Goal: Task Accomplishment & Management: Use online tool/utility

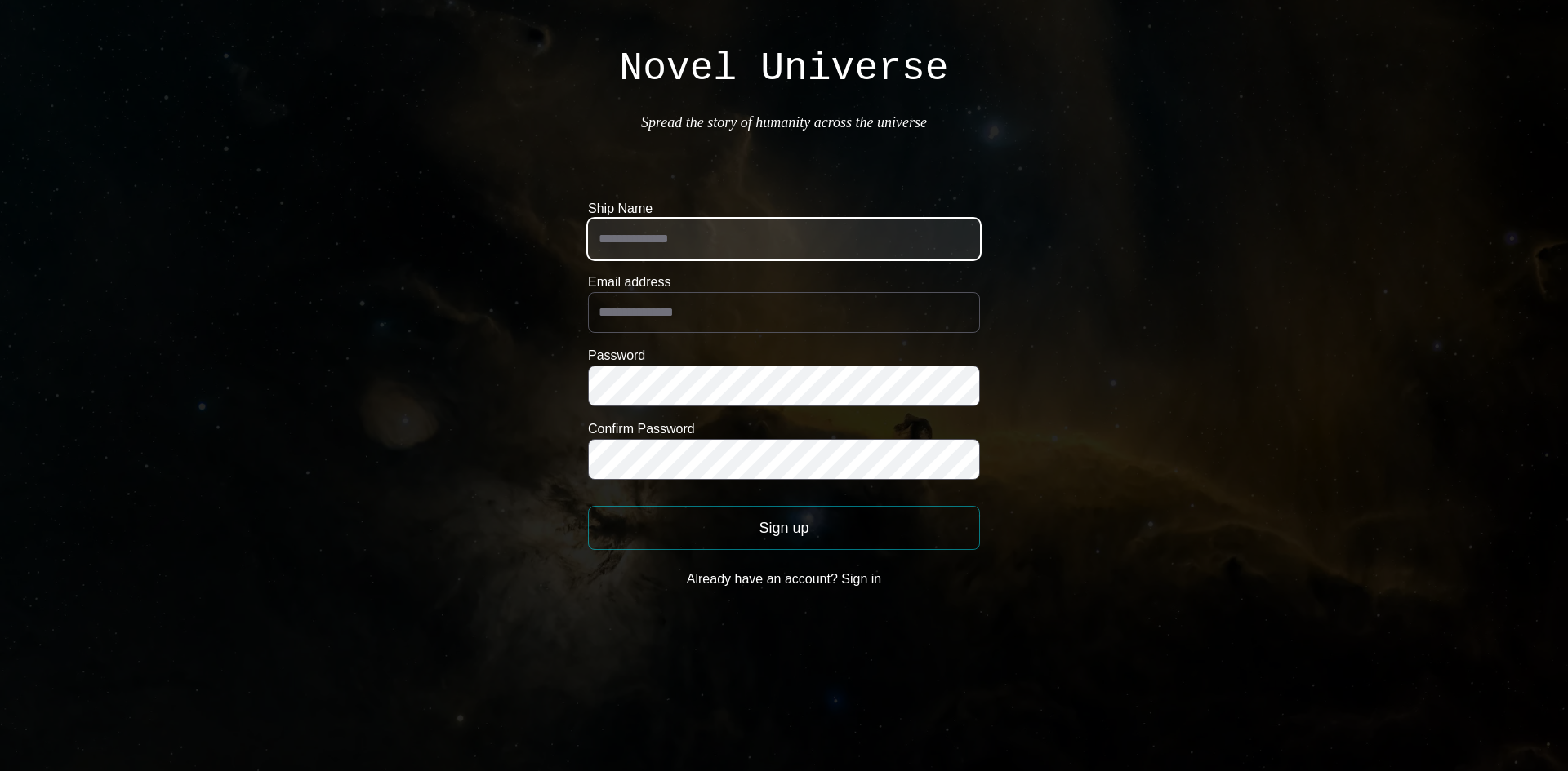
click at [821, 246] on input "Ship Name" at bounding box center [784, 239] width 392 height 41
type input "**********"
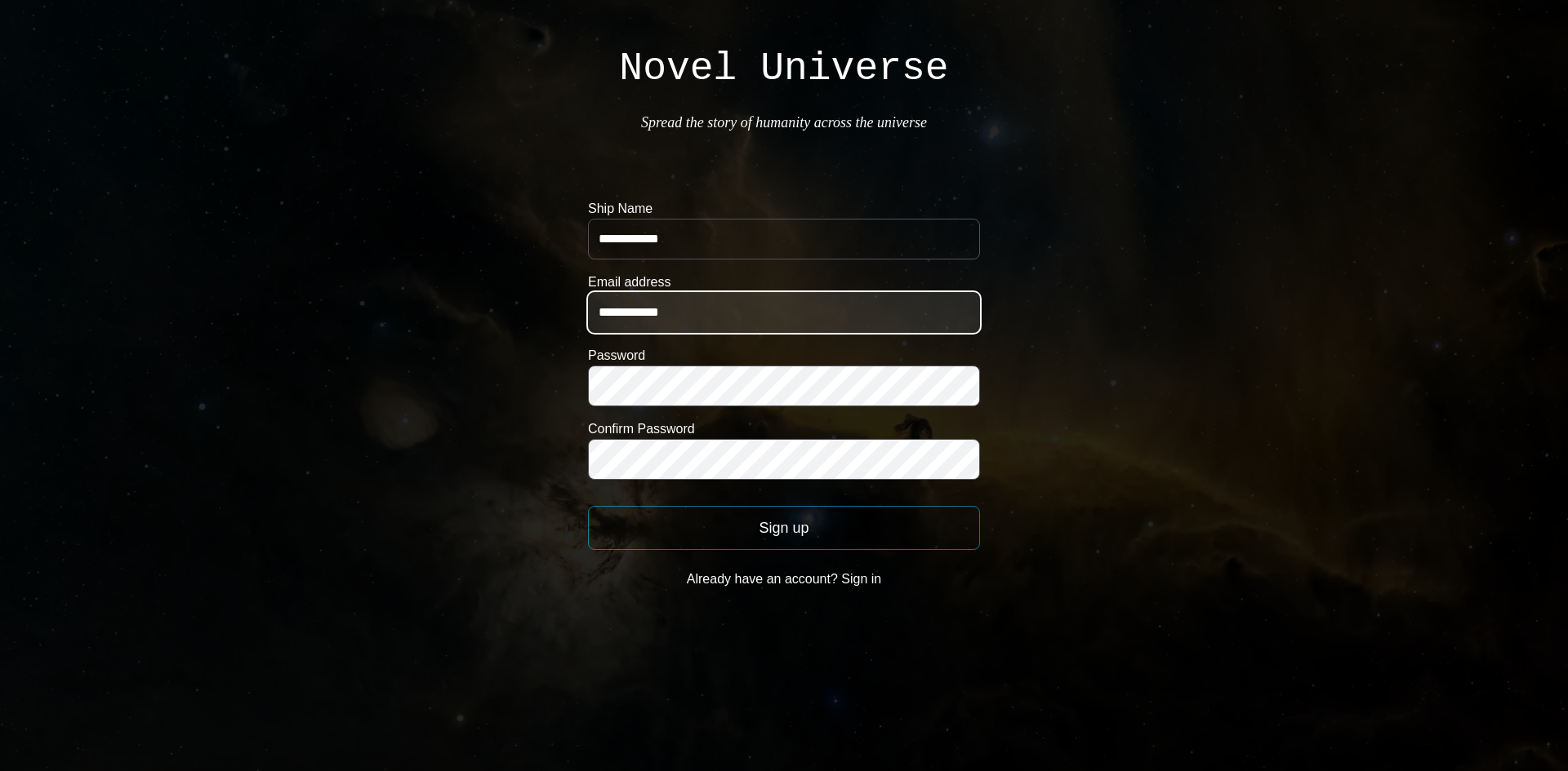
type input "**********"
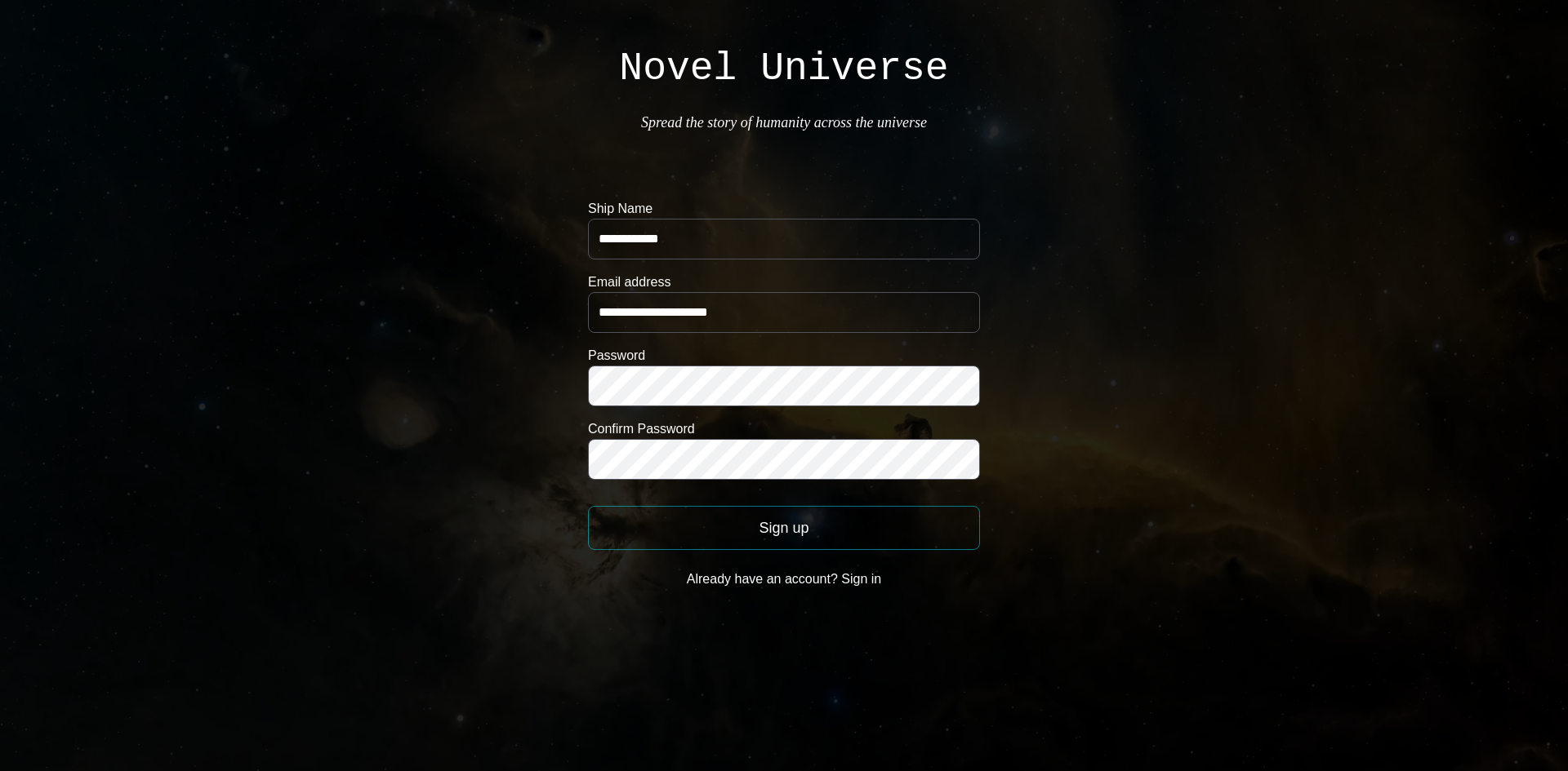
click at [762, 524] on button "Sign up" at bounding box center [784, 528] width 392 height 44
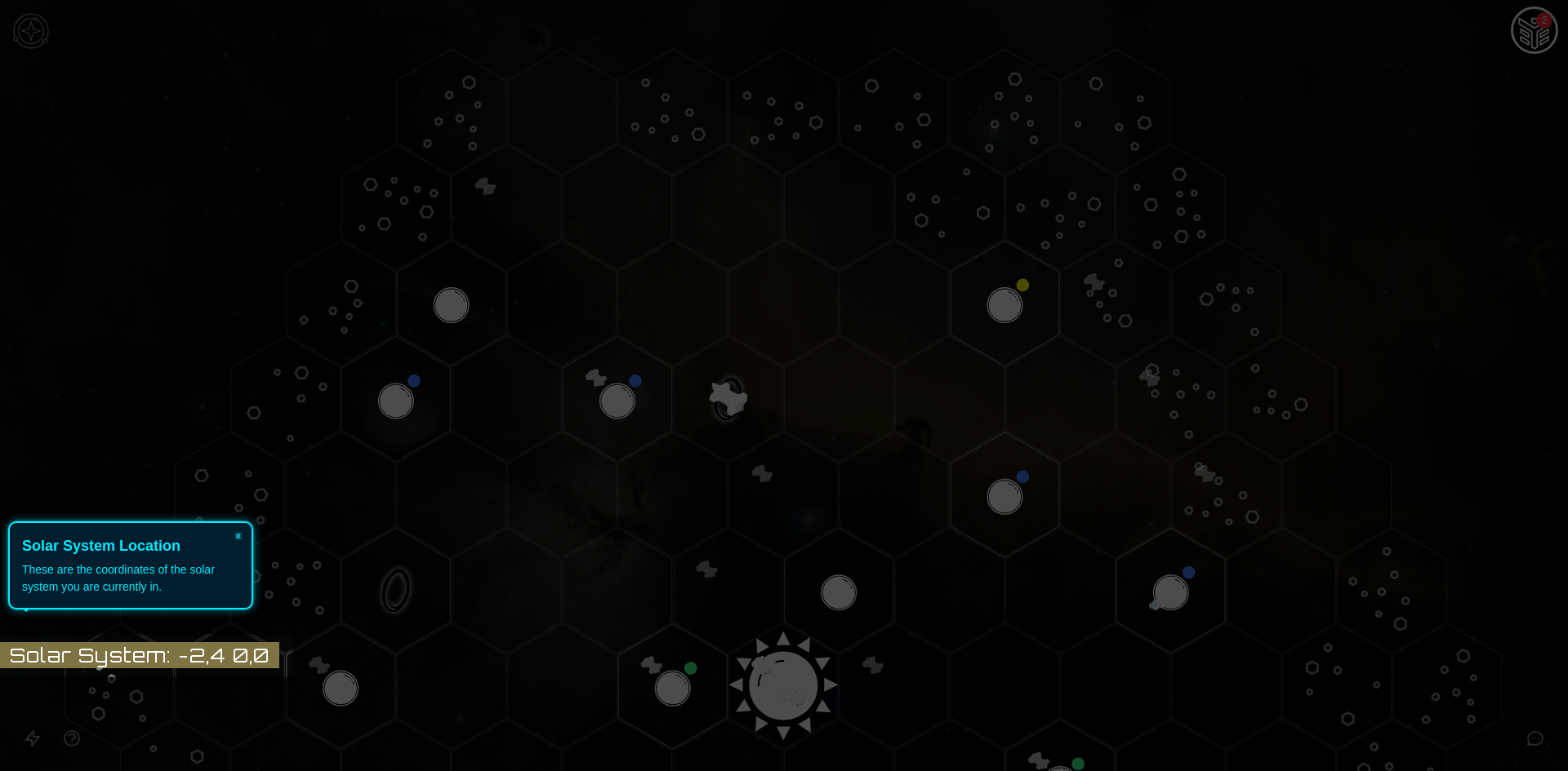
click at [434, 551] on icon at bounding box center [779, 385] width 1575 height 771
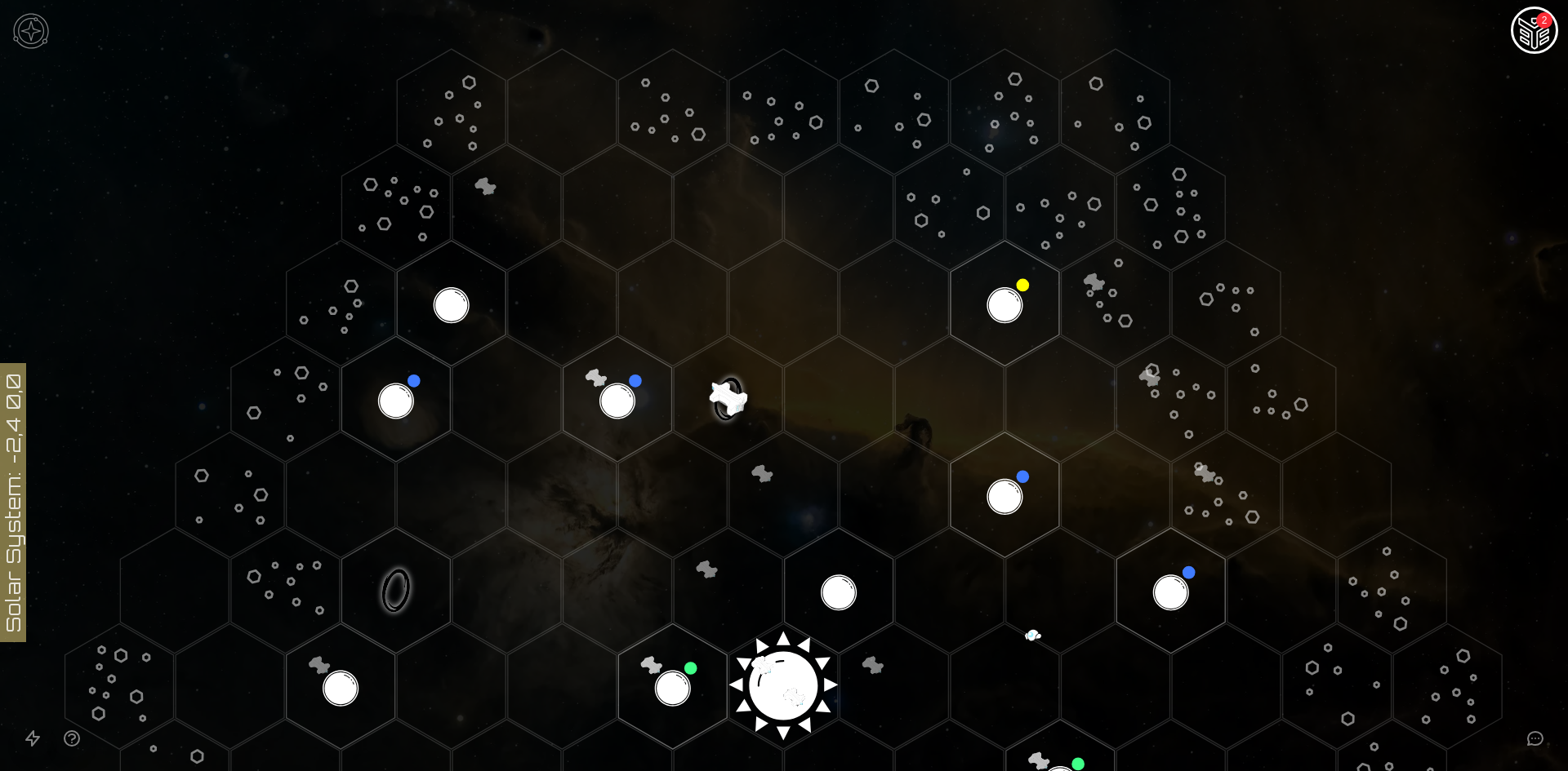
click at [7, 500] on icon at bounding box center [784, 687] width 1568 height 1373
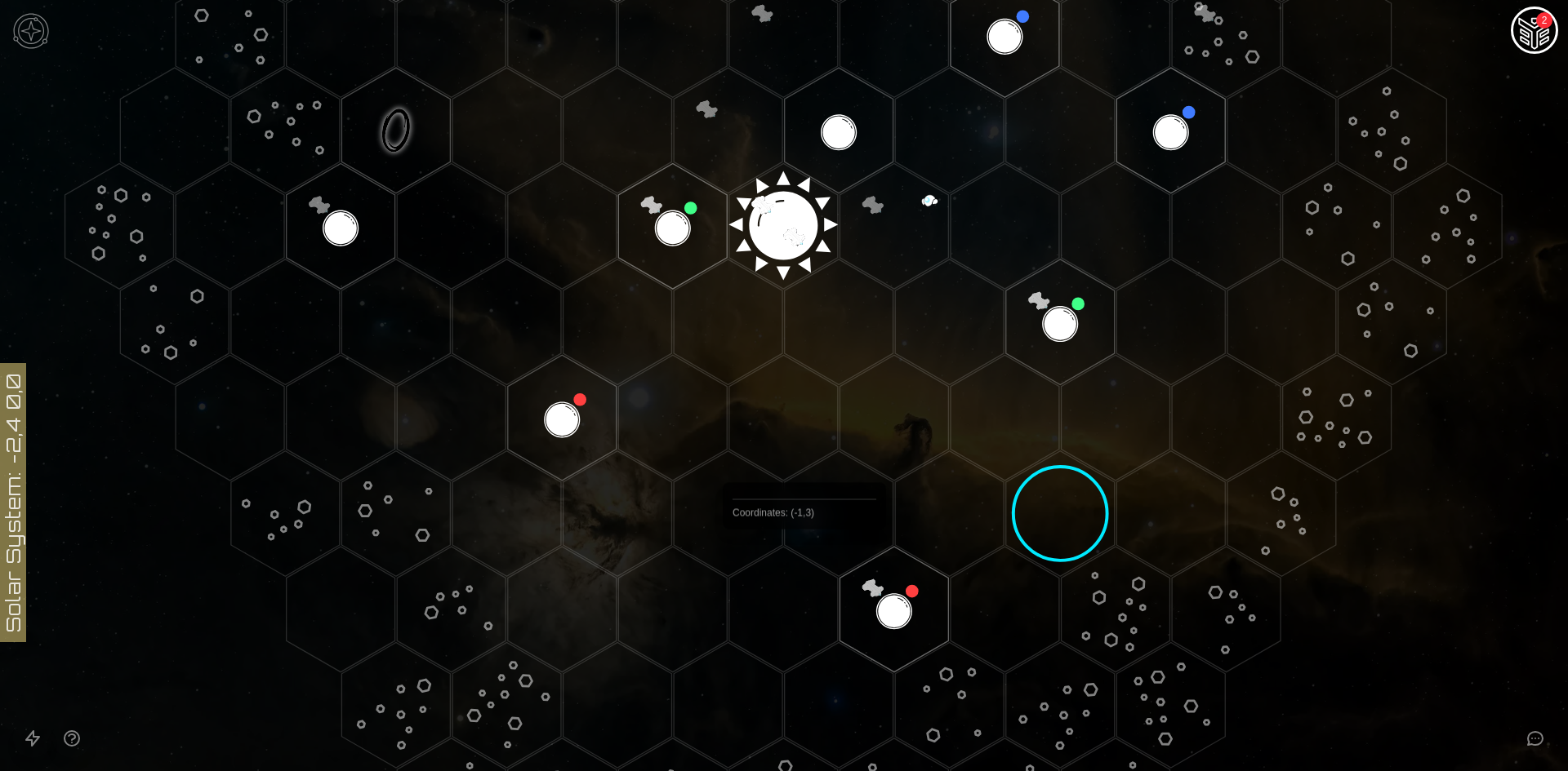
scroll to position [490, 0]
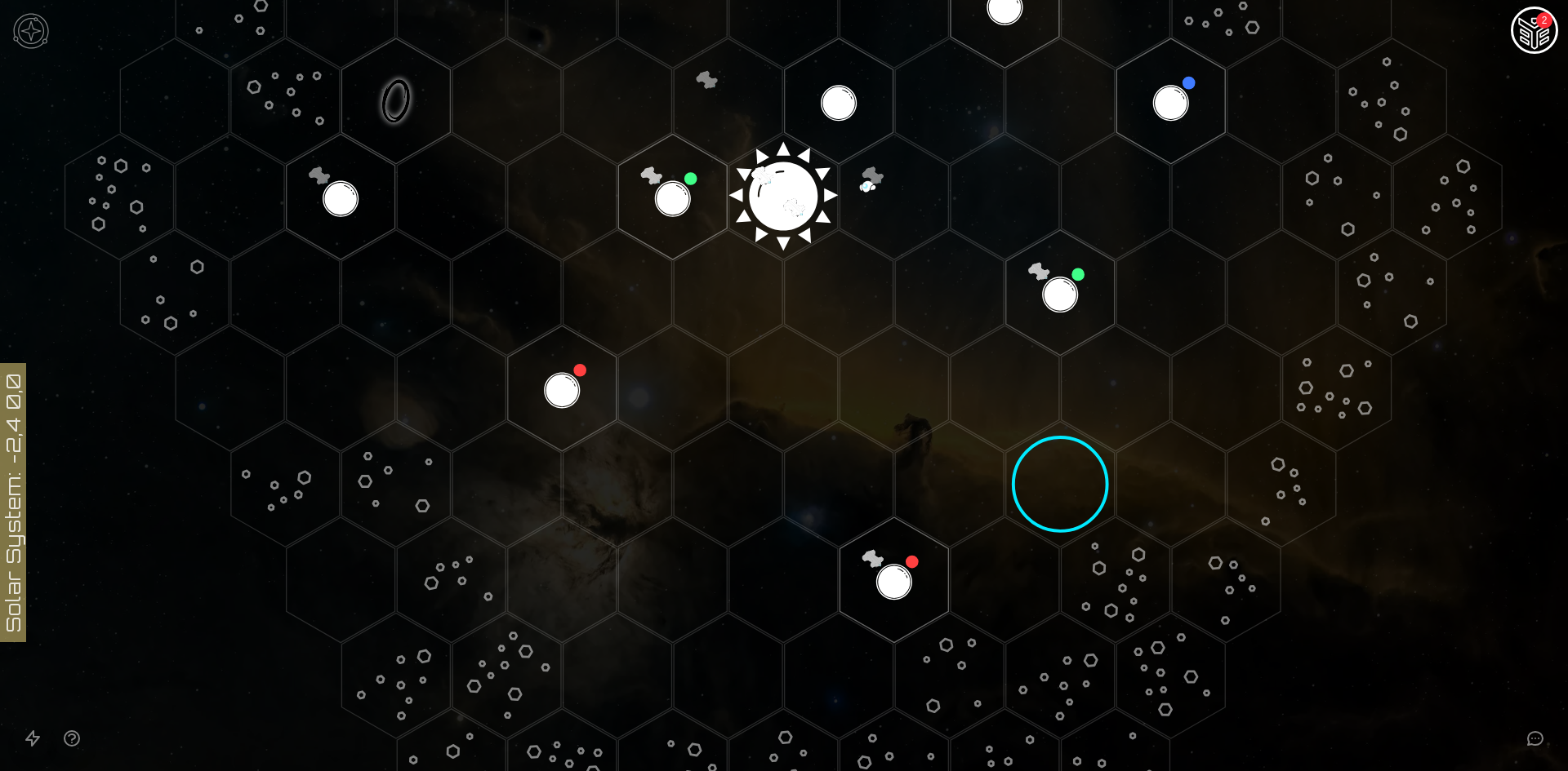
click at [1098, 567] on polygon "Hex at coordinates 1,4, clickable" at bounding box center [1116, 580] width 108 height 125
click at [1094, 560] on image at bounding box center [1115, 580] width 134 height 134
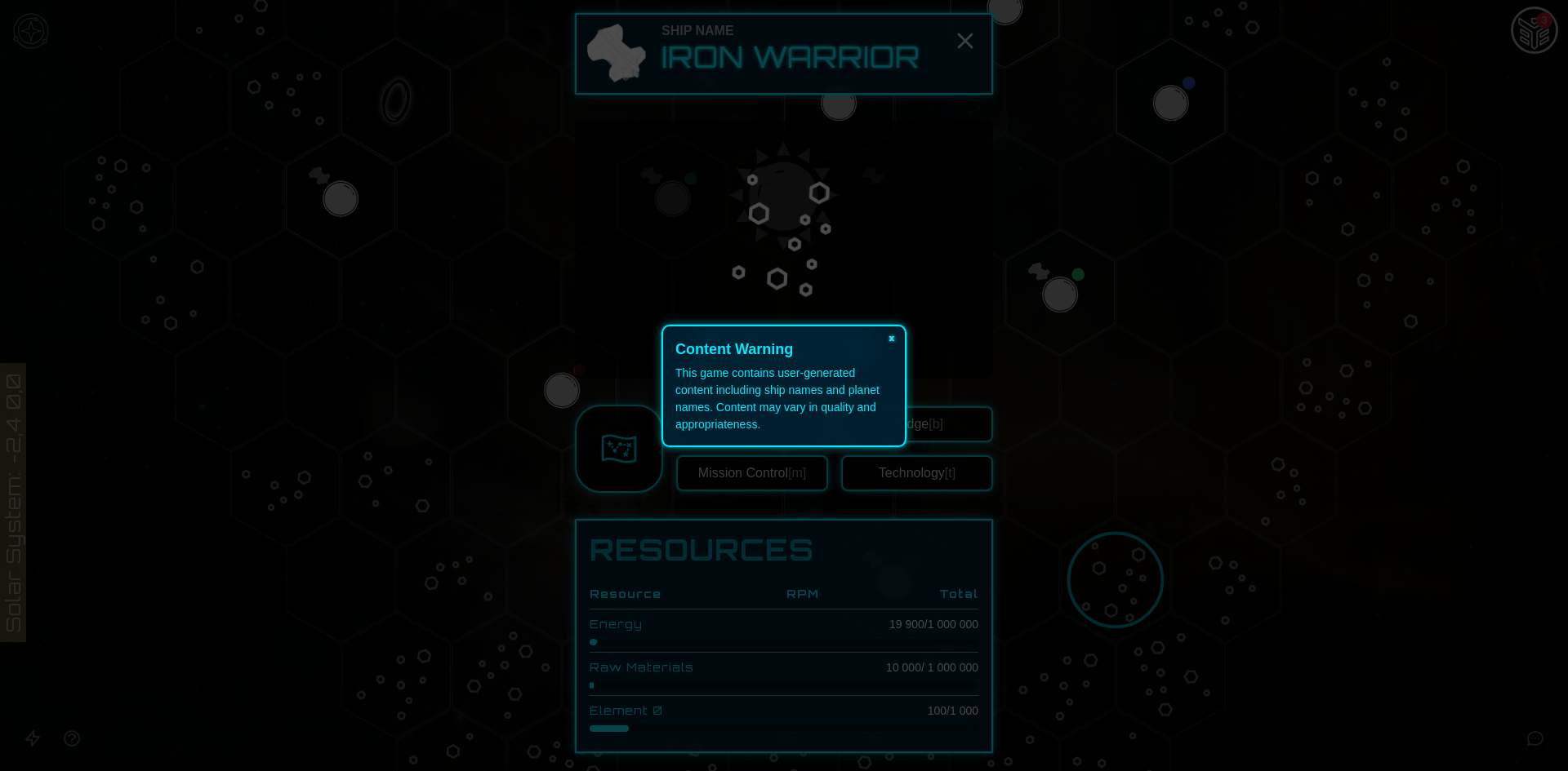
click at [889, 326] on button "×" at bounding box center [892, 338] width 26 height 23
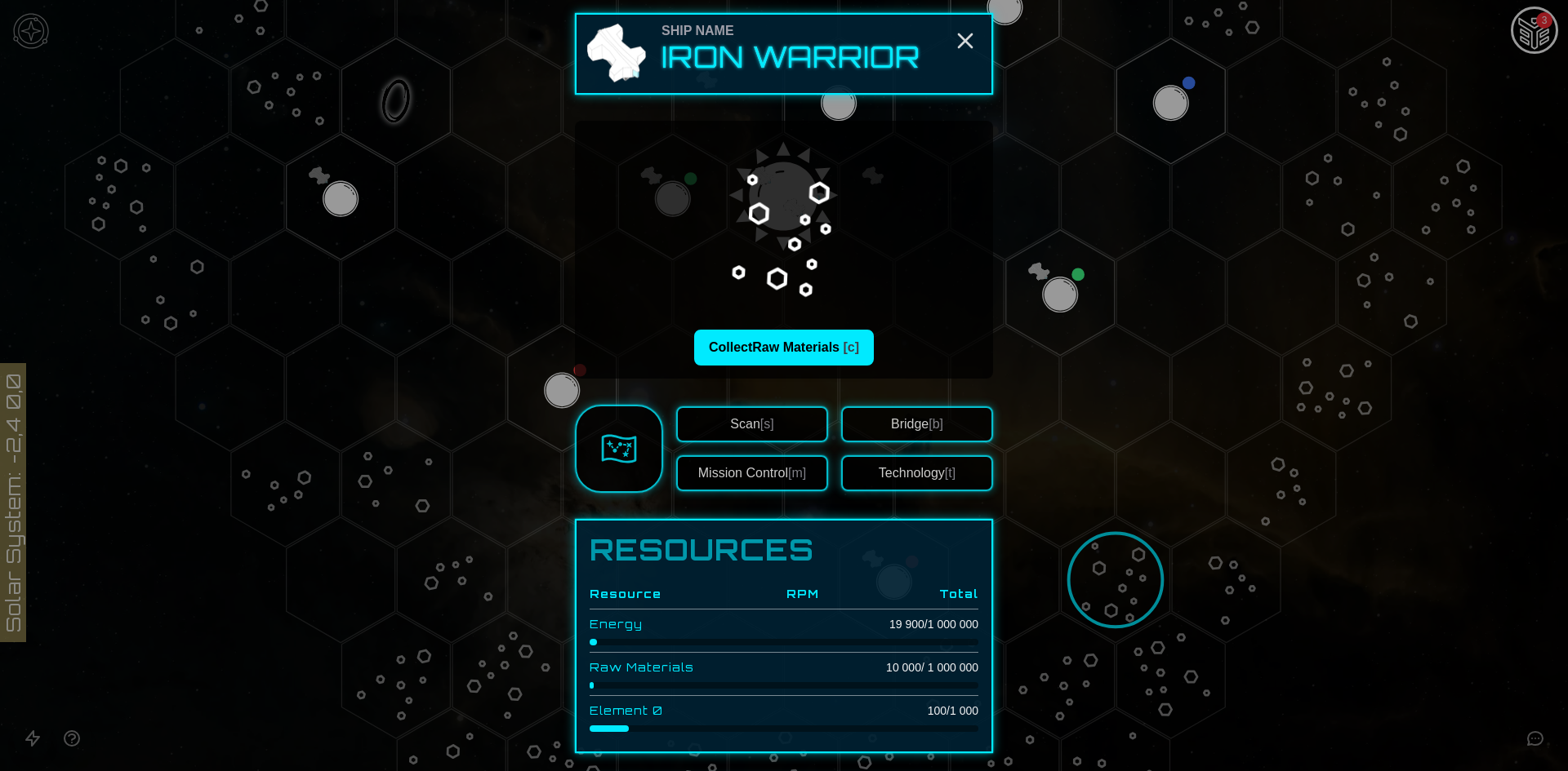
click at [785, 418] on button "Scan [s]" at bounding box center [752, 424] width 152 height 36
click at [958, 38] on line "Close" at bounding box center [965, 41] width 13 height 13
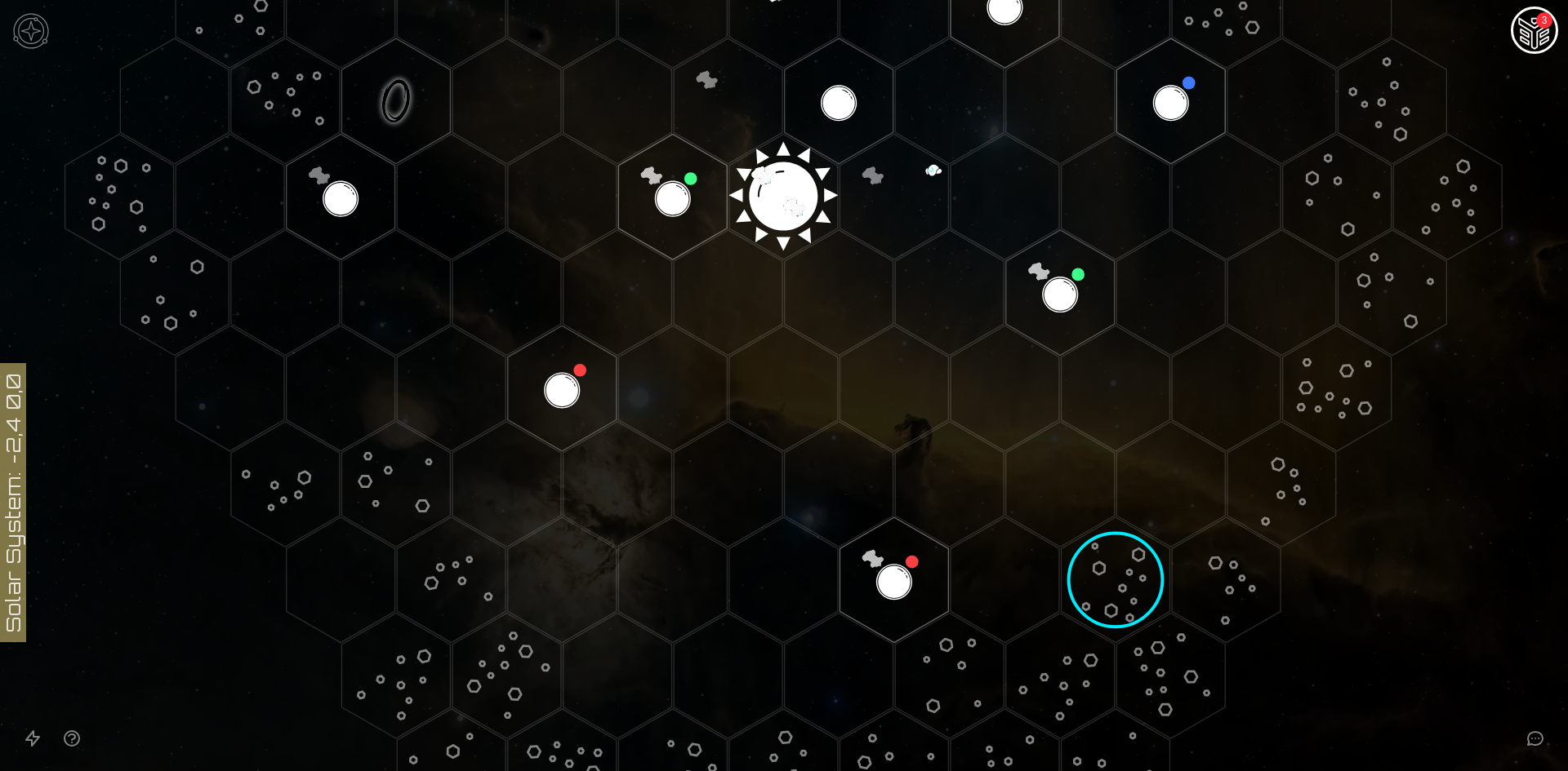
click at [1535, 40] on img "Ship AI Chat - 3 unread messages" at bounding box center [1534, 32] width 39 height 39
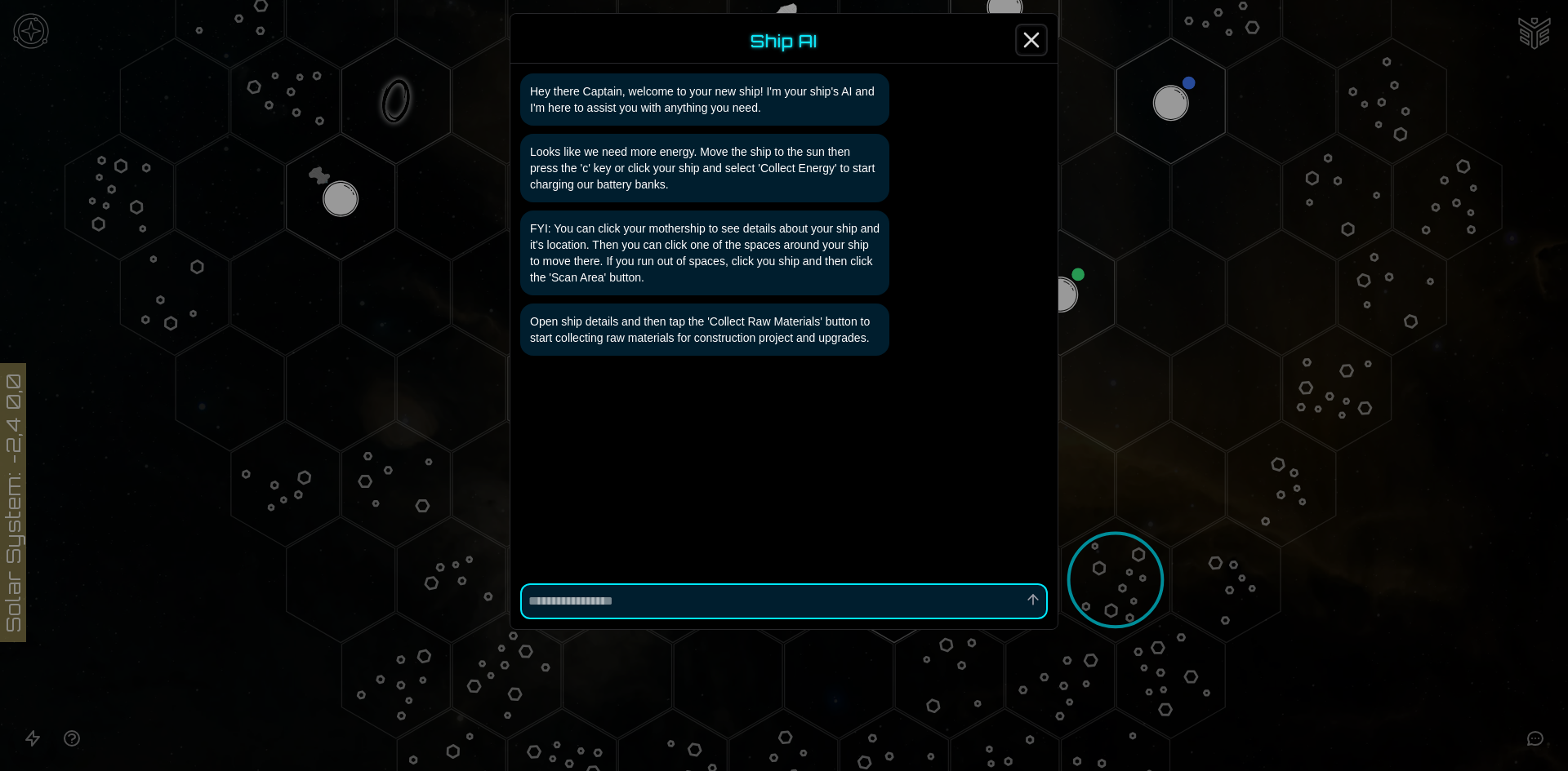
click at [1029, 44] on icon "Close" at bounding box center [1031, 40] width 26 height 26
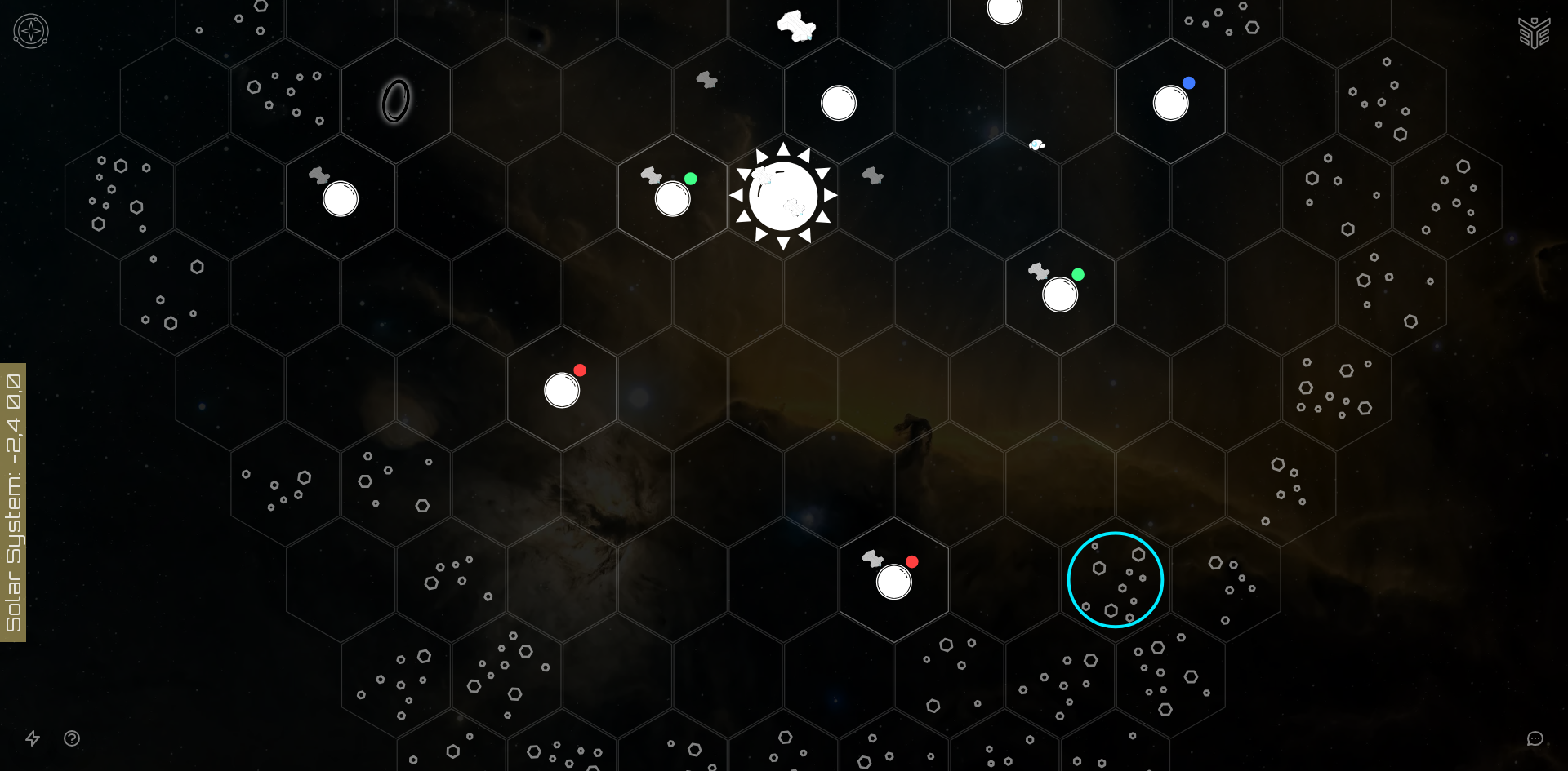
click at [1099, 578] on image at bounding box center [1115, 580] width 134 height 134
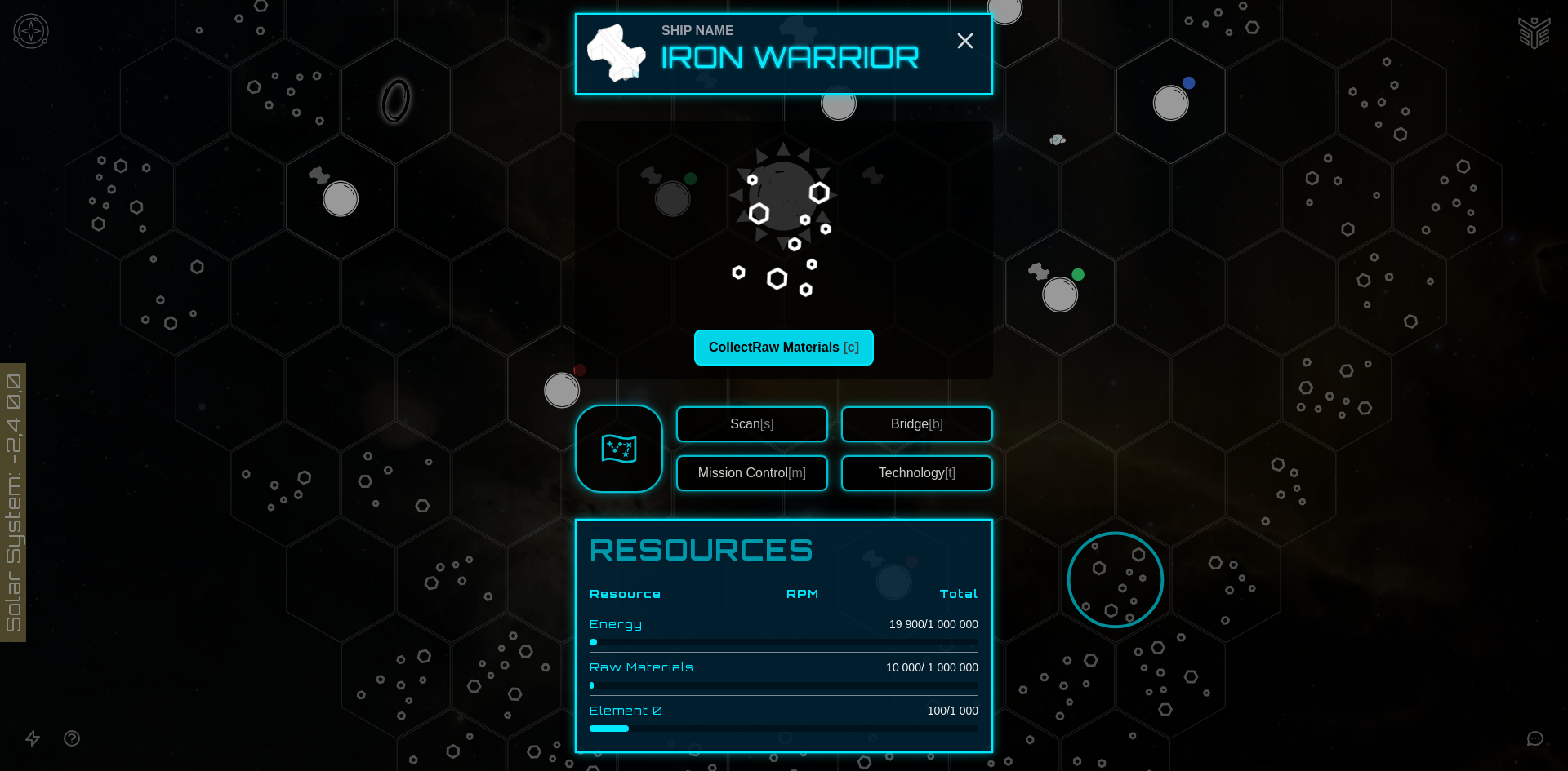
click at [741, 347] on button "Collect Raw Materials [c]" at bounding box center [784, 347] width 180 height 36
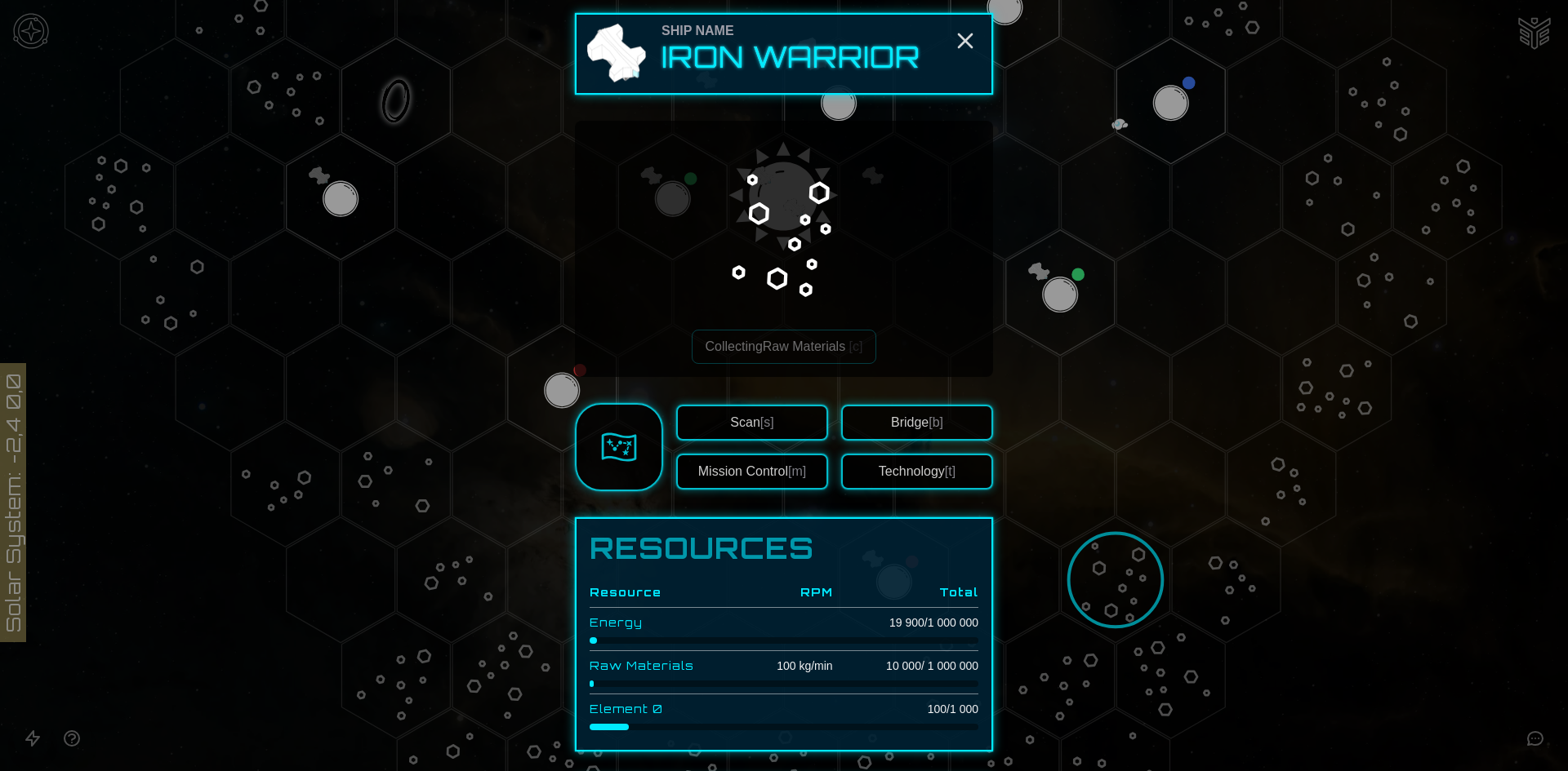
click at [1207, 280] on div at bounding box center [784, 385] width 1568 height 771
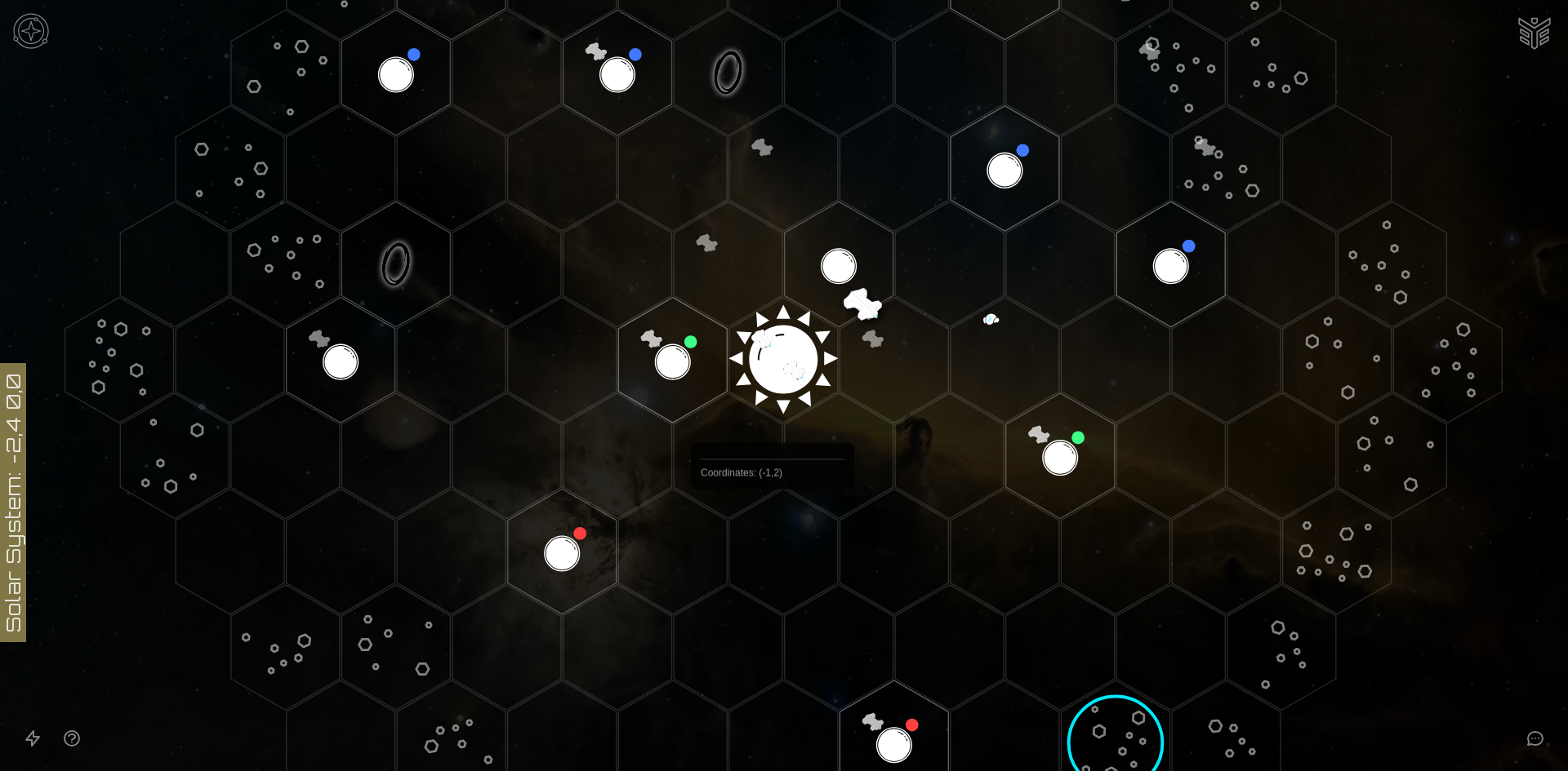
scroll to position [571, 0]
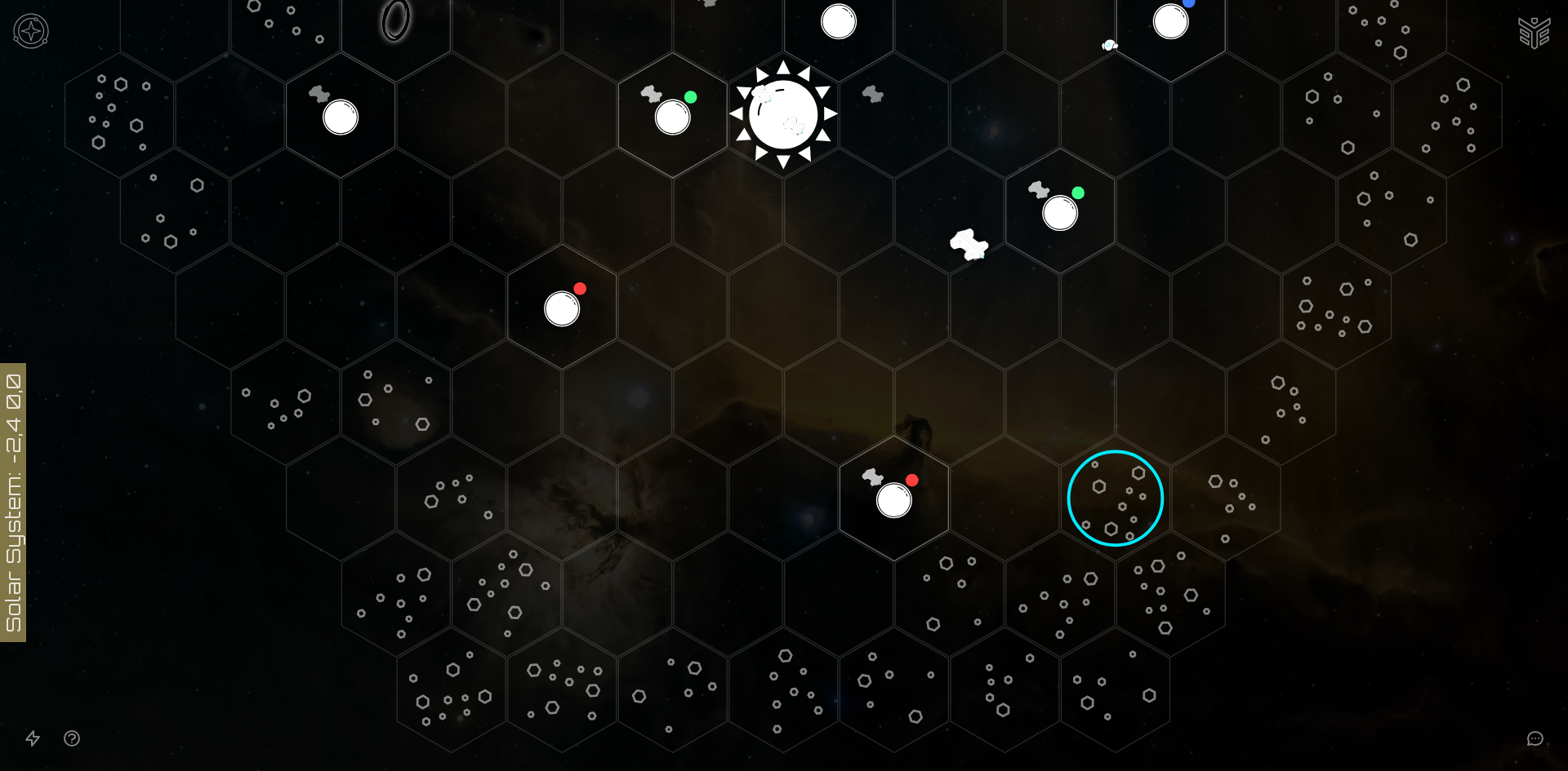
click at [227, 624] on icon at bounding box center [784, 116] width 1568 height 1373
drag, startPoint x: 693, startPoint y: 267, endPoint x: 1118, endPoint y: 519, distance: 494.1
click at [1118, 519] on icon at bounding box center [784, 116] width 1568 height 1373
drag, startPoint x: 1137, startPoint y: 329, endPoint x: 1567, endPoint y: 181, distance: 454.8
click at [1361, 573] on icon at bounding box center [784, 116] width 1568 height 1373
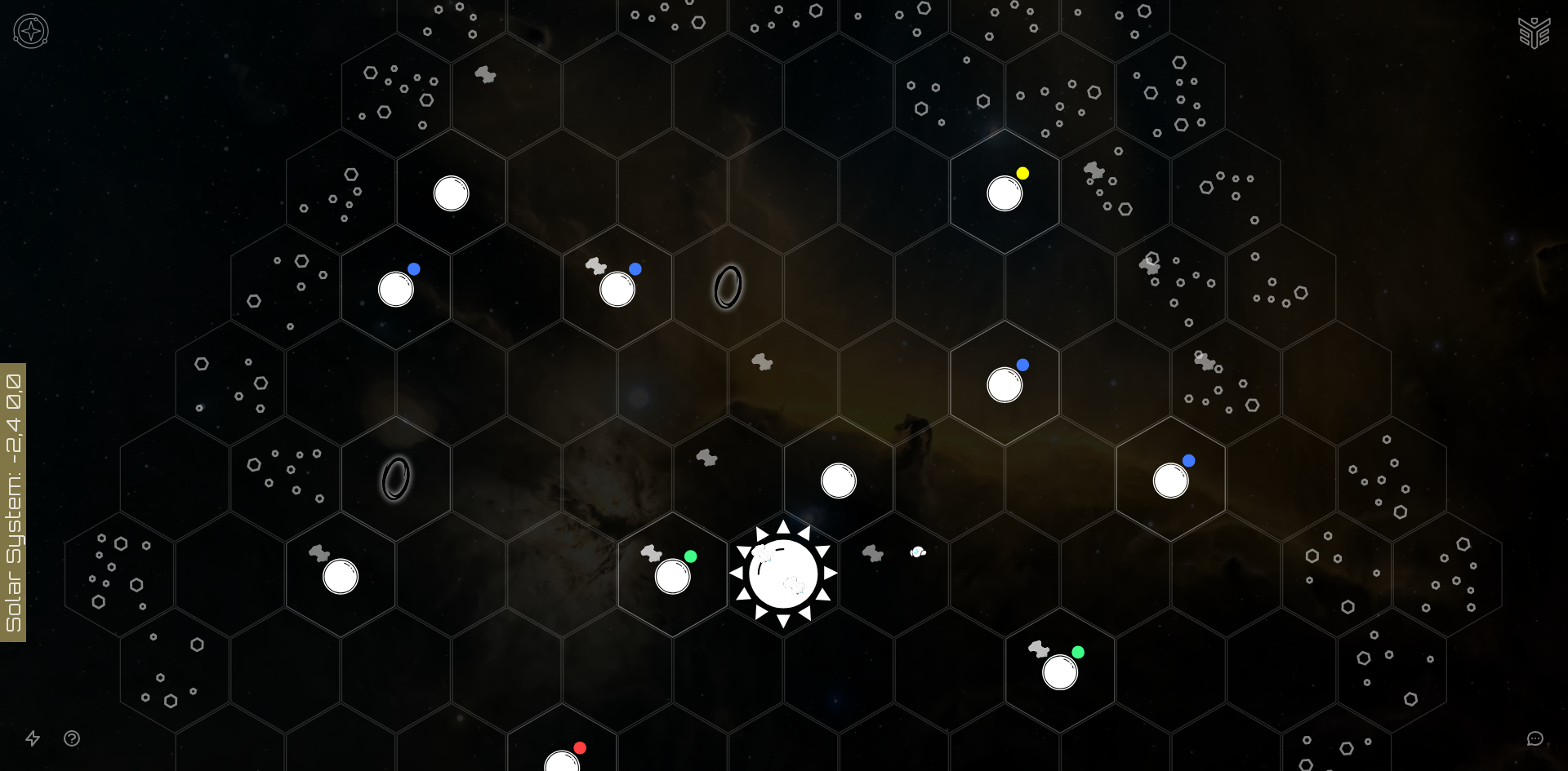
scroll to position [0, 0]
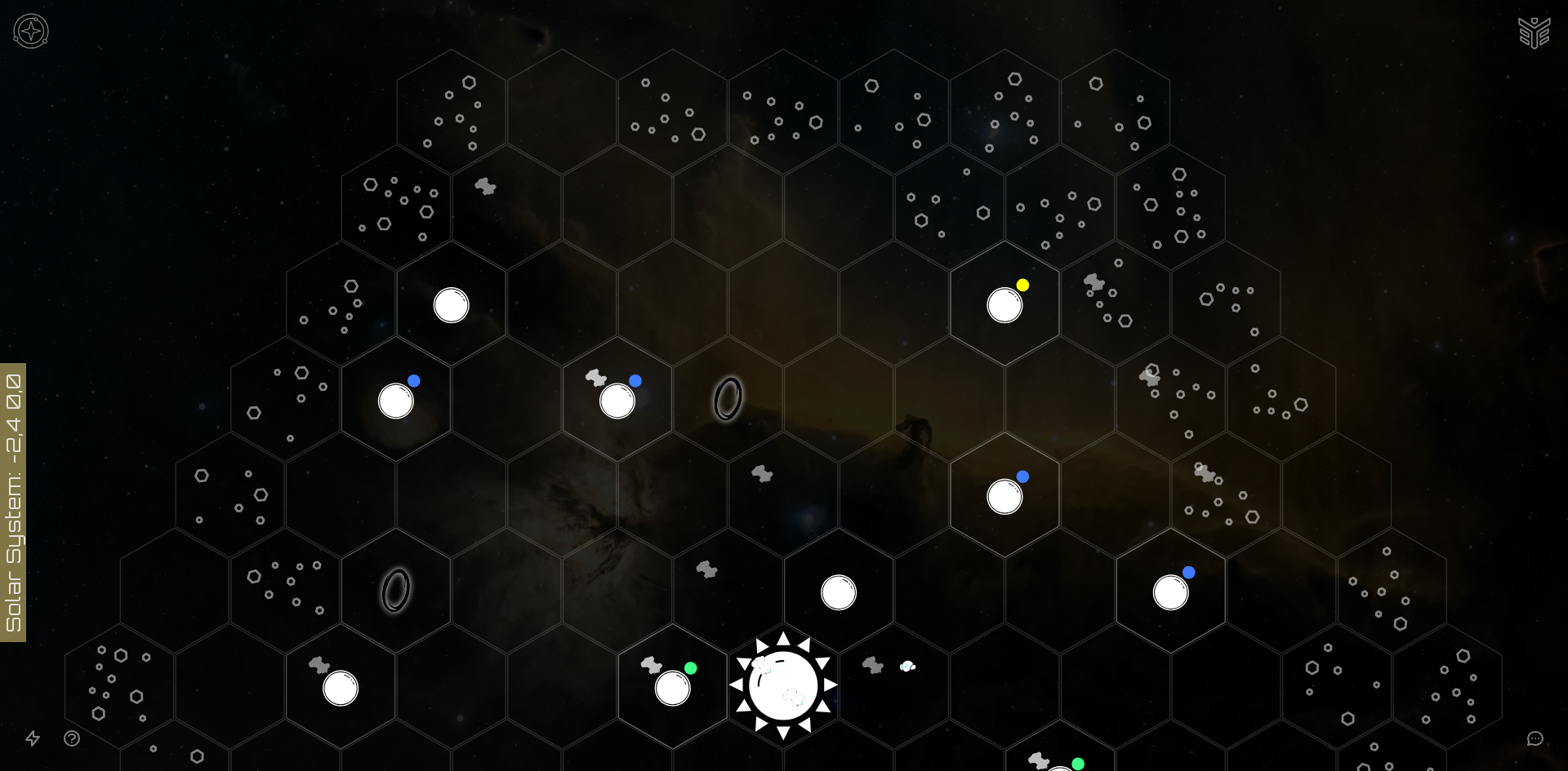
click at [1526, 34] on img "Ship AI Chat" at bounding box center [1534, 32] width 39 height 39
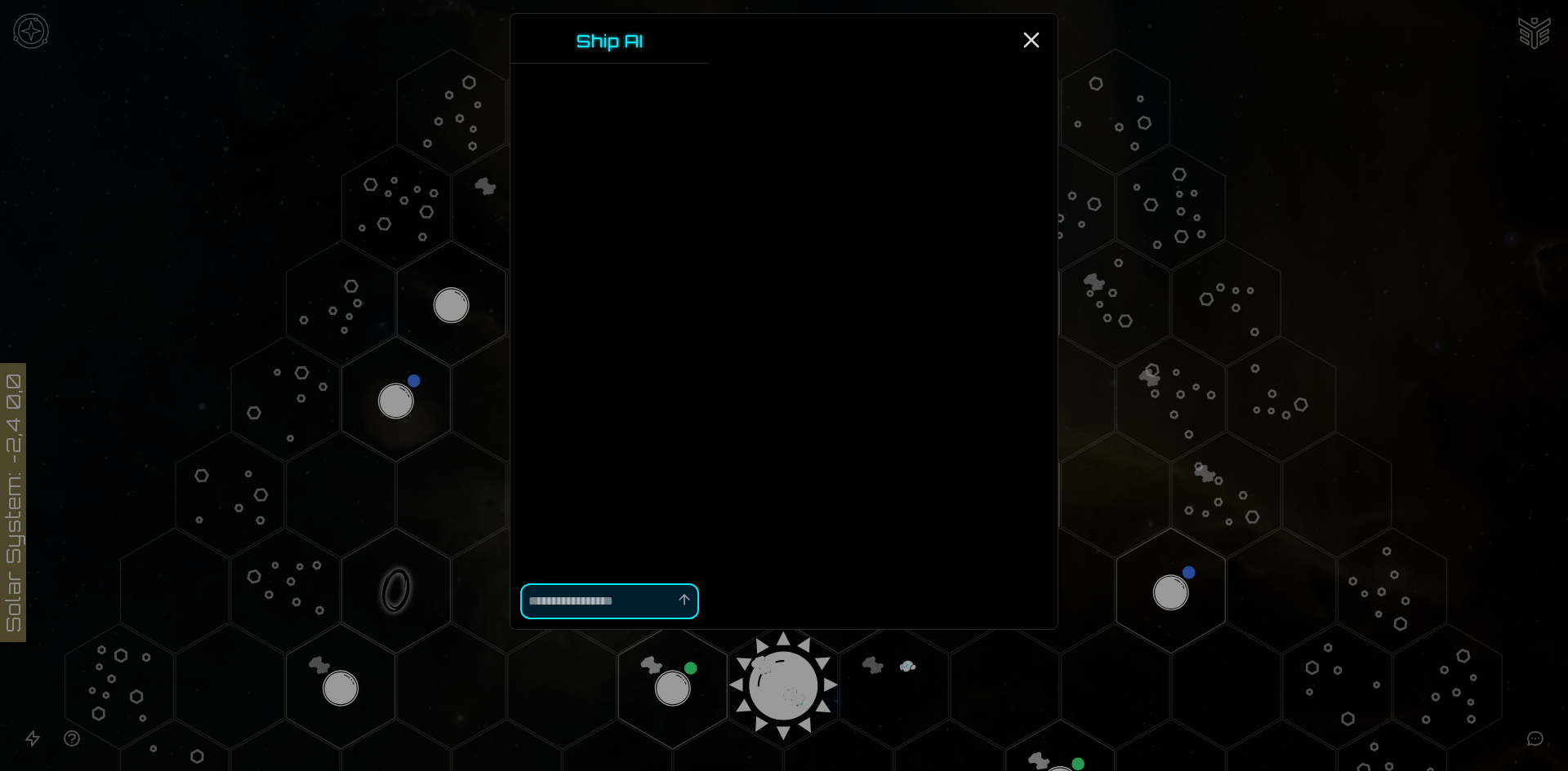
type textarea "*"
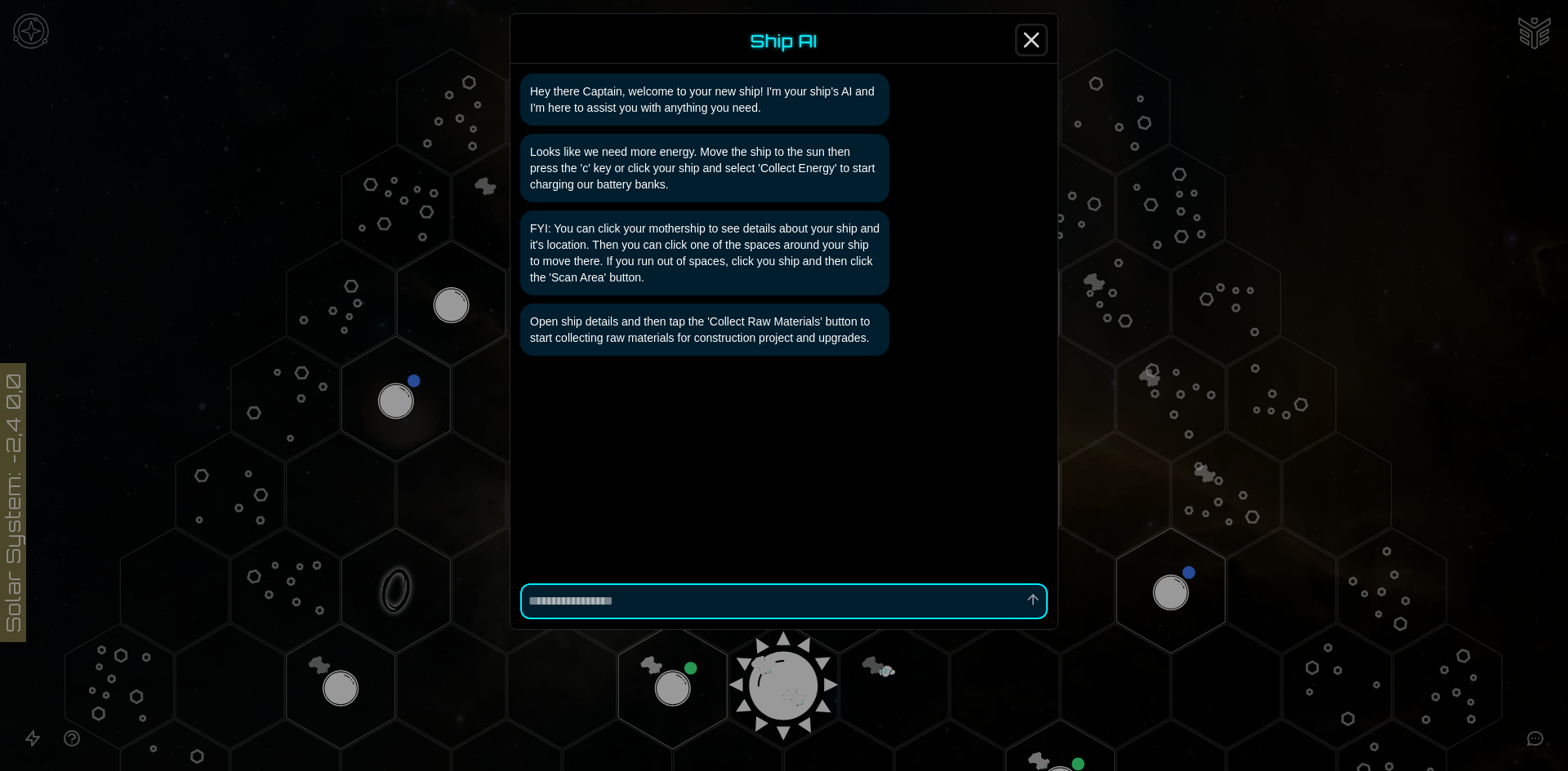
click at [1030, 31] on icon "Close" at bounding box center [1031, 40] width 26 height 26
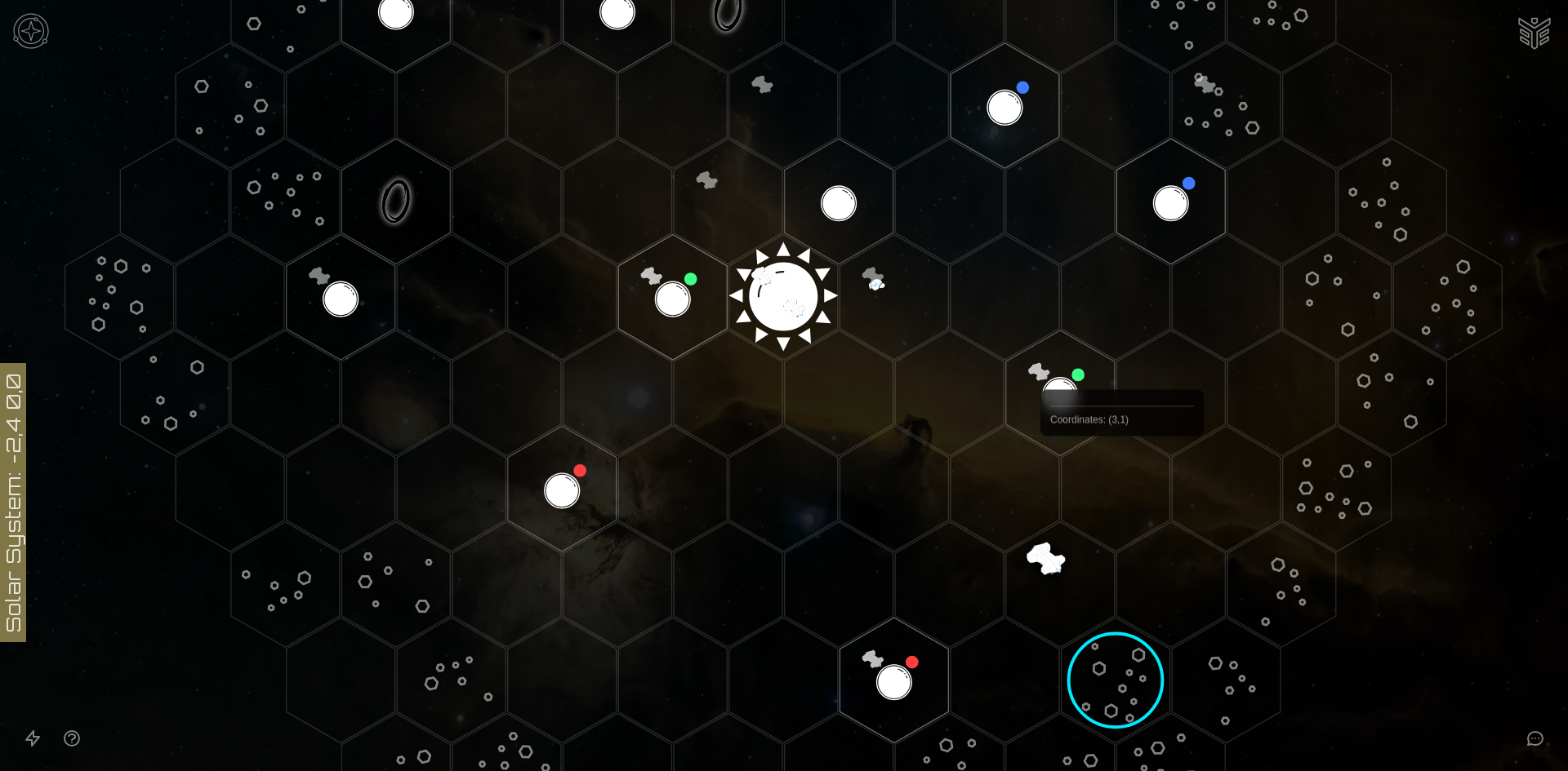
scroll to position [408, 0]
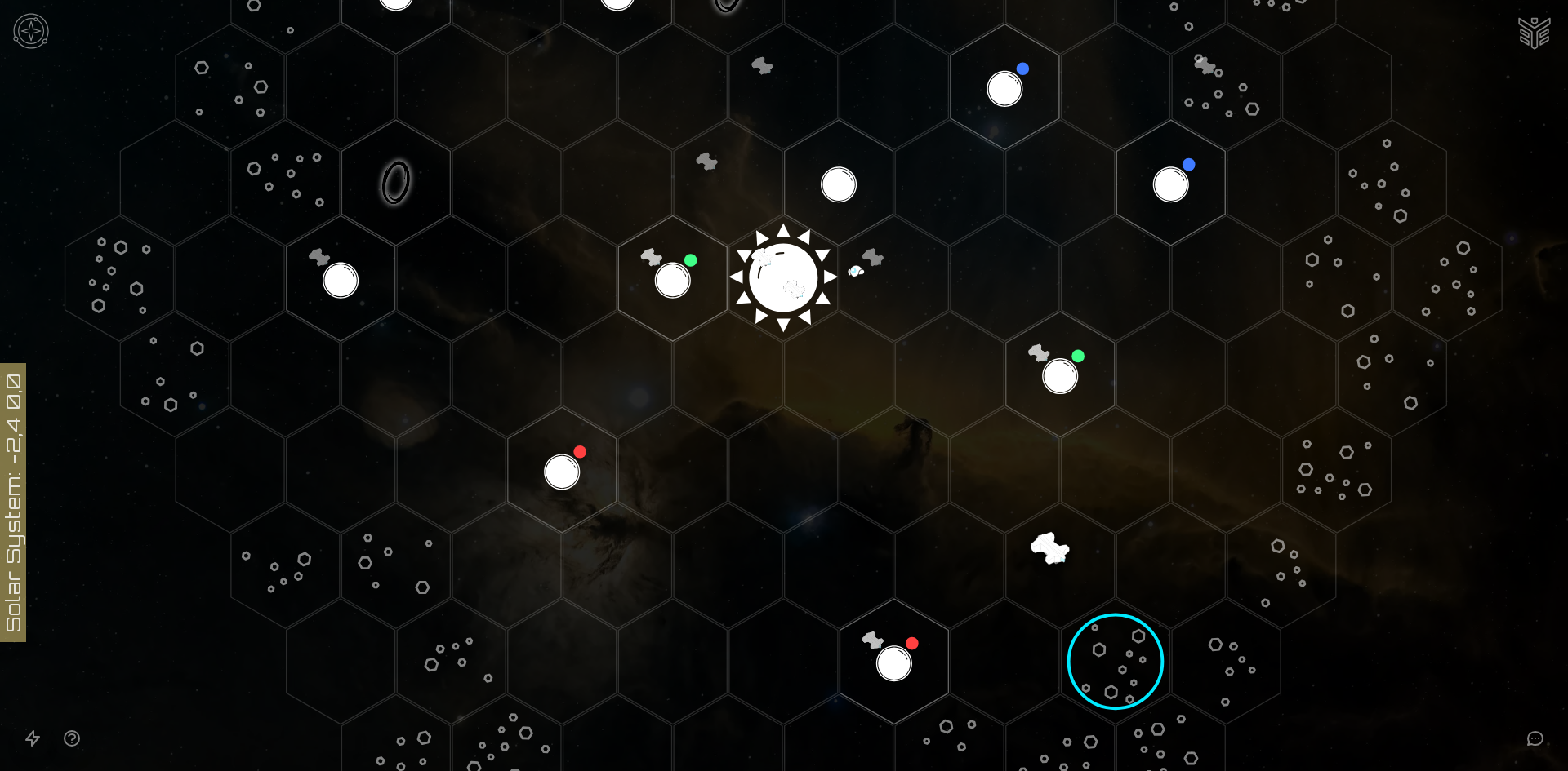
click at [39, 27] on img at bounding box center [31, 31] width 49 height 49
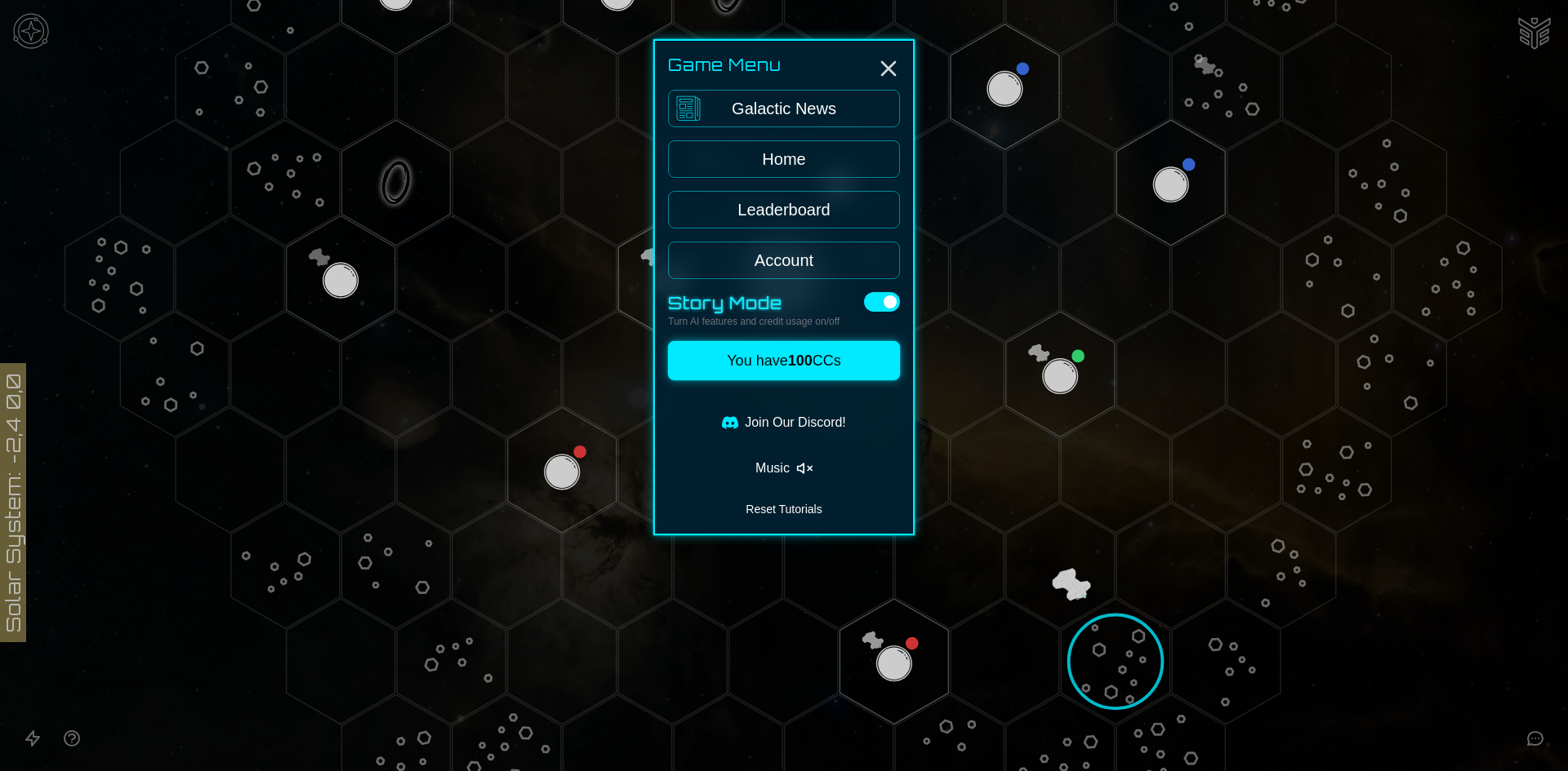
click at [884, 296] on button at bounding box center [882, 302] width 36 height 20
click at [825, 193] on link "Leaderboard" at bounding box center [784, 210] width 232 height 38
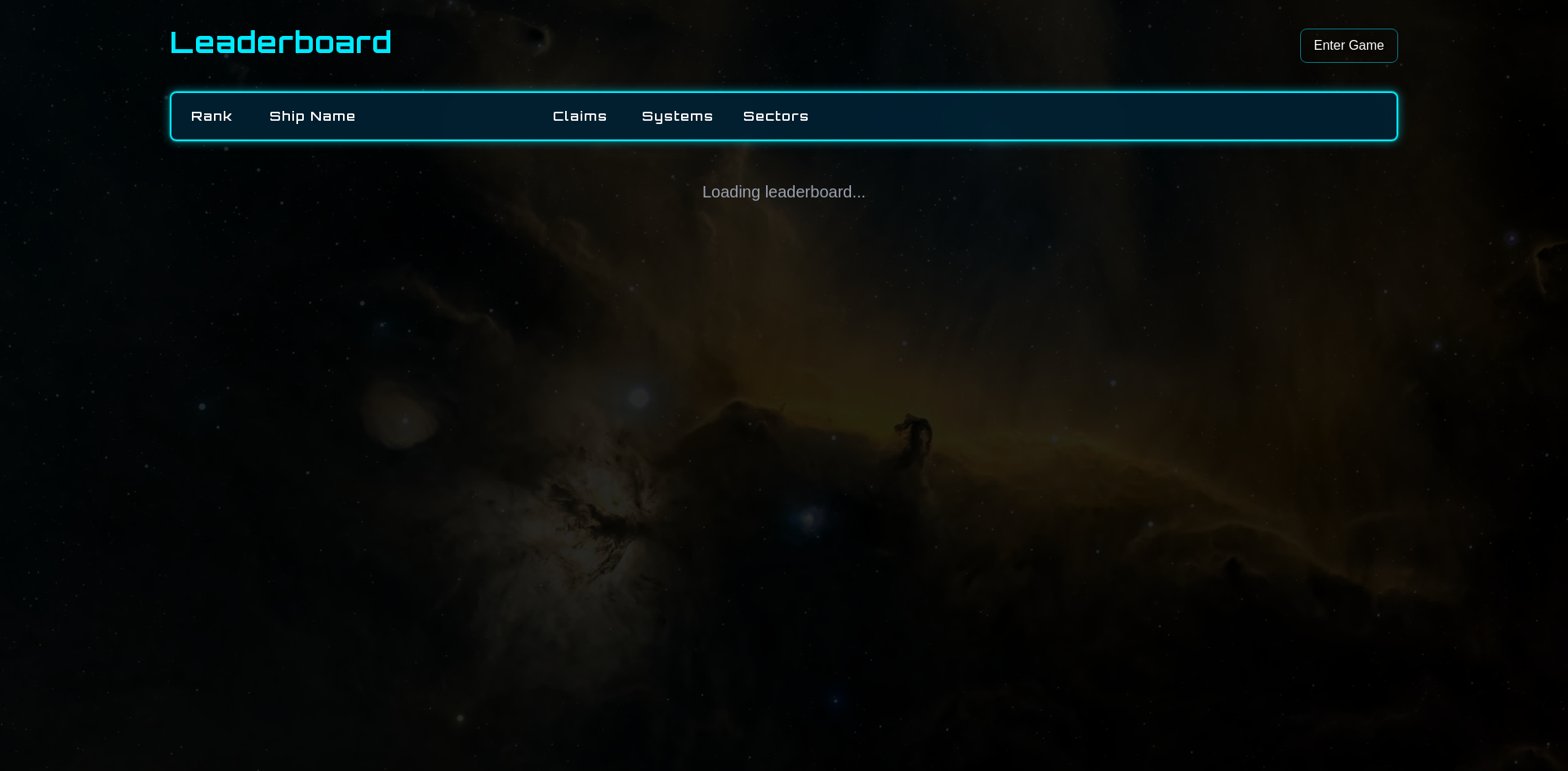
click at [1304, 45] on link "Enter Game" at bounding box center [1349, 46] width 98 height 34
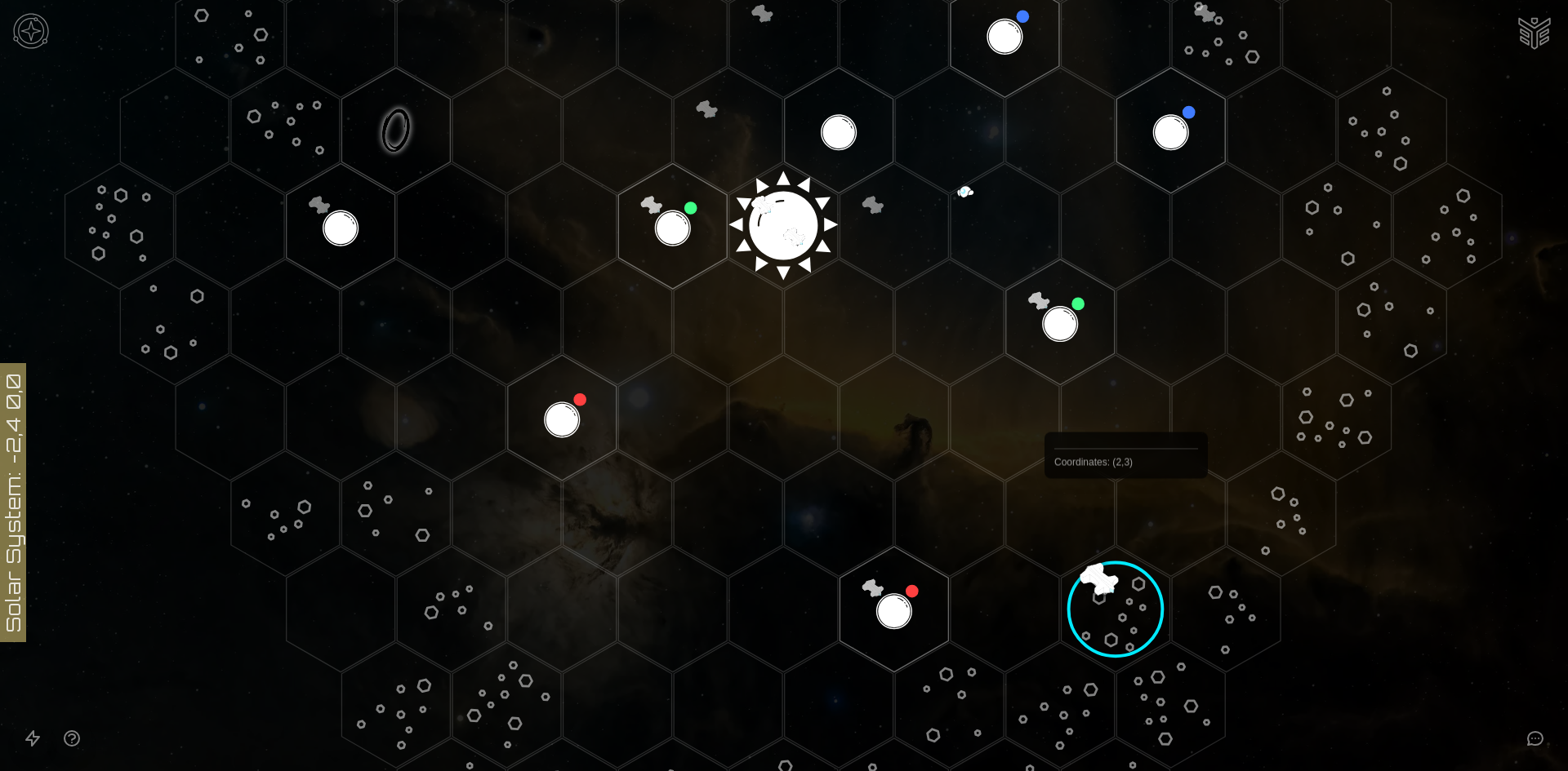
scroll to position [490, 0]
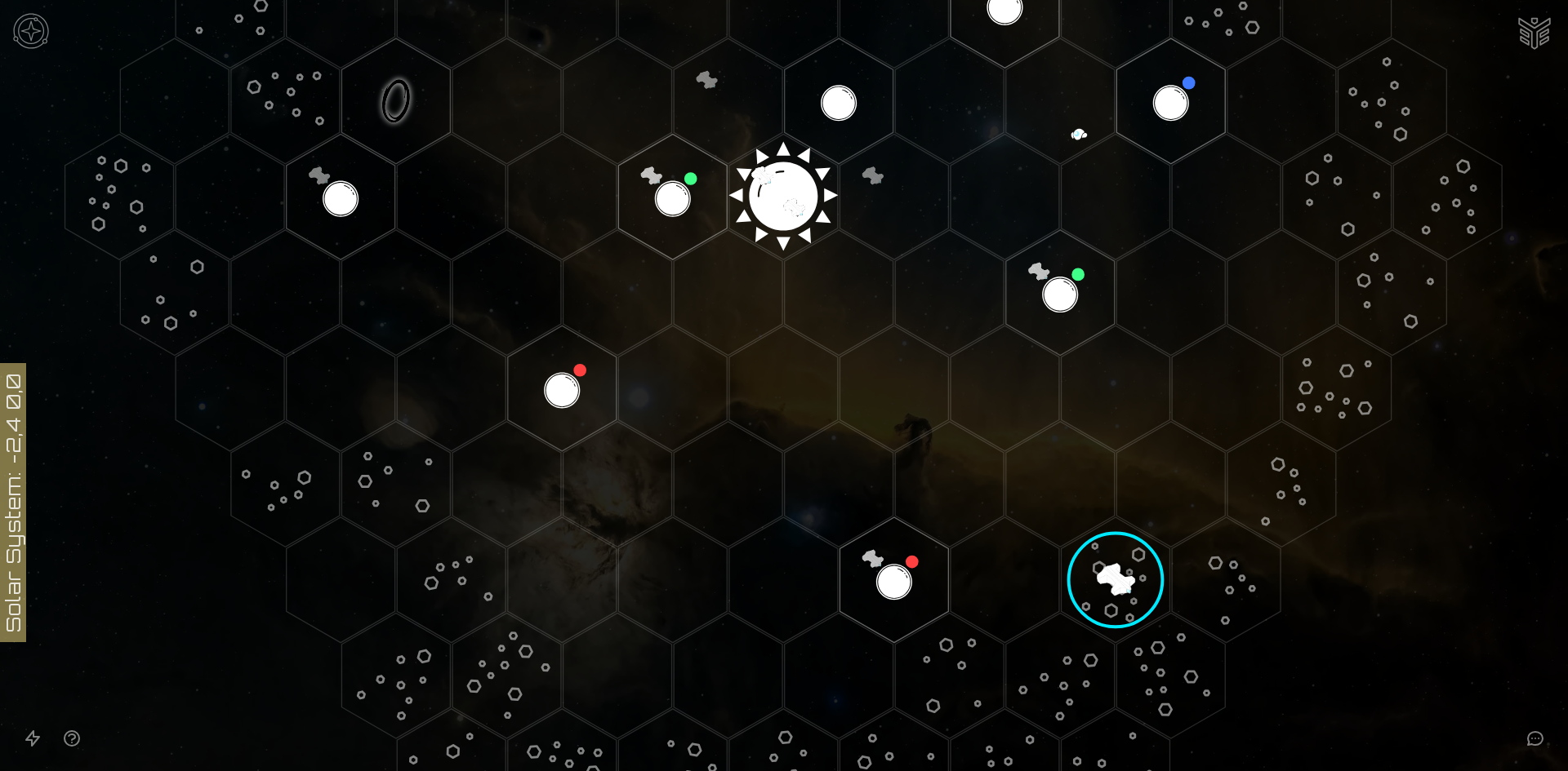
click at [1105, 582] on image at bounding box center [1115, 580] width 134 height 134
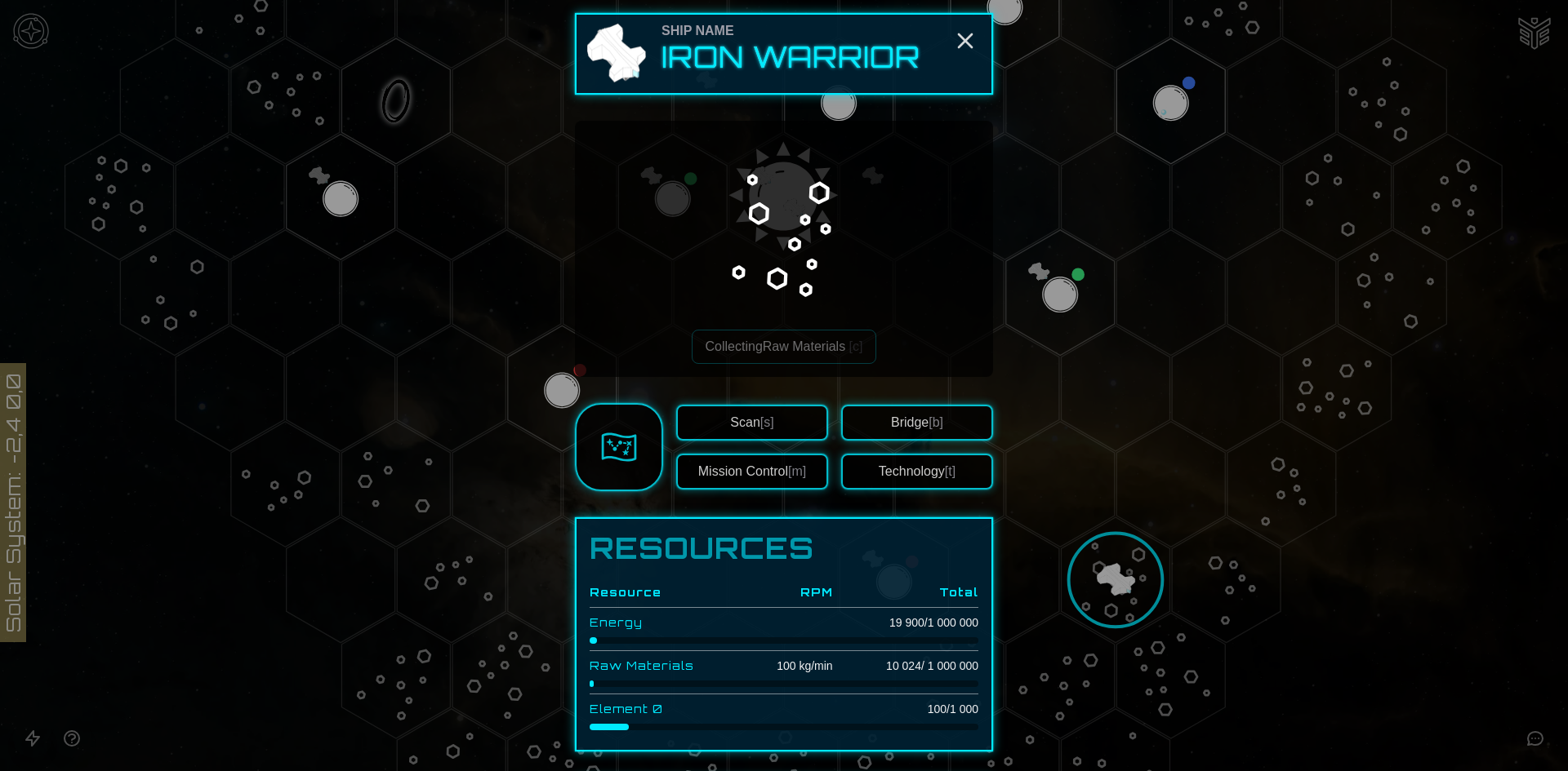
click at [959, 478] on button "Technology [t]" at bounding box center [916, 472] width 152 height 36
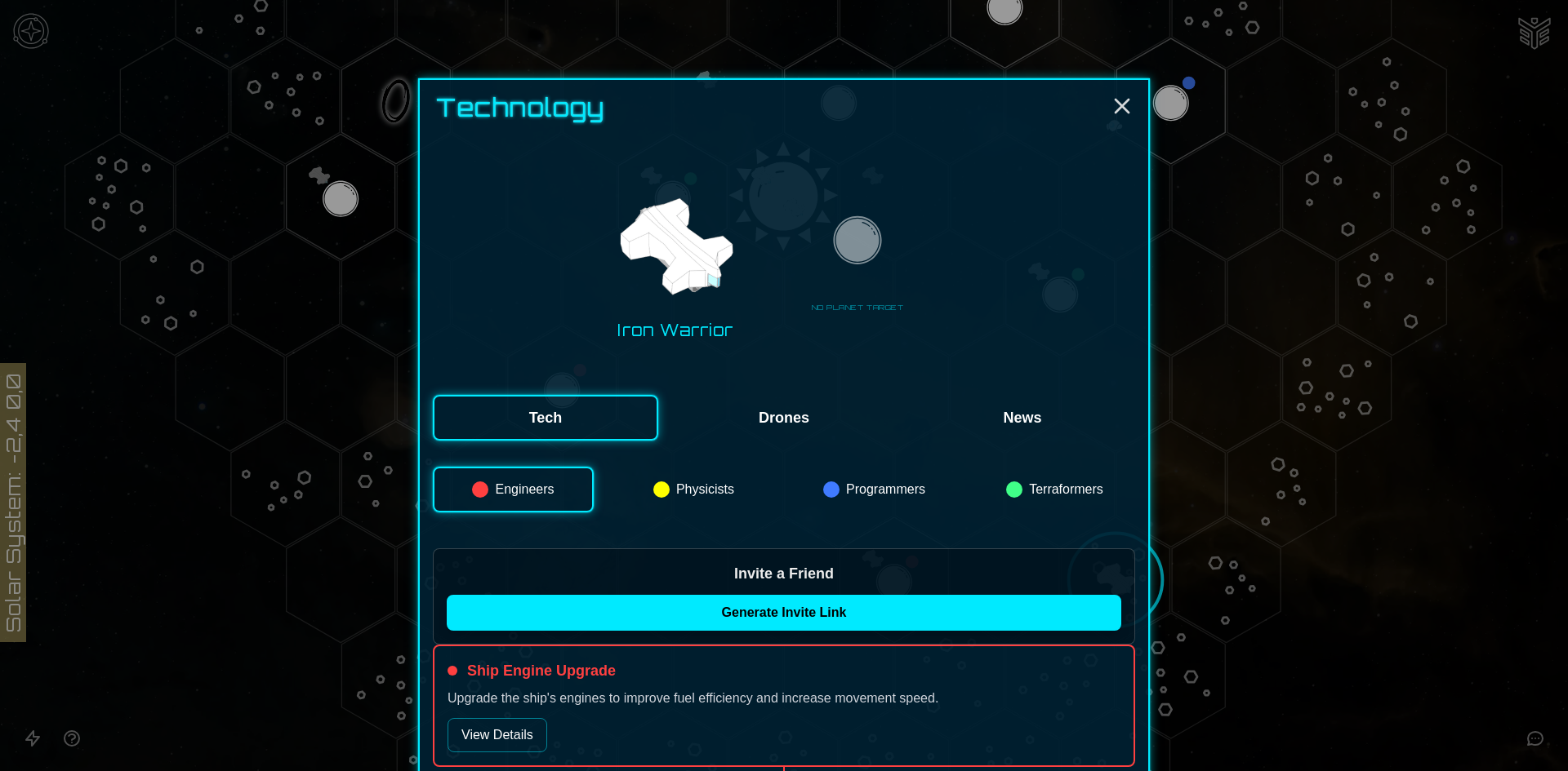
click at [729, 410] on button "Drones" at bounding box center [784, 418] width 225 height 46
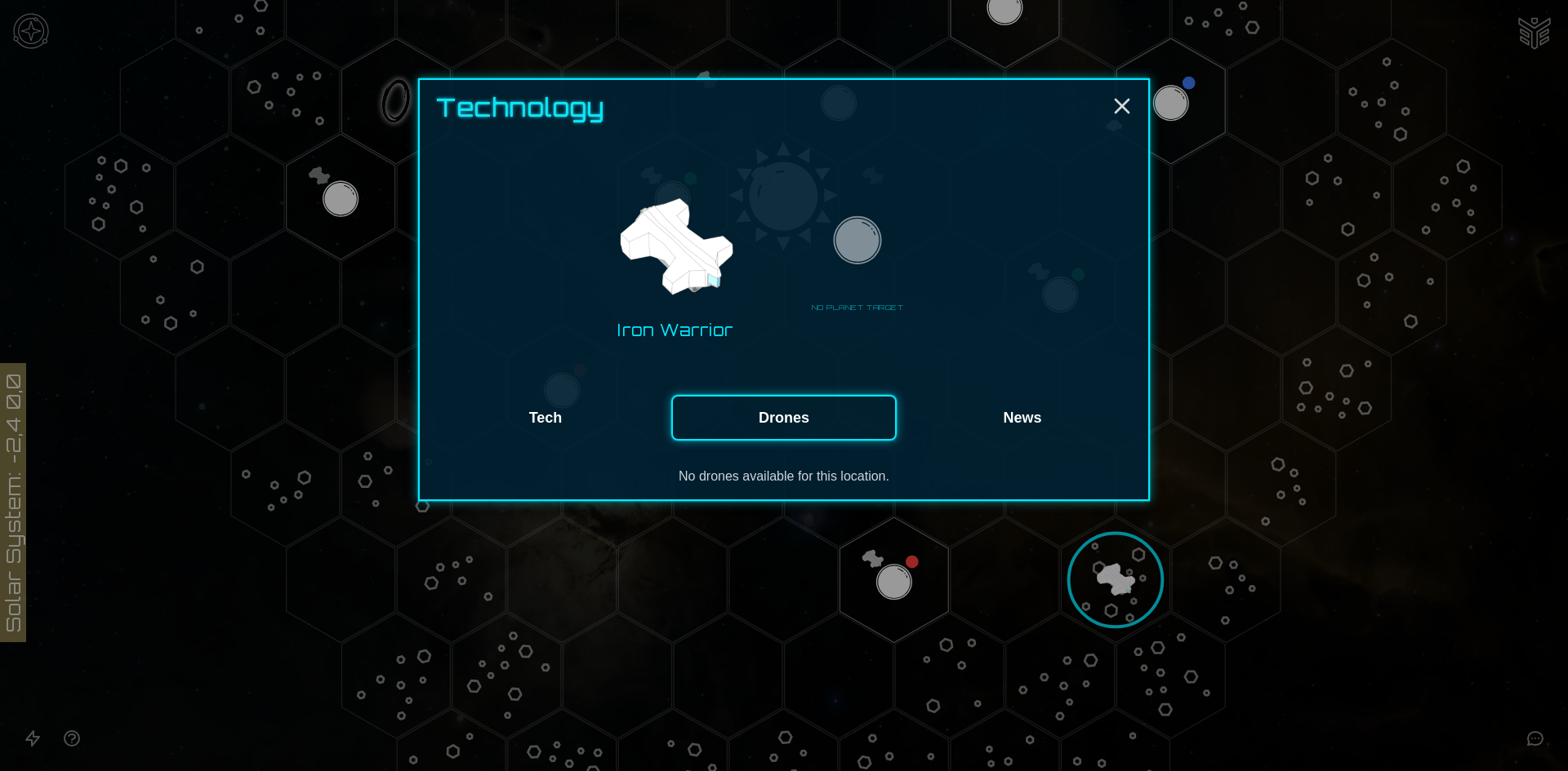
click at [579, 411] on button "Tech" at bounding box center [545, 418] width 225 height 46
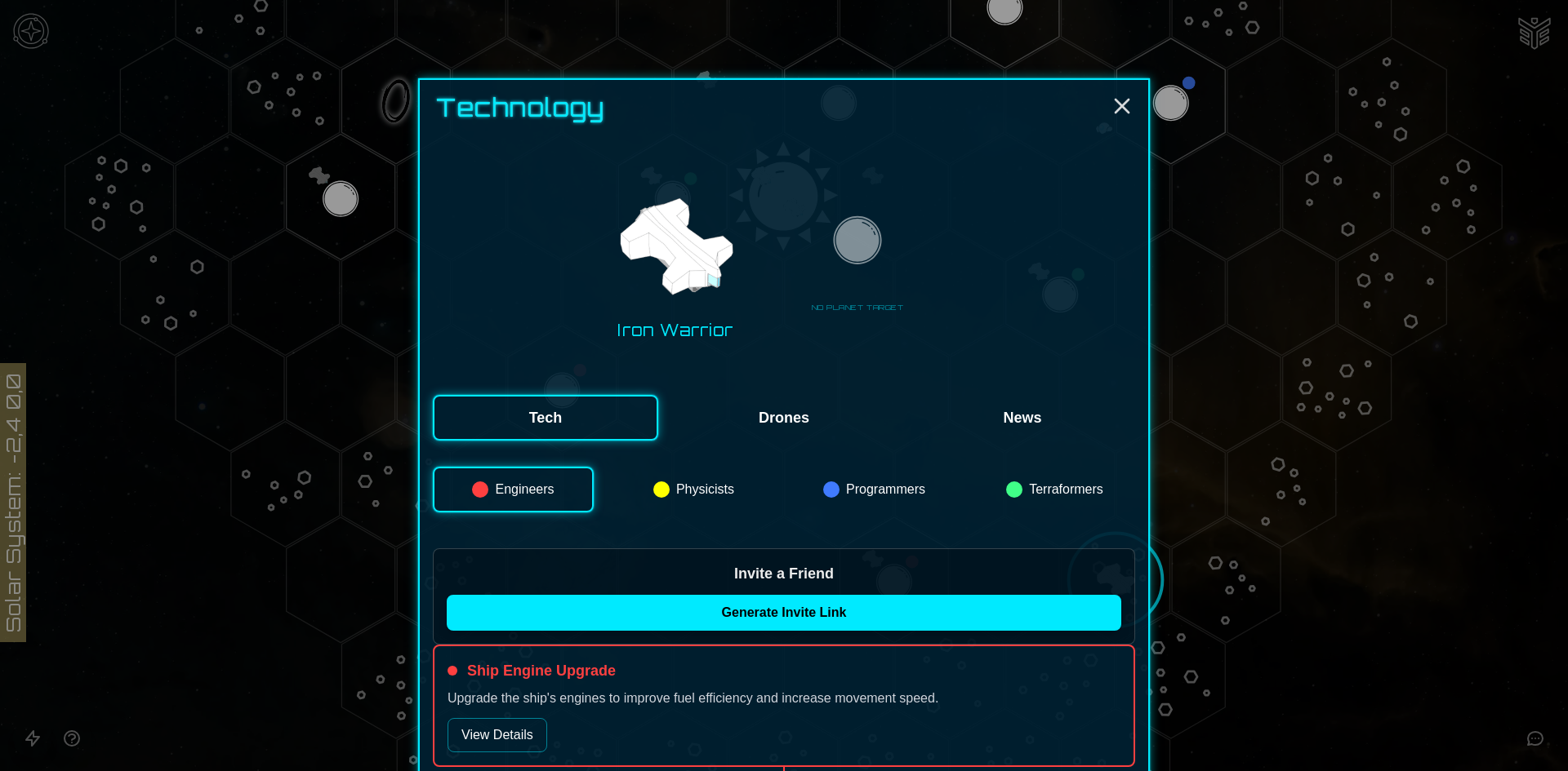
click at [1029, 415] on button "News" at bounding box center [1022, 418] width 225 height 46
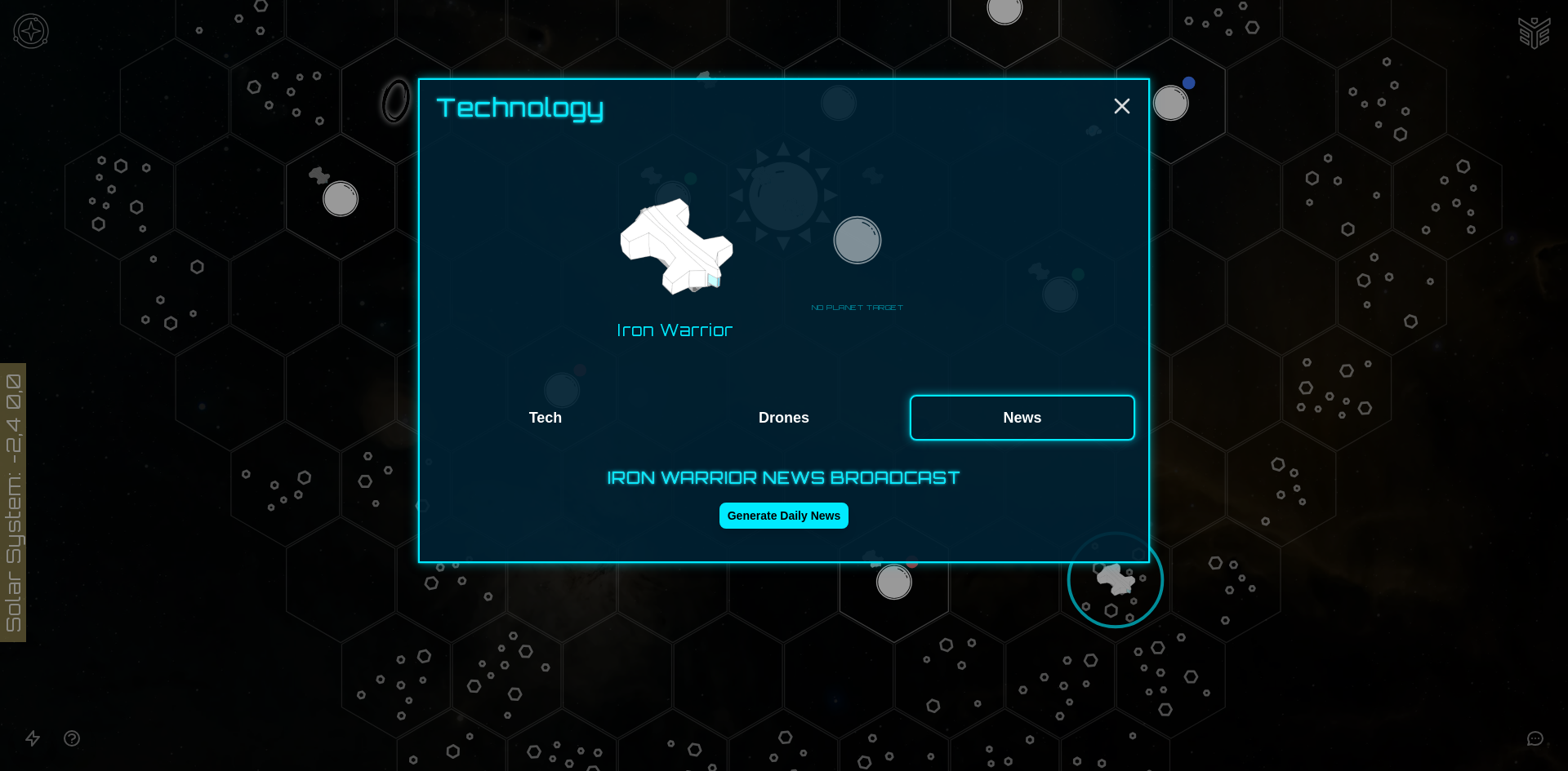
click at [509, 429] on button "Tech" at bounding box center [545, 418] width 225 height 46
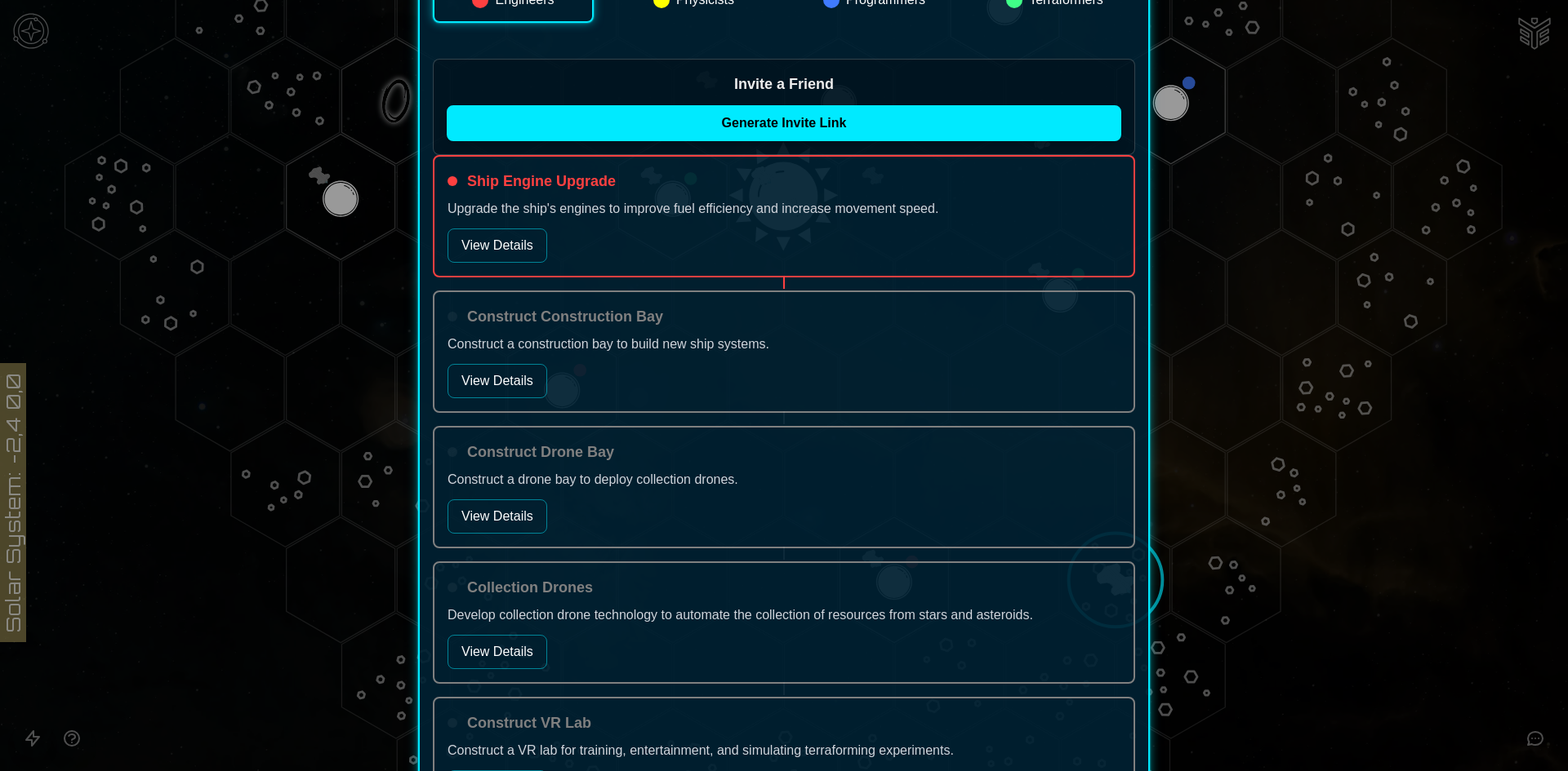
click at [507, 237] on button "View Details" at bounding box center [498, 246] width 100 height 34
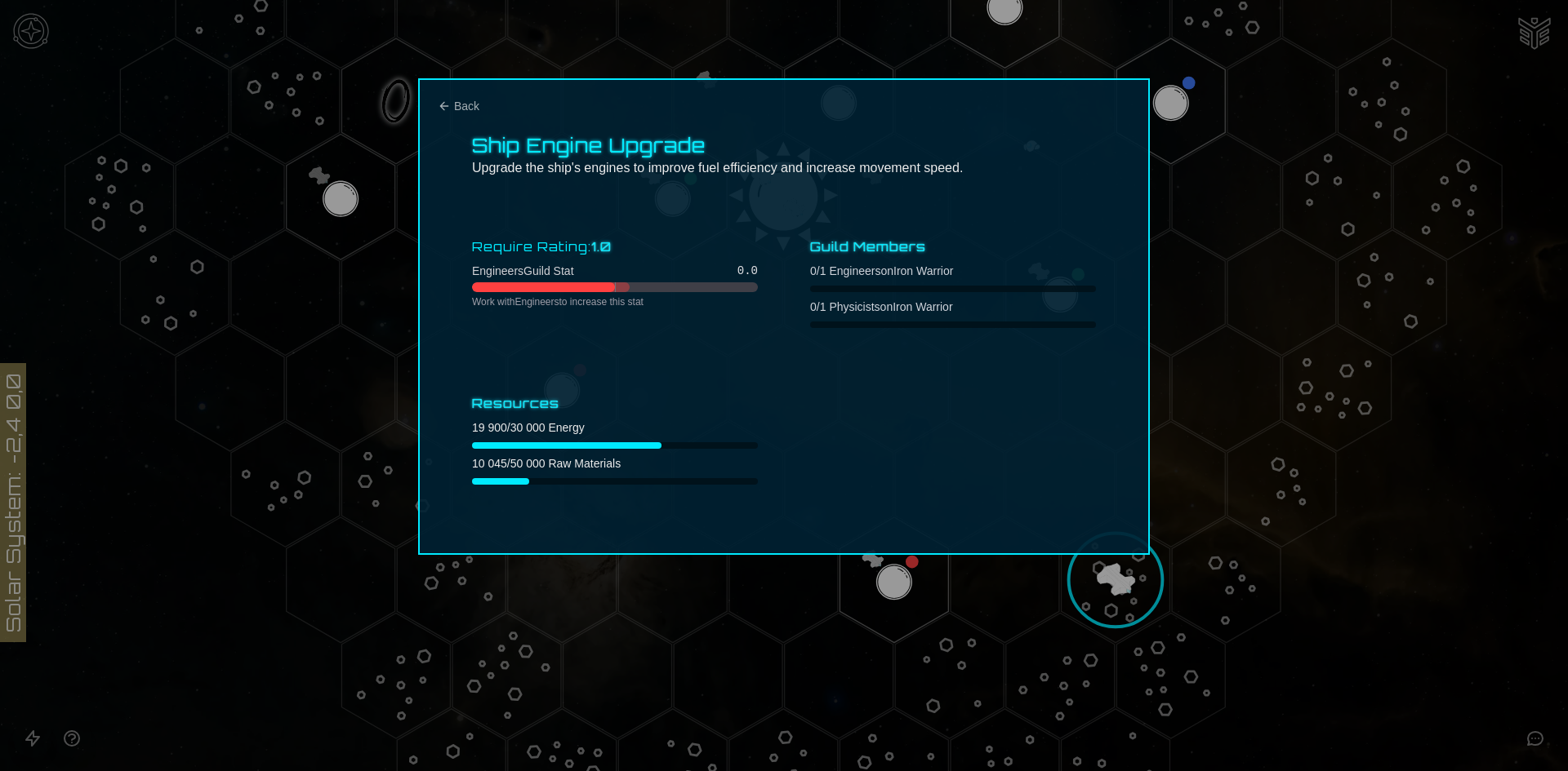
scroll to position [0, 0]
click at [364, 286] on div at bounding box center [784, 385] width 1568 height 771
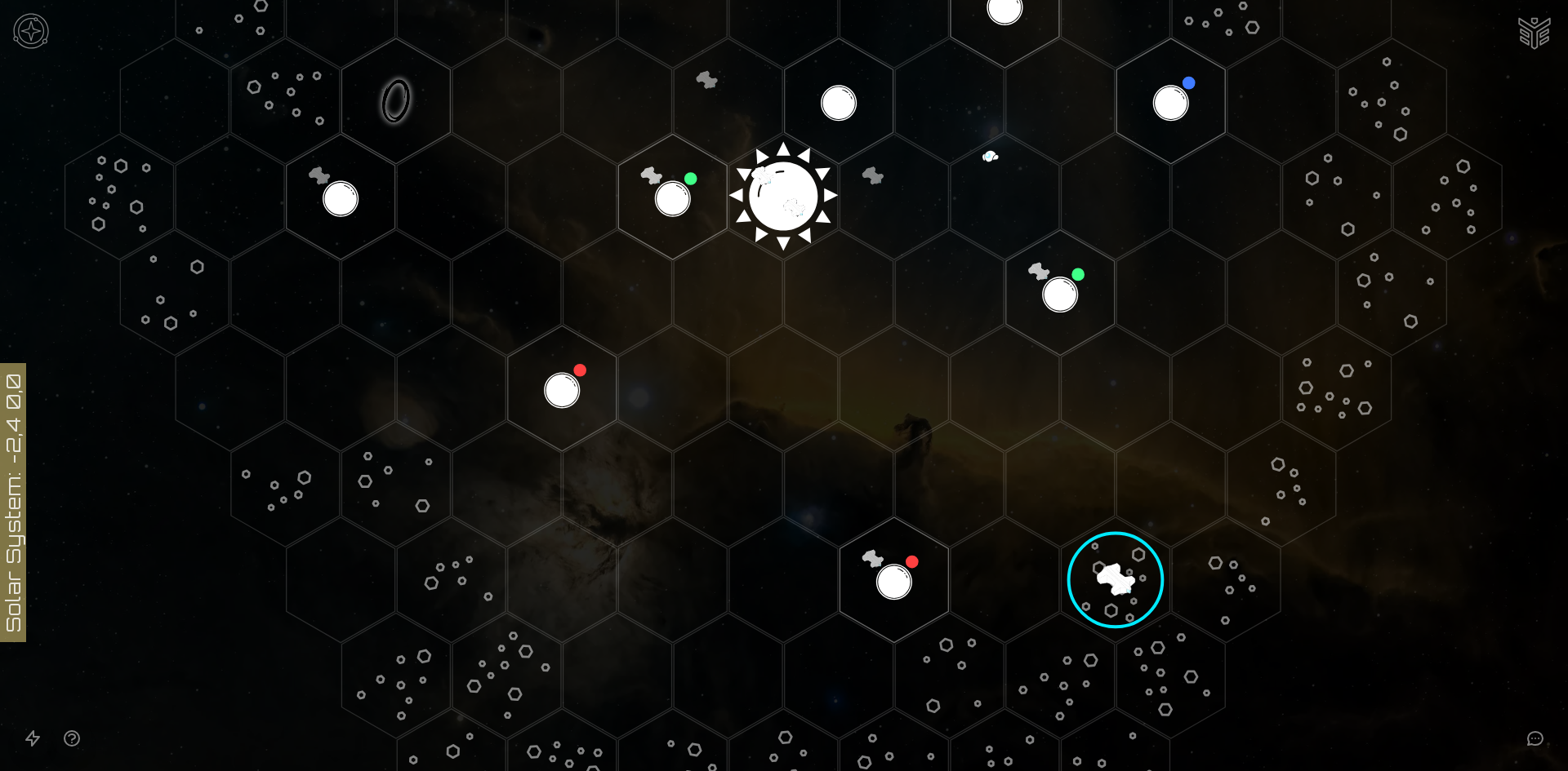
click at [1108, 573] on image at bounding box center [1115, 580] width 134 height 134
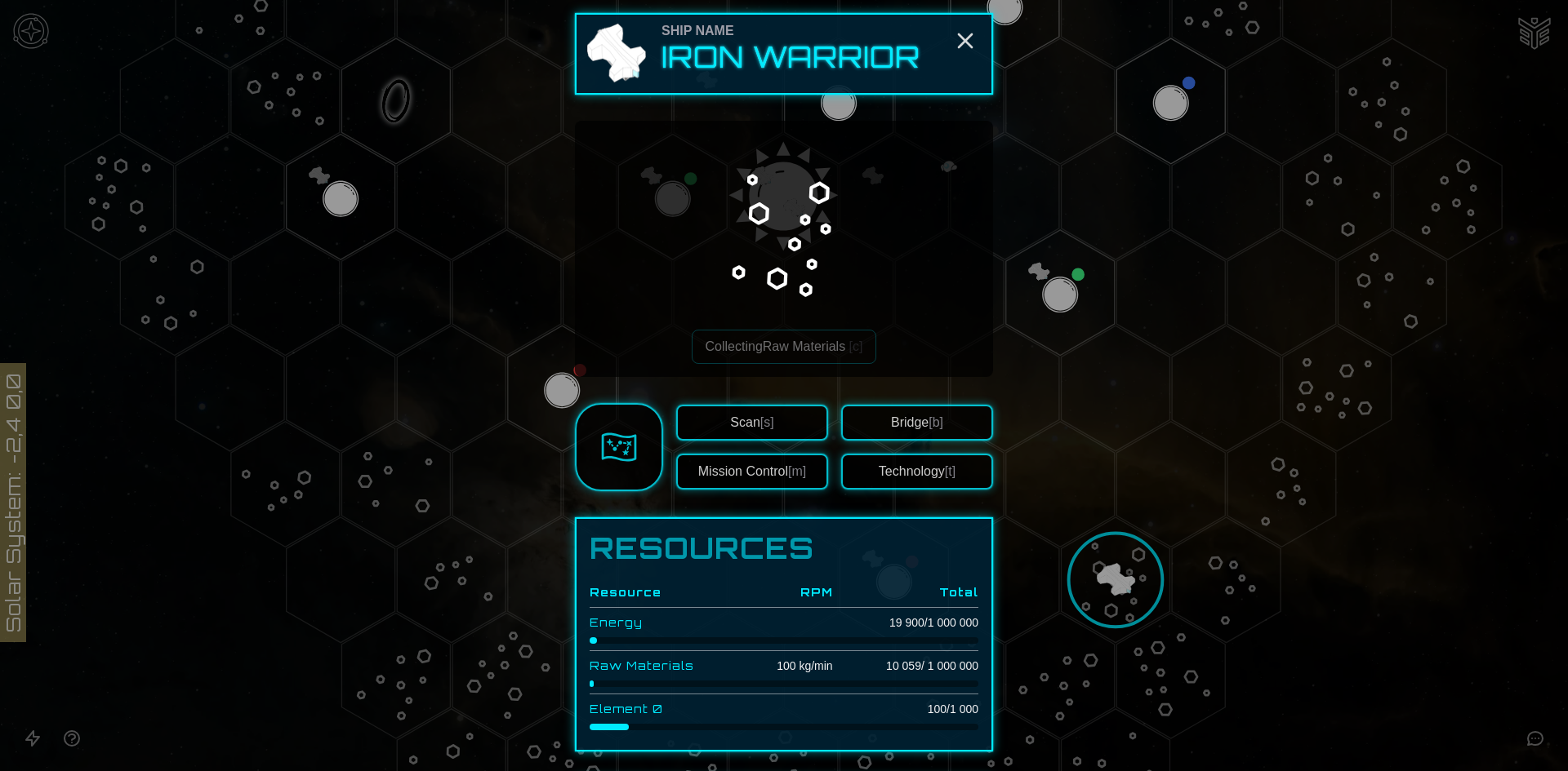
click at [768, 414] on button "Scan [s]" at bounding box center [752, 423] width 152 height 36
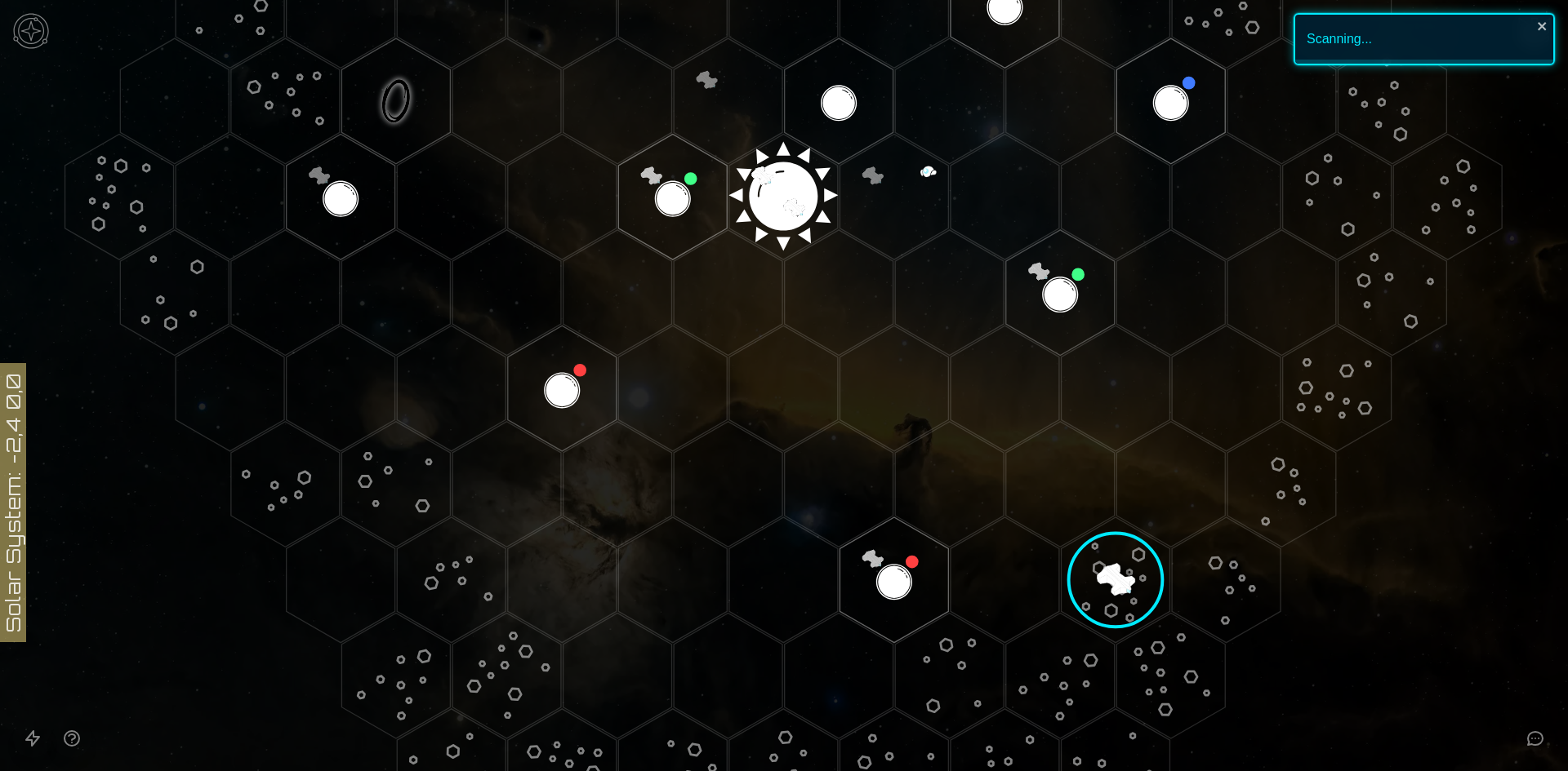
click at [1104, 577] on image at bounding box center [1115, 580] width 134 height 134
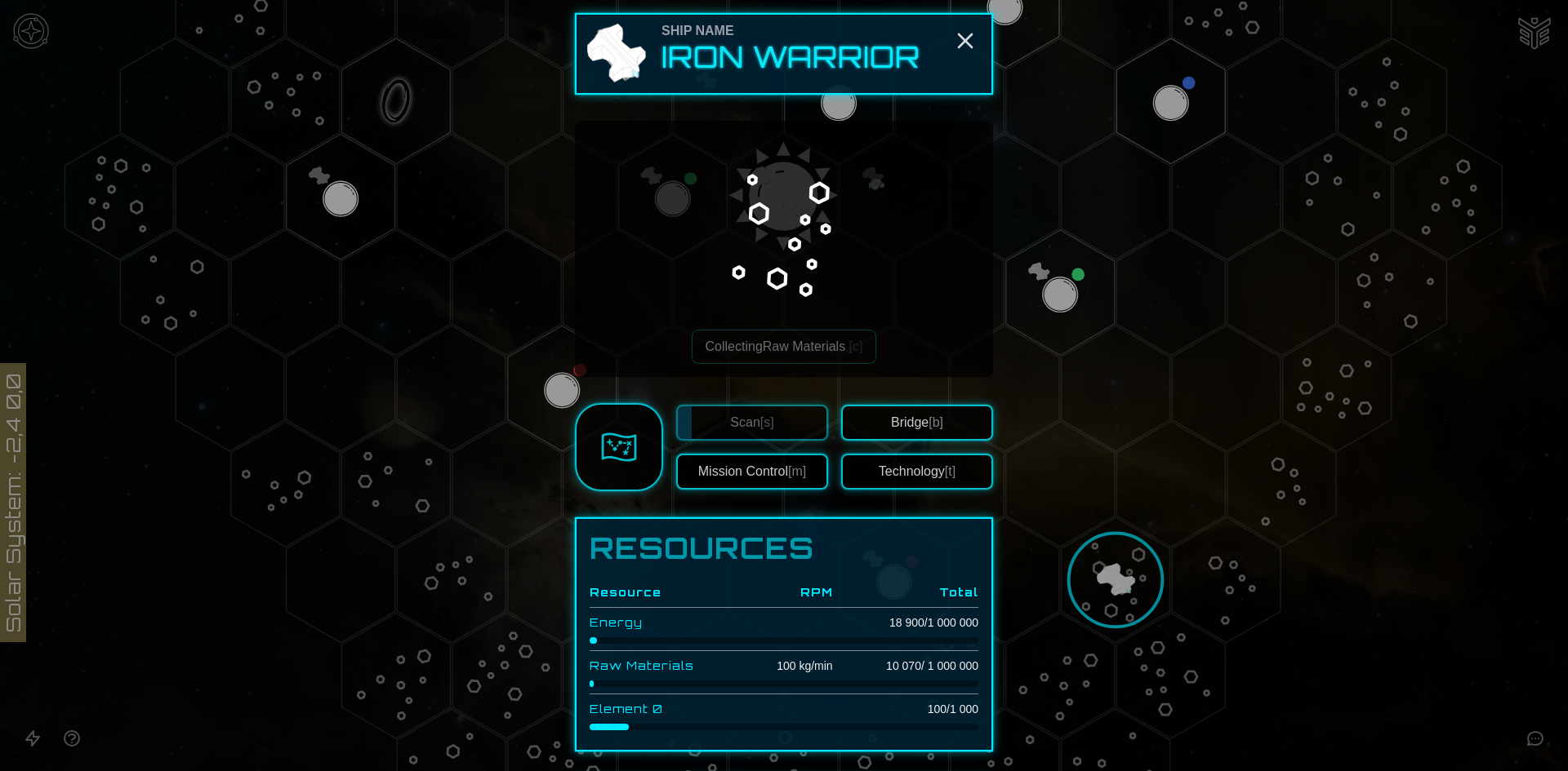
click at [1093, 455] on div at bounding box center [784, 385] width 1568 height 771
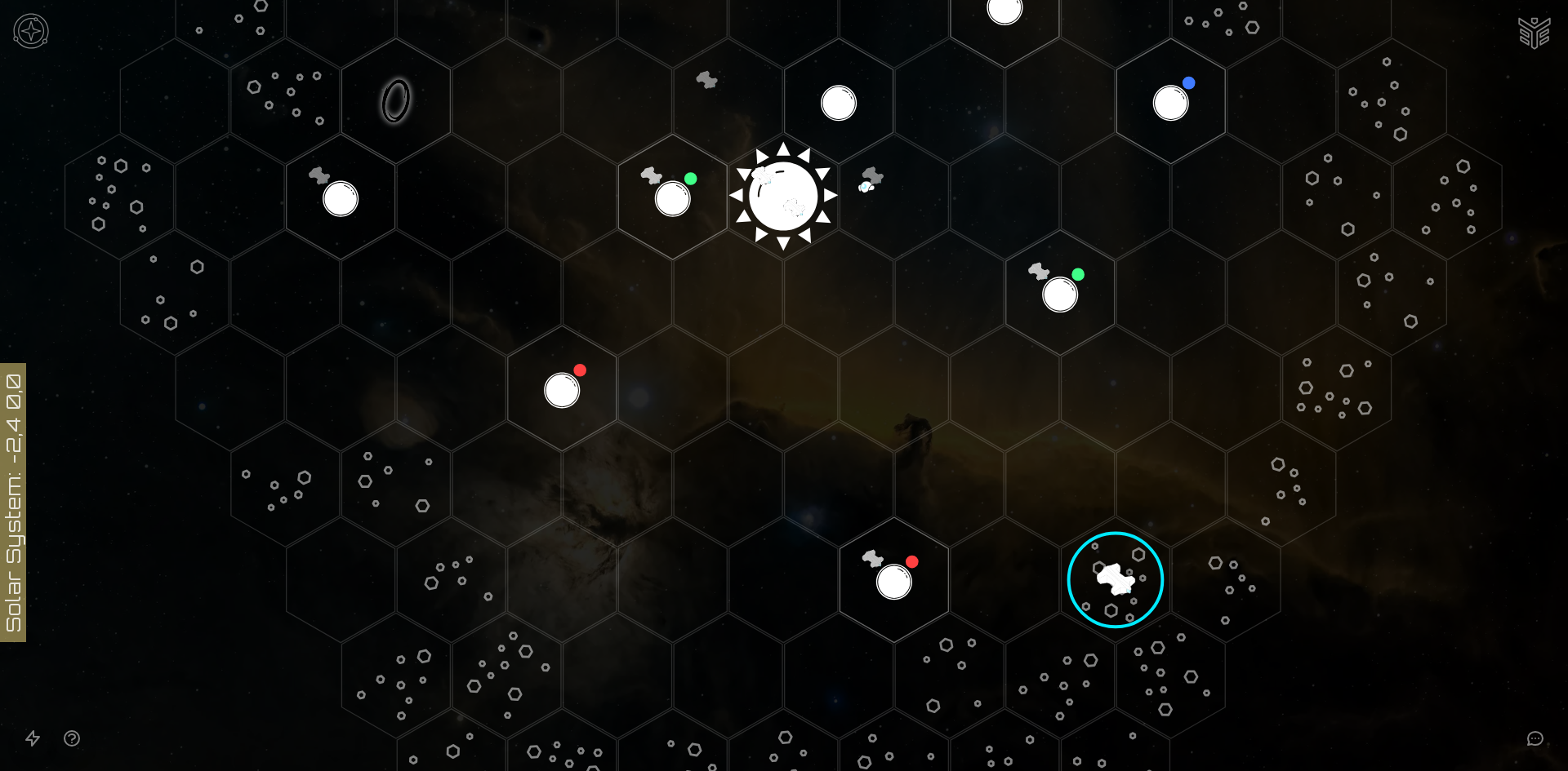
click at [1109, 568] on image at bounding box center [1115, 580] width 134 height 134
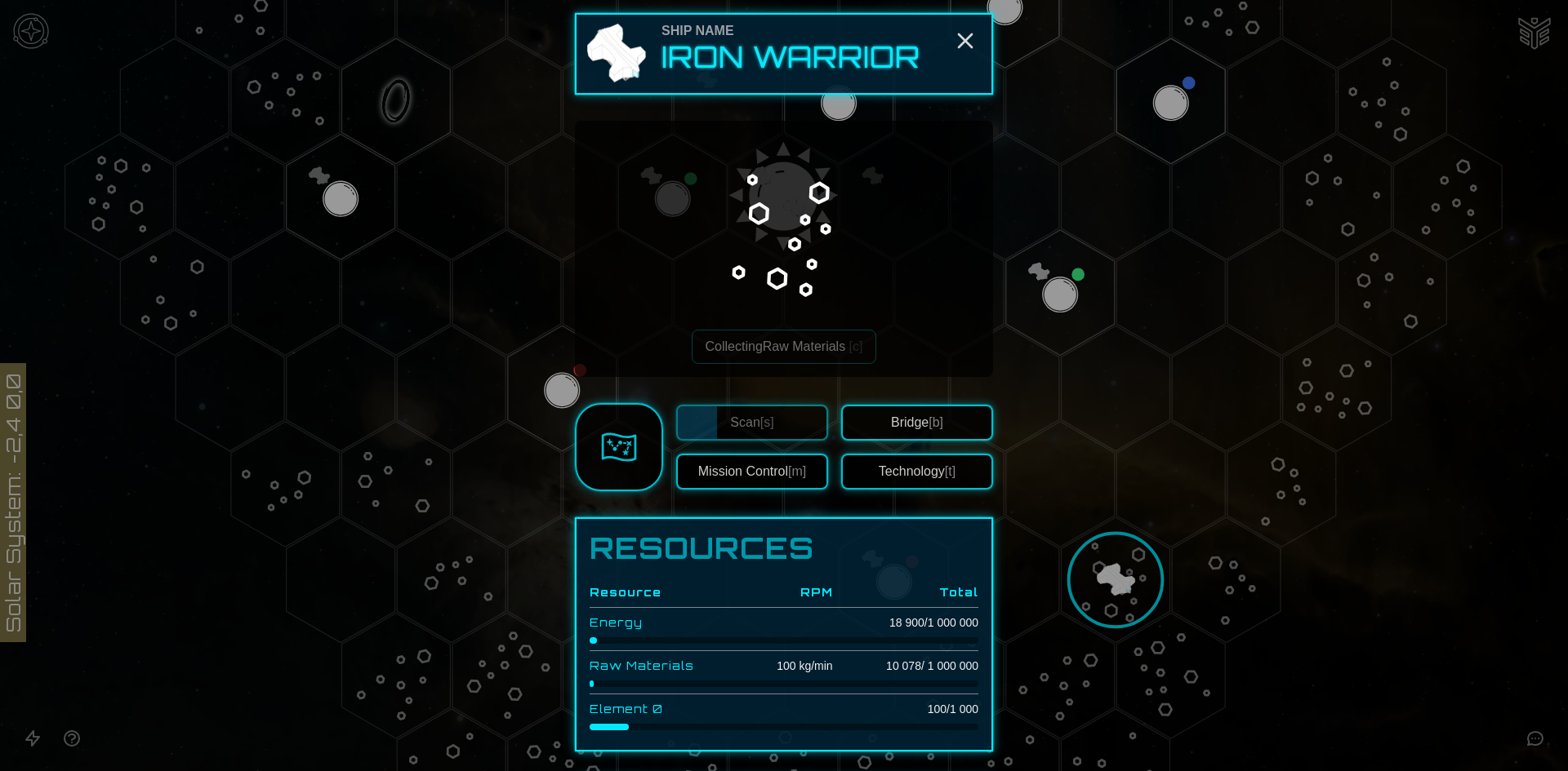
click at [752, 467] on button "Mission Control [m]" at bounding box center [752, 472] width 152 height 36
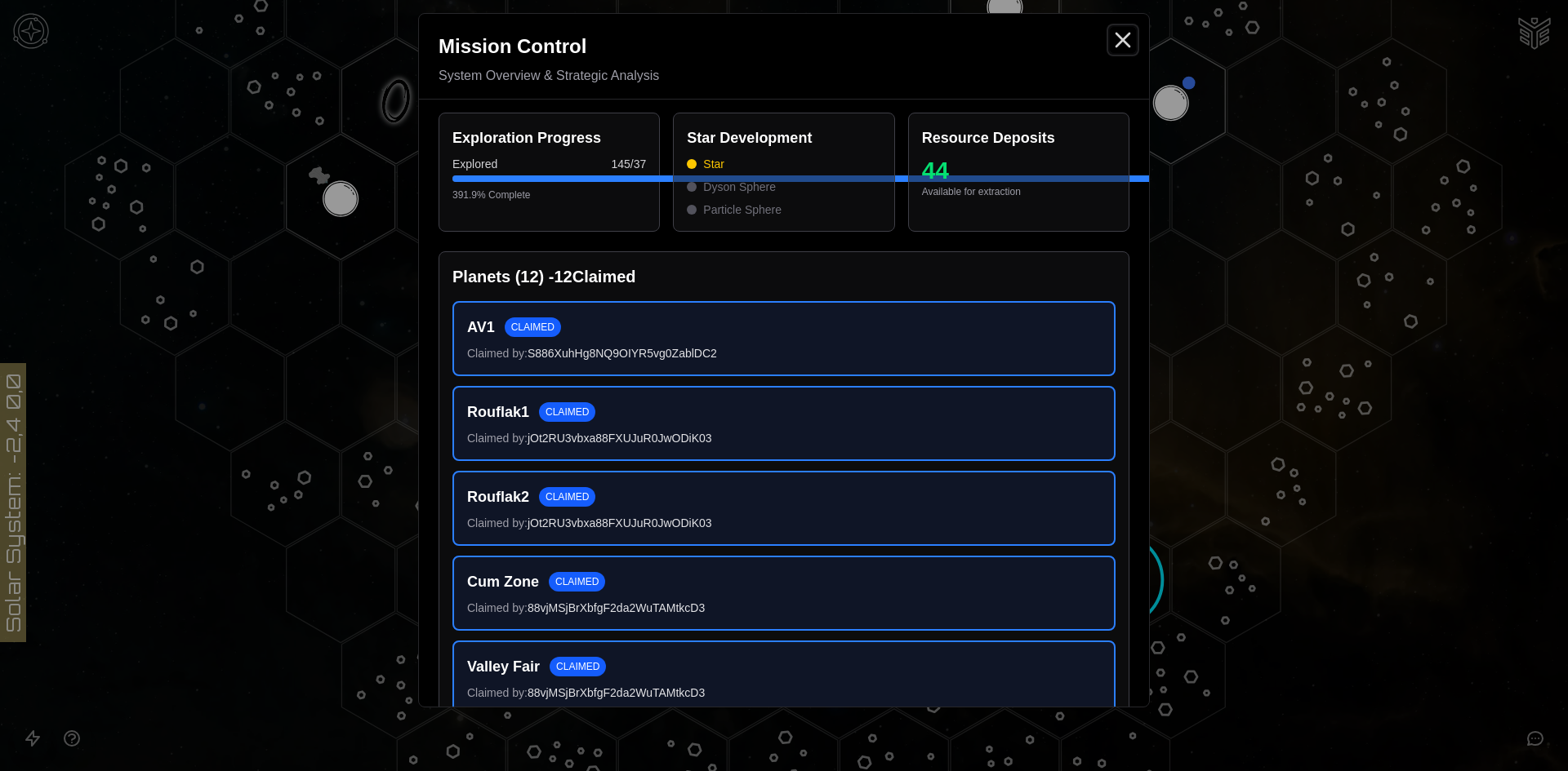
click at [1125, 37] on line "Close" at bounding box center [1123, 40] width 13 height 13
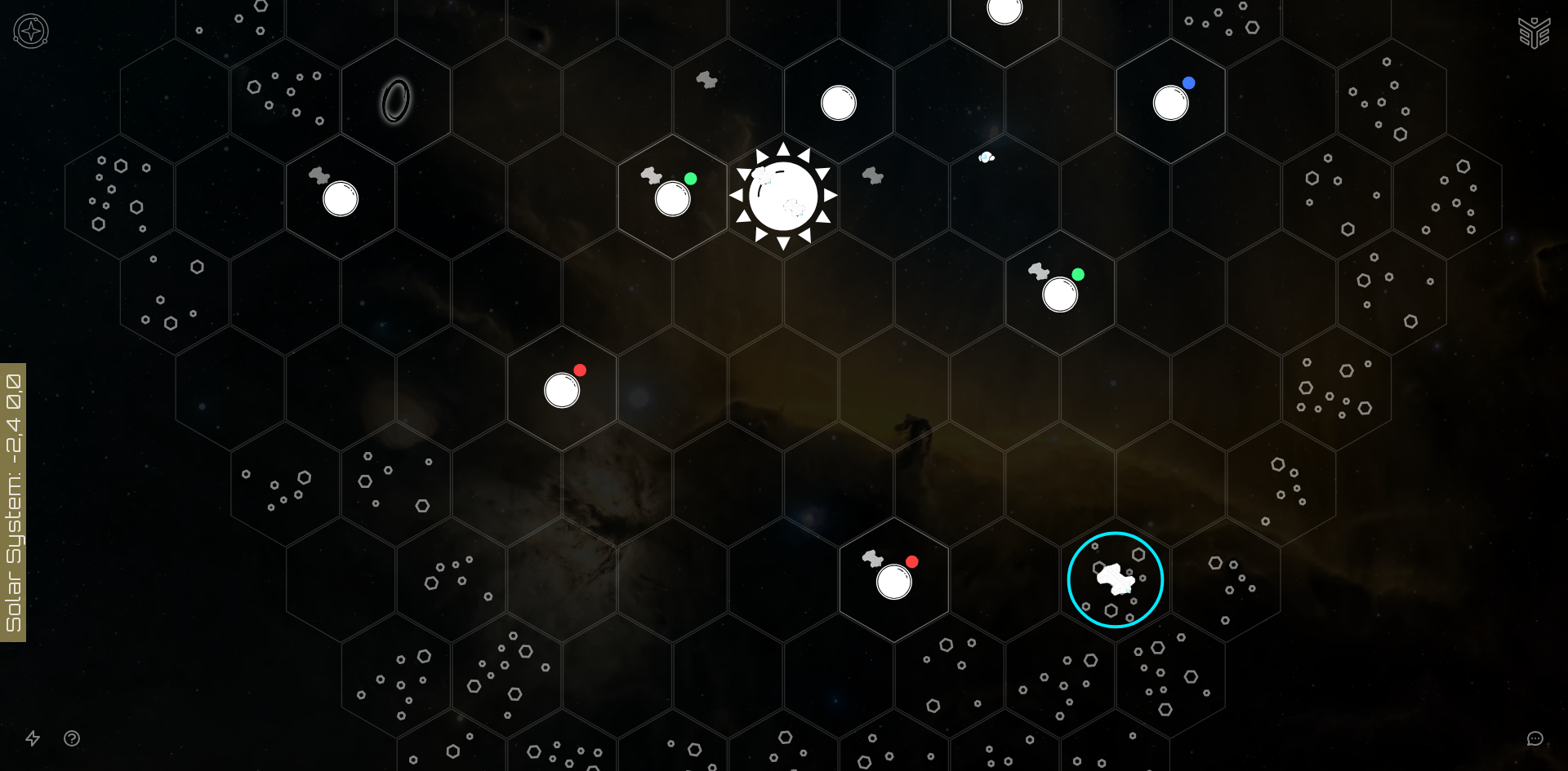
click at [1109, 560] on image at bounding box center [1115, 580] width 134 height 134
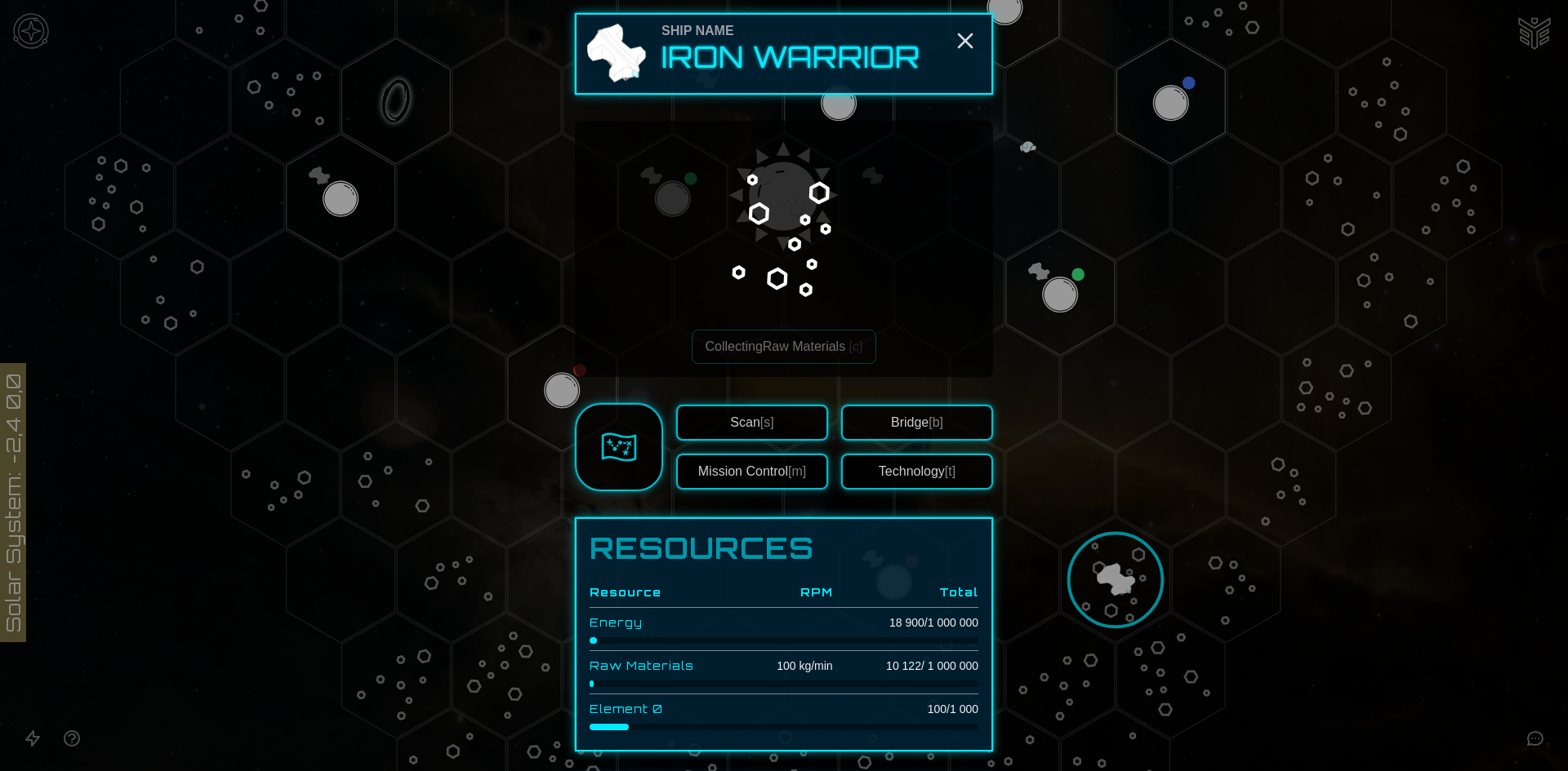
click at [902, 405] on button "Bridge [b]" at bounding box center [916, 423] width 152 height 36
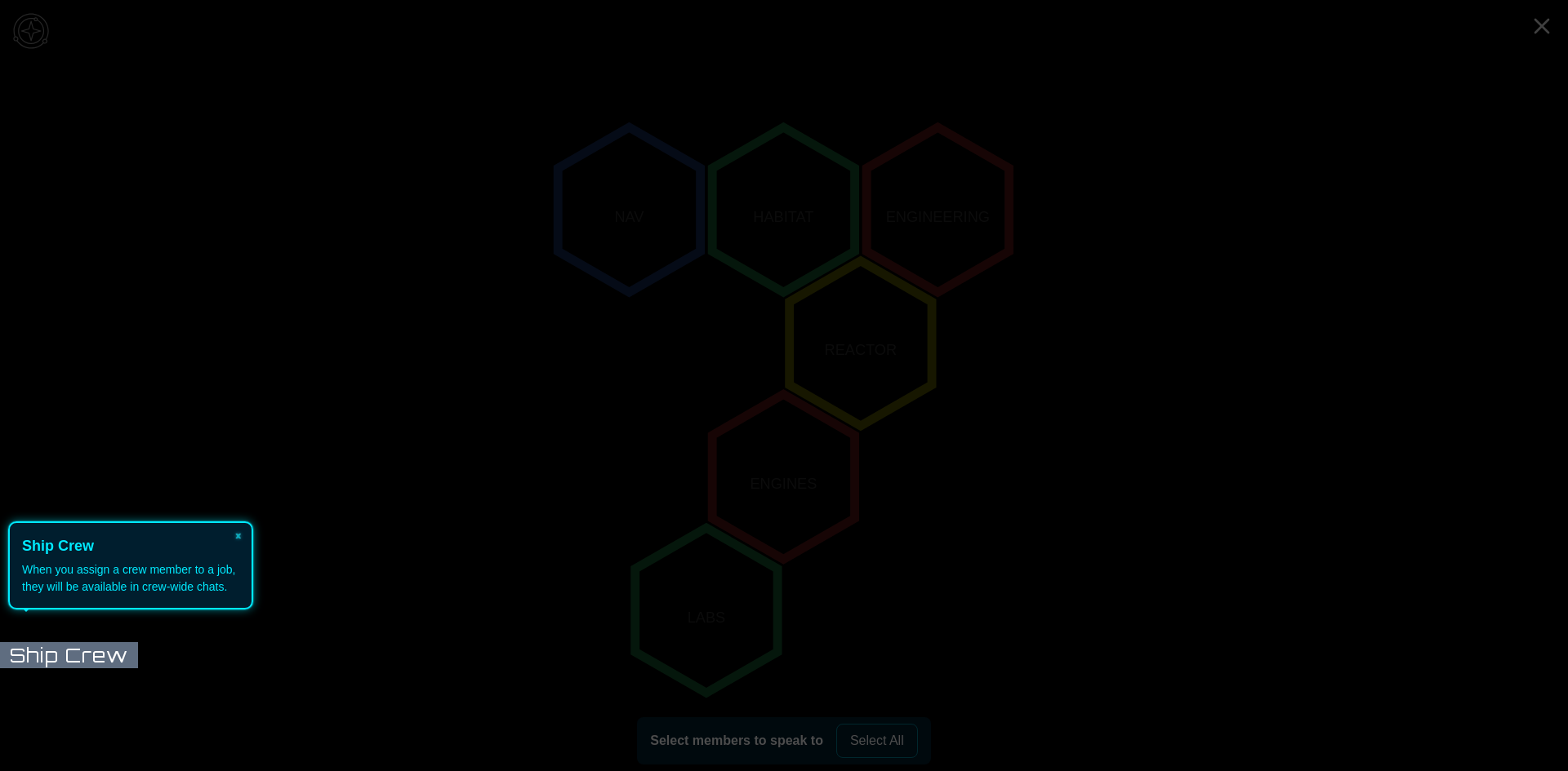
scroll to position [300, 0]
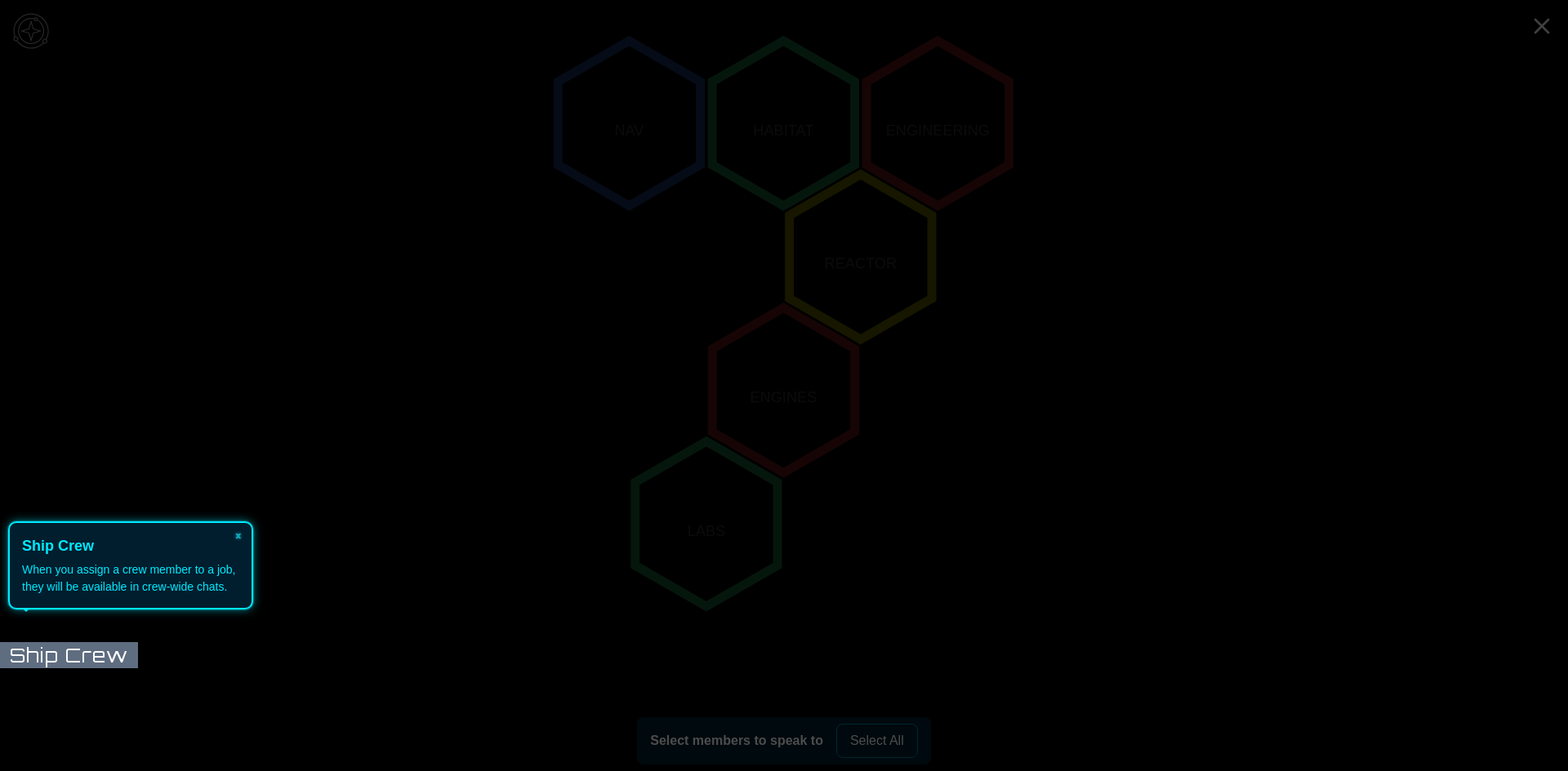
click at [399, 500] on icon at bounding box center [779, 385] width 1575 height 771
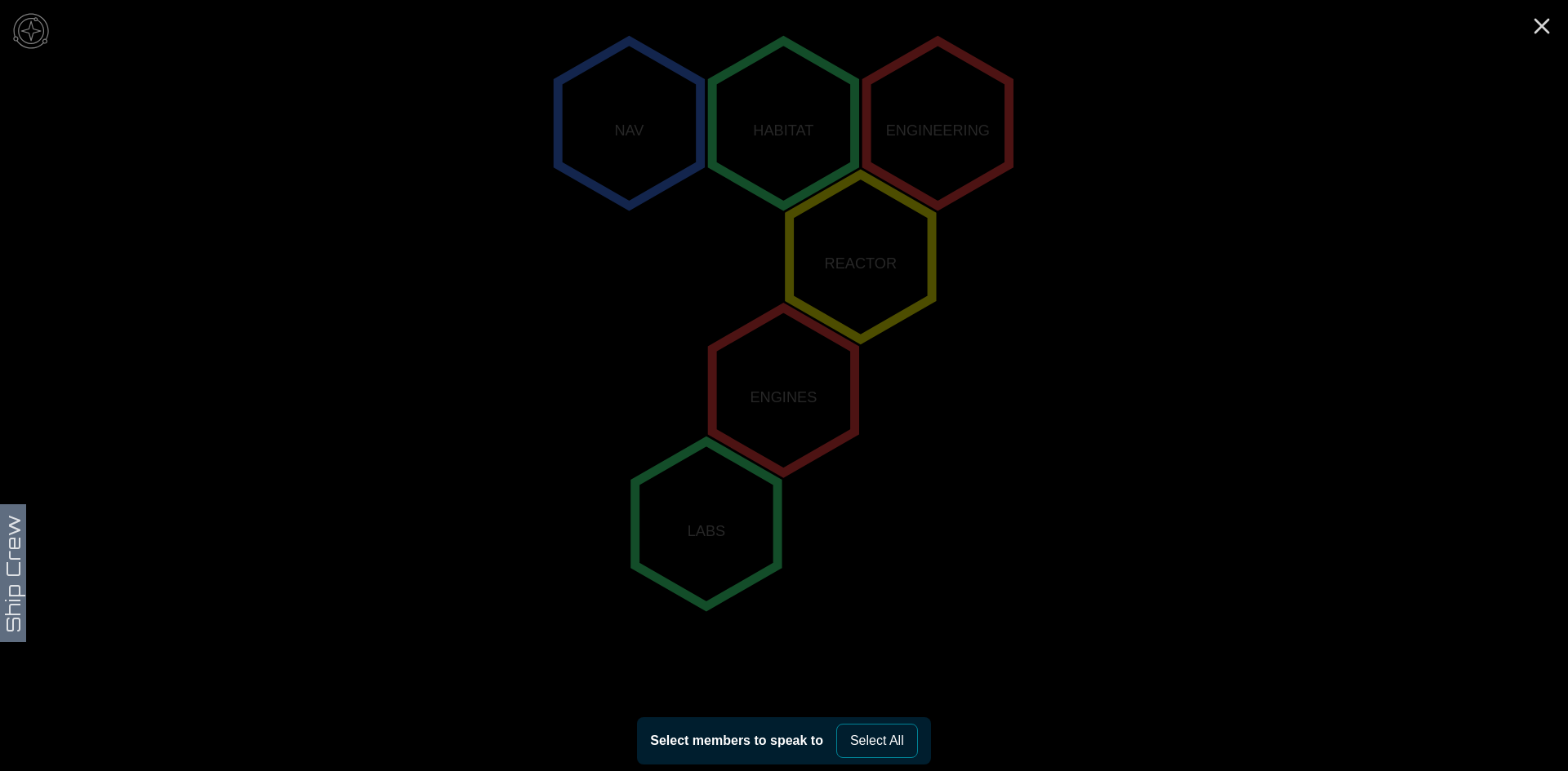
click at [696, 538] on polygon "-1,1" at bounding box center [706, 524] width 142 height 165
click at [885, 735] on button "Select All" at bounding box center [877, 742] width 82 height 34
click at [718, 488] on polygon "-1,1" at bounding box center [706, 524] width 142 height 165
click at [829, 297] on polygon "1,-1" at bounding box center [860, 256] width 142 height 165
click at [890, 160] on polygon "2,-2" at bounding box center [937, 123] width 142 height 165
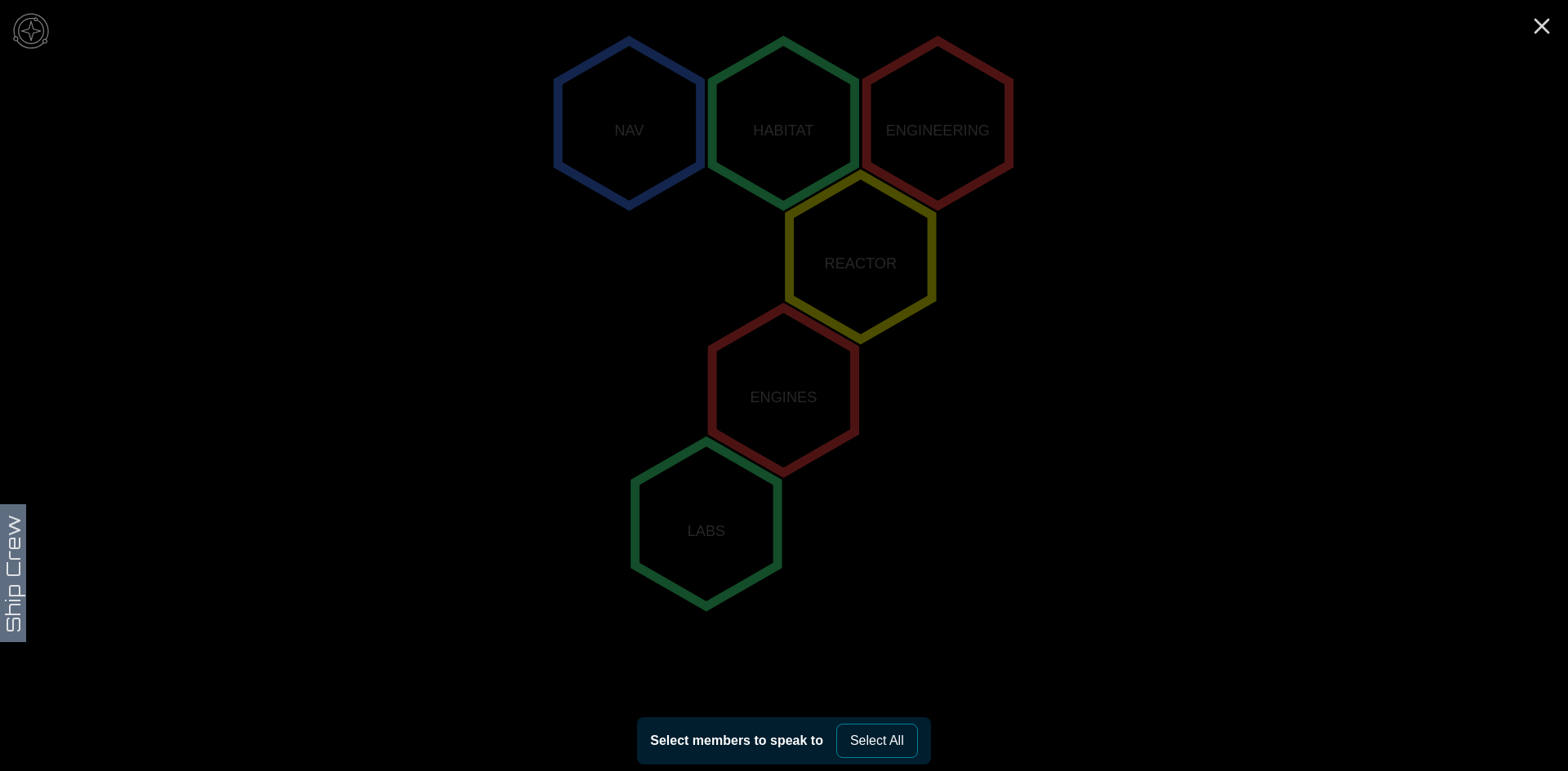
click at [25, 536] on icon "NAV HABITAT ENGINEERING REACTOR ENGINES LABS" at bounding box center [784, 390] width 1568 height 1380
drag, startPoint x: 7, startPoint y: 533, endPoint x: 105, endPoint y: 196, distance: 351.0
click at [7, 532] on icon "NAV HABITAT ENGINEERING REACTOR ENGINES LABS" at bounding box center [784, 390] width 1568 height 1380
click at [47, 32] on img at bounding box center [31, 31] width 49 height 49
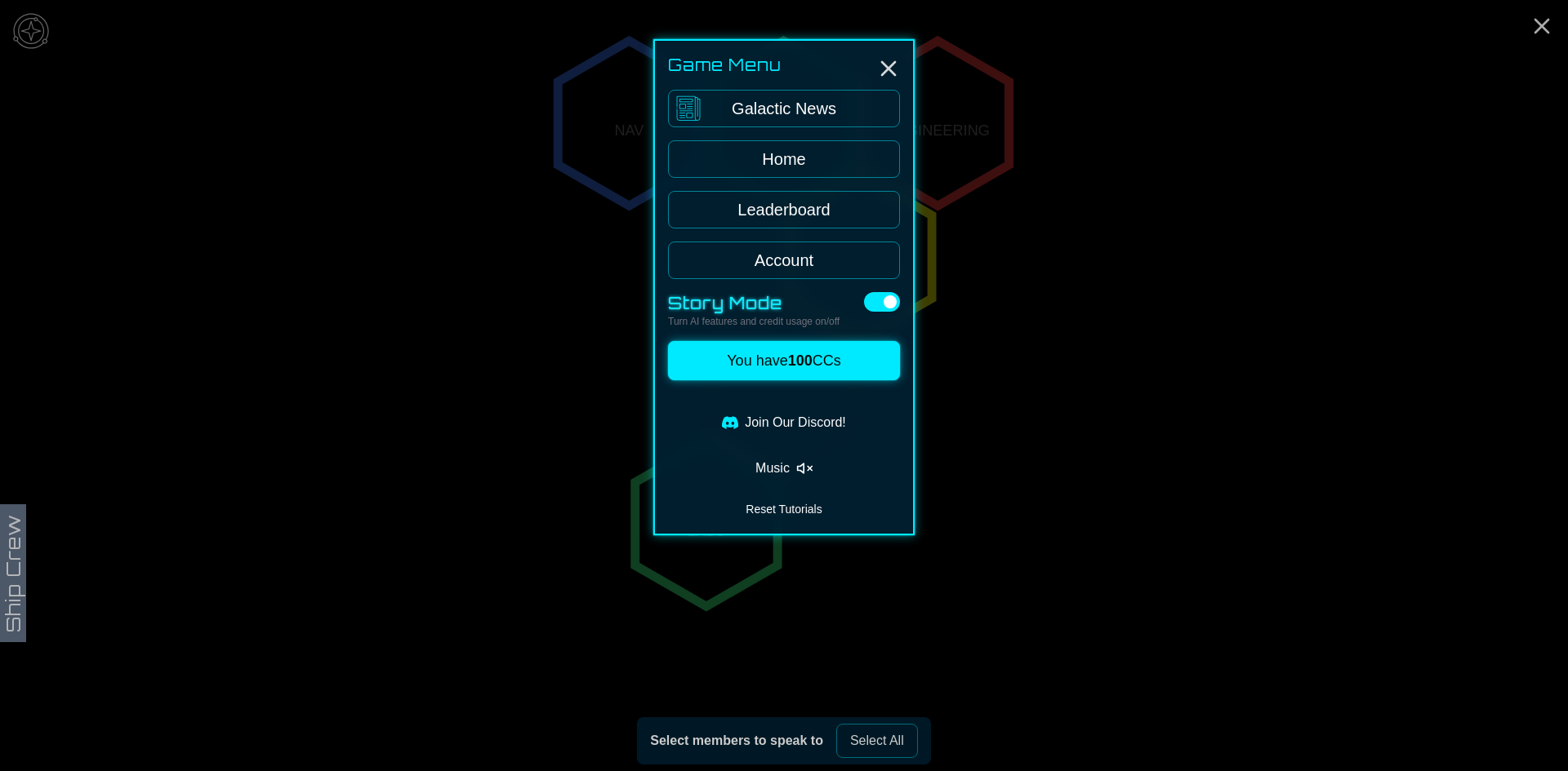
click at [1196, 216] on div at bounding box center [784, 385] width 1568 height 771
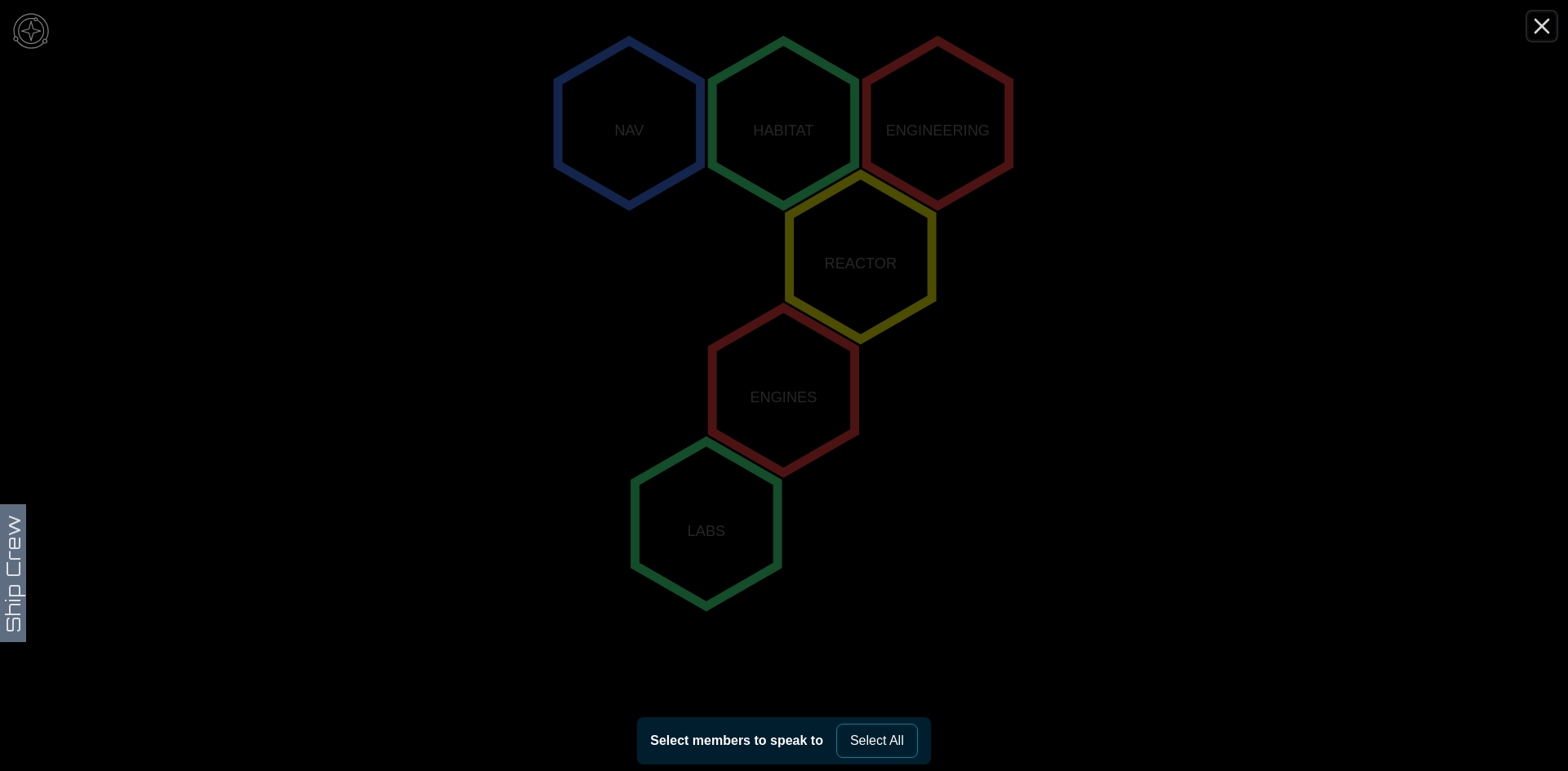
click at [1533, 26] on icon "Close" at bounding box center [1542, 26] width 26 height 26
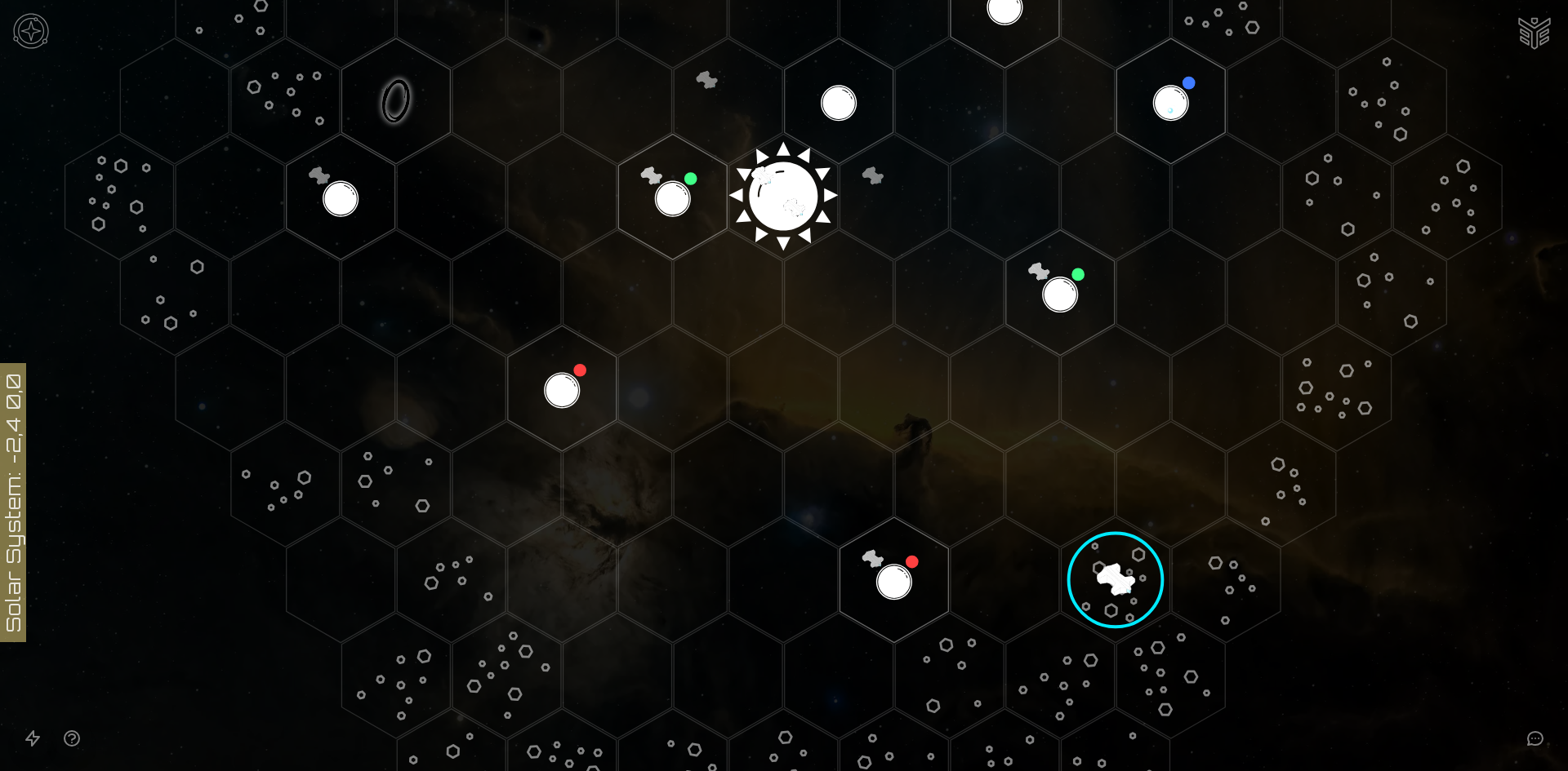
click at [1128, 574] on image at bounding box center [1115, 580] width 134 height 134
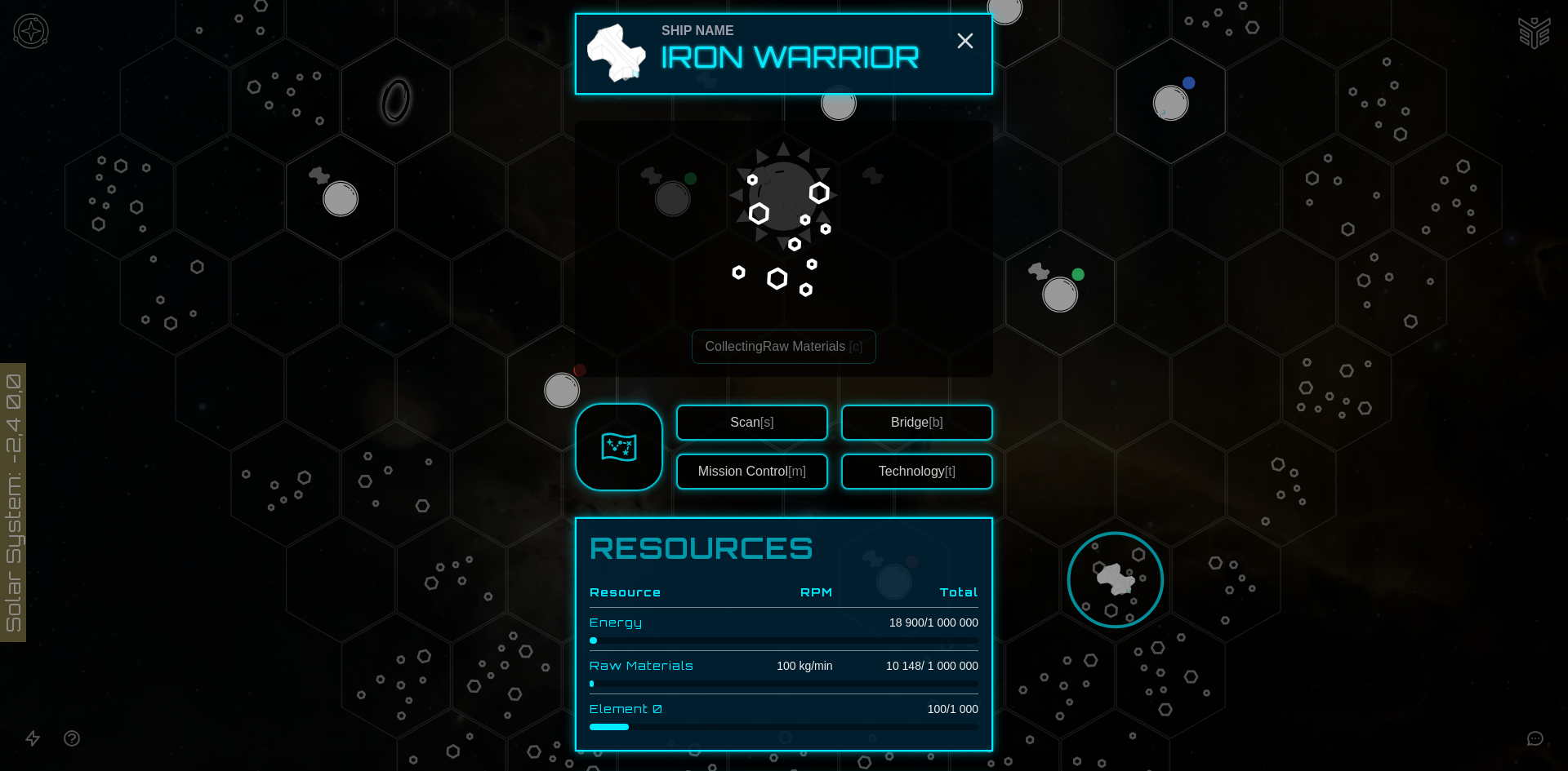
click at [907, 474] on button "Technology [t]" at bounding box center [916, 472] width 152 height 36
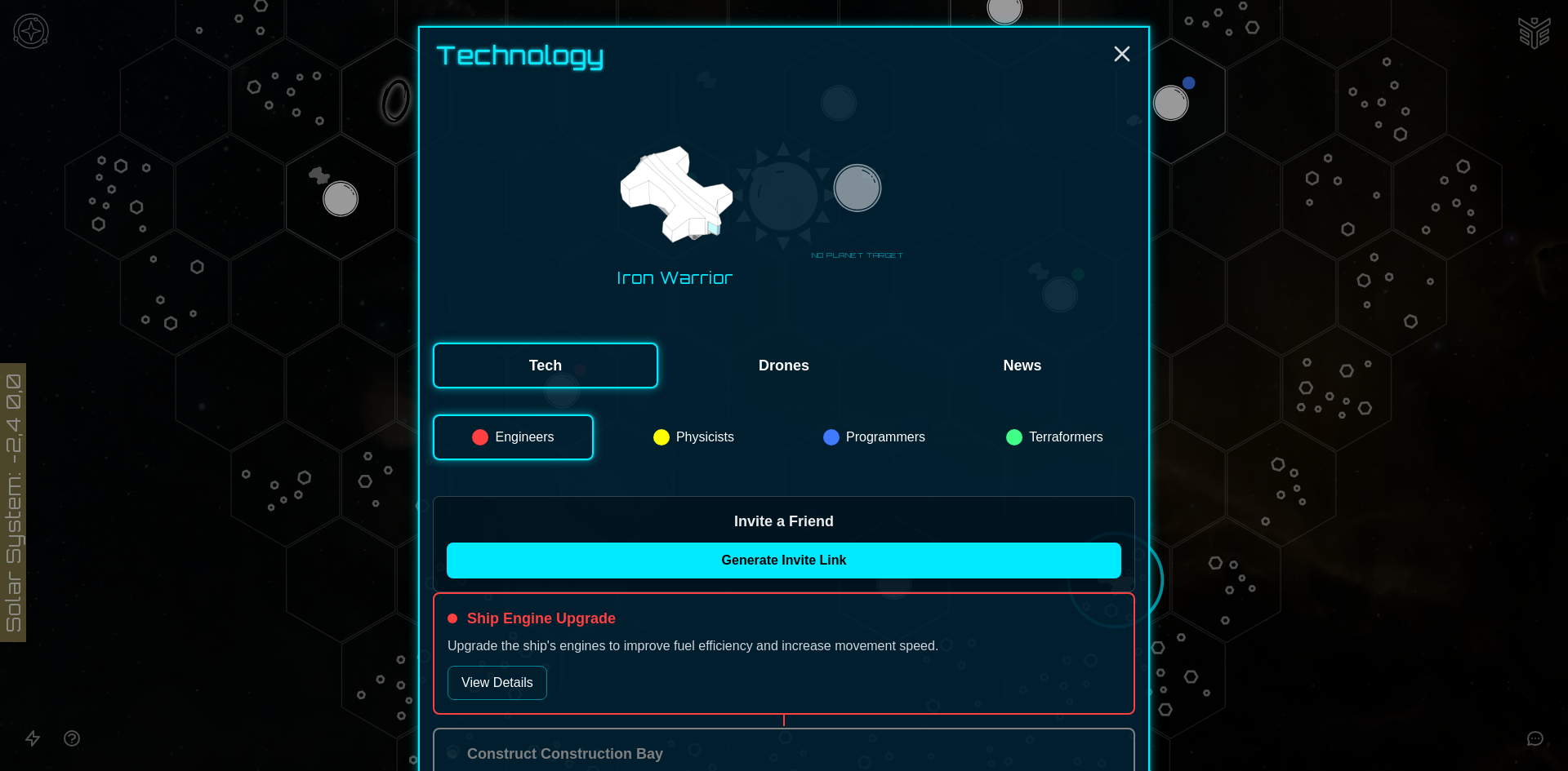
scroll to position [82, 0]
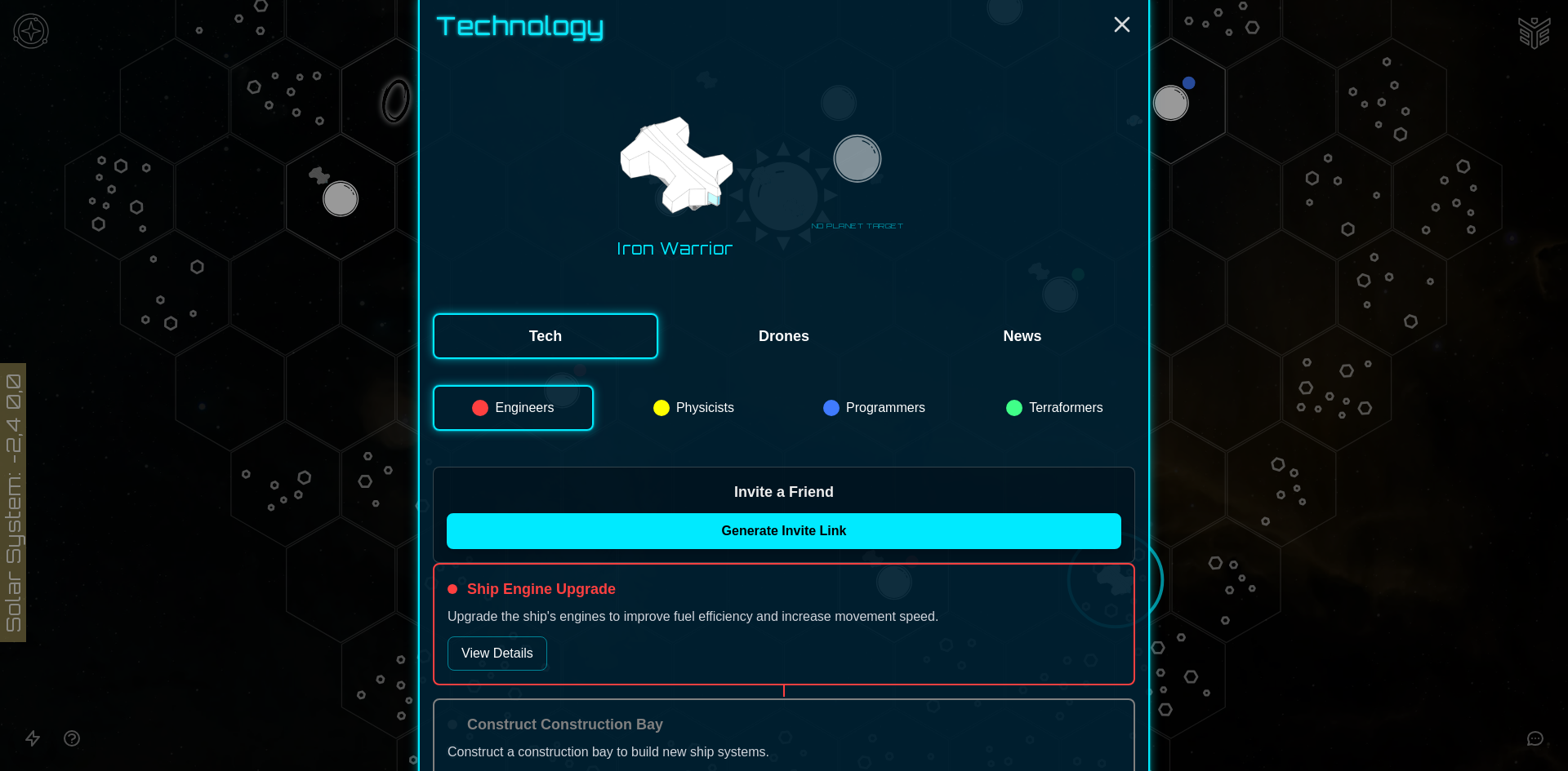
click at [879, 413] on button "Programmers" at bounding box center [874, 408] width 161 height 46
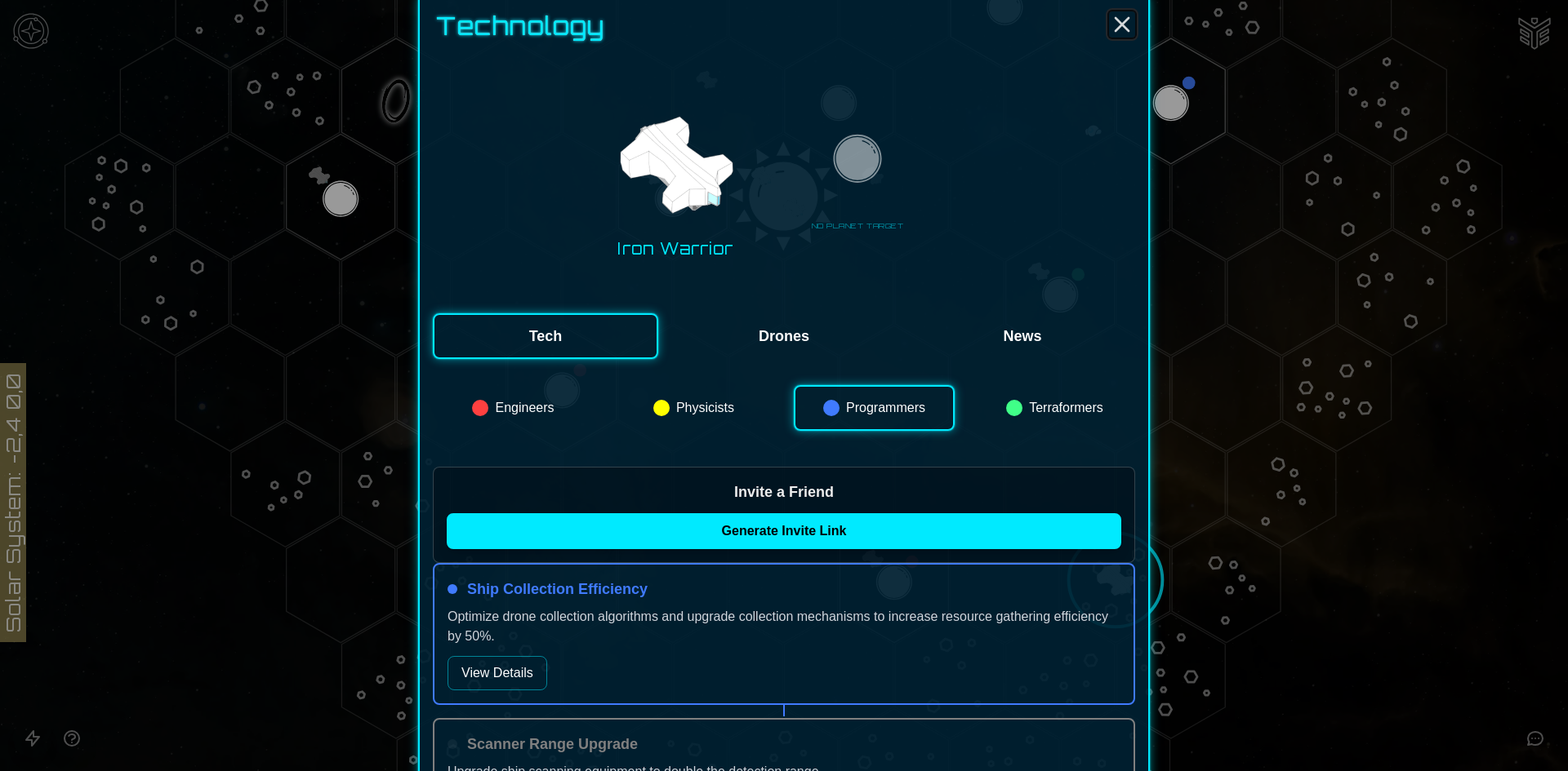
click at [1125, 30] on icon "Close" at bounding box center [1122, 25] width 26 height 26
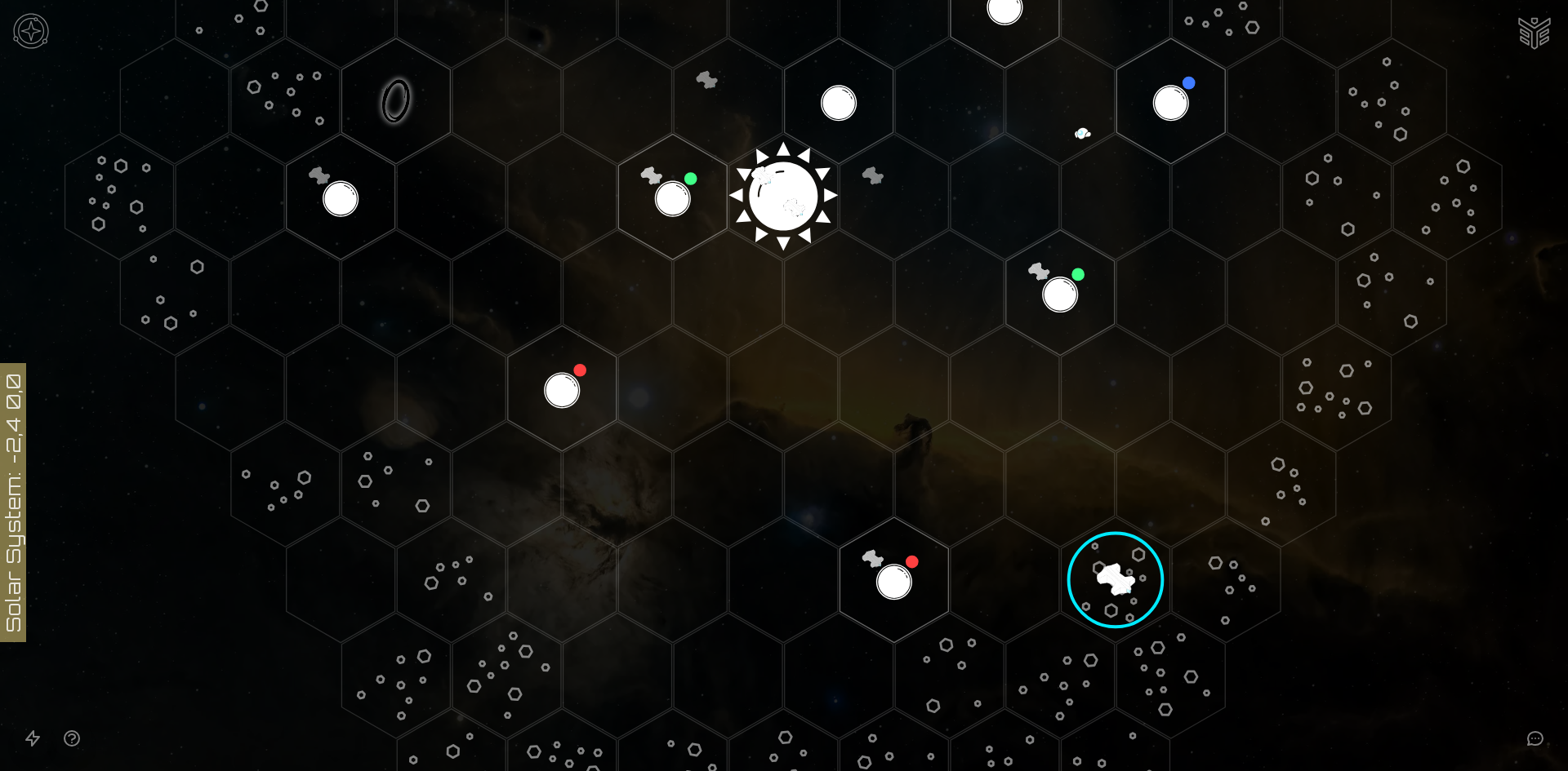
click at [1116, 551] on image at bounding box center [1115, 580] width 134 height 134
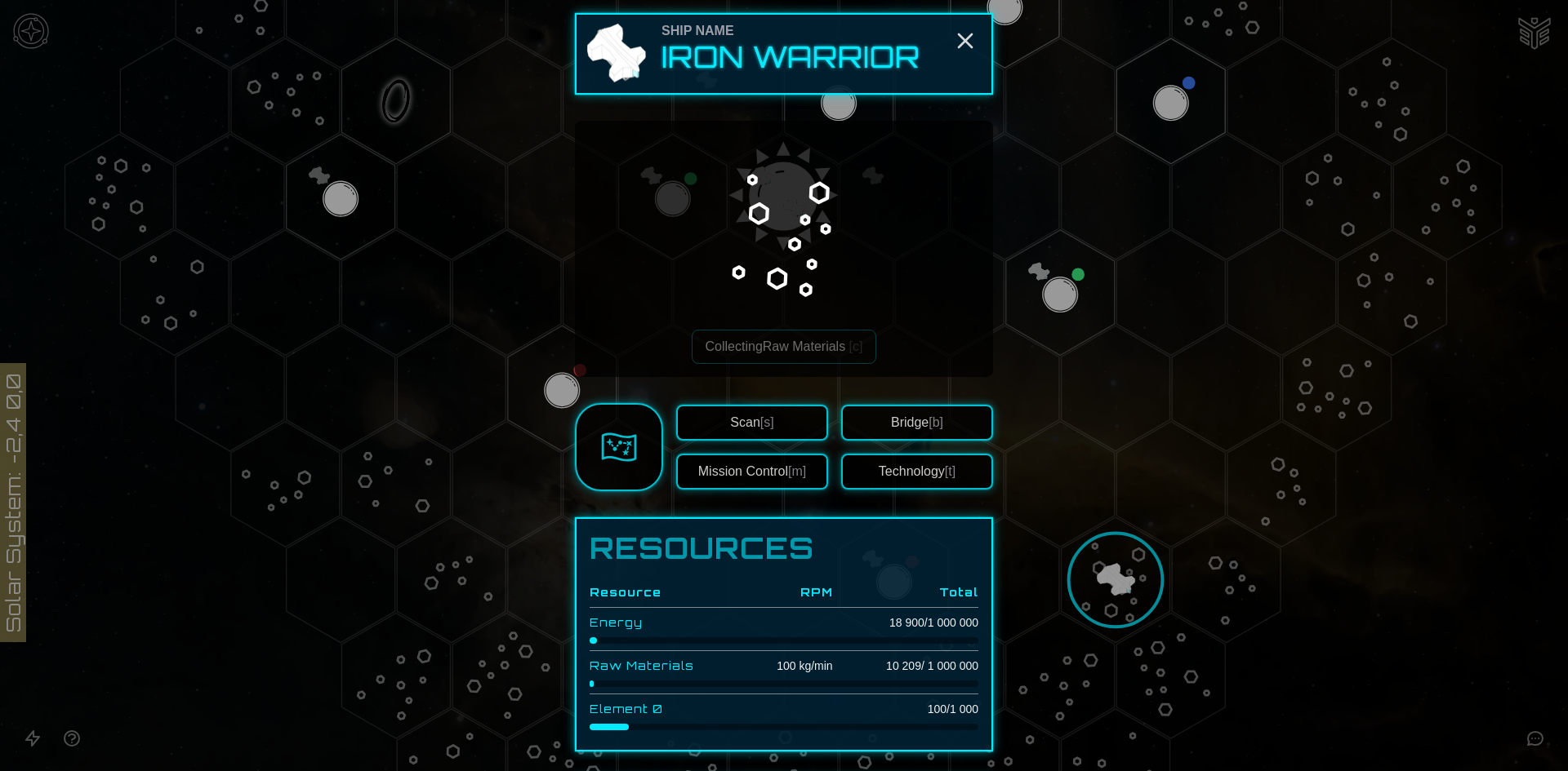
click at [765, 474] on button "Mission Control [m]" at bounding box center [752, 472] width 152 height 36
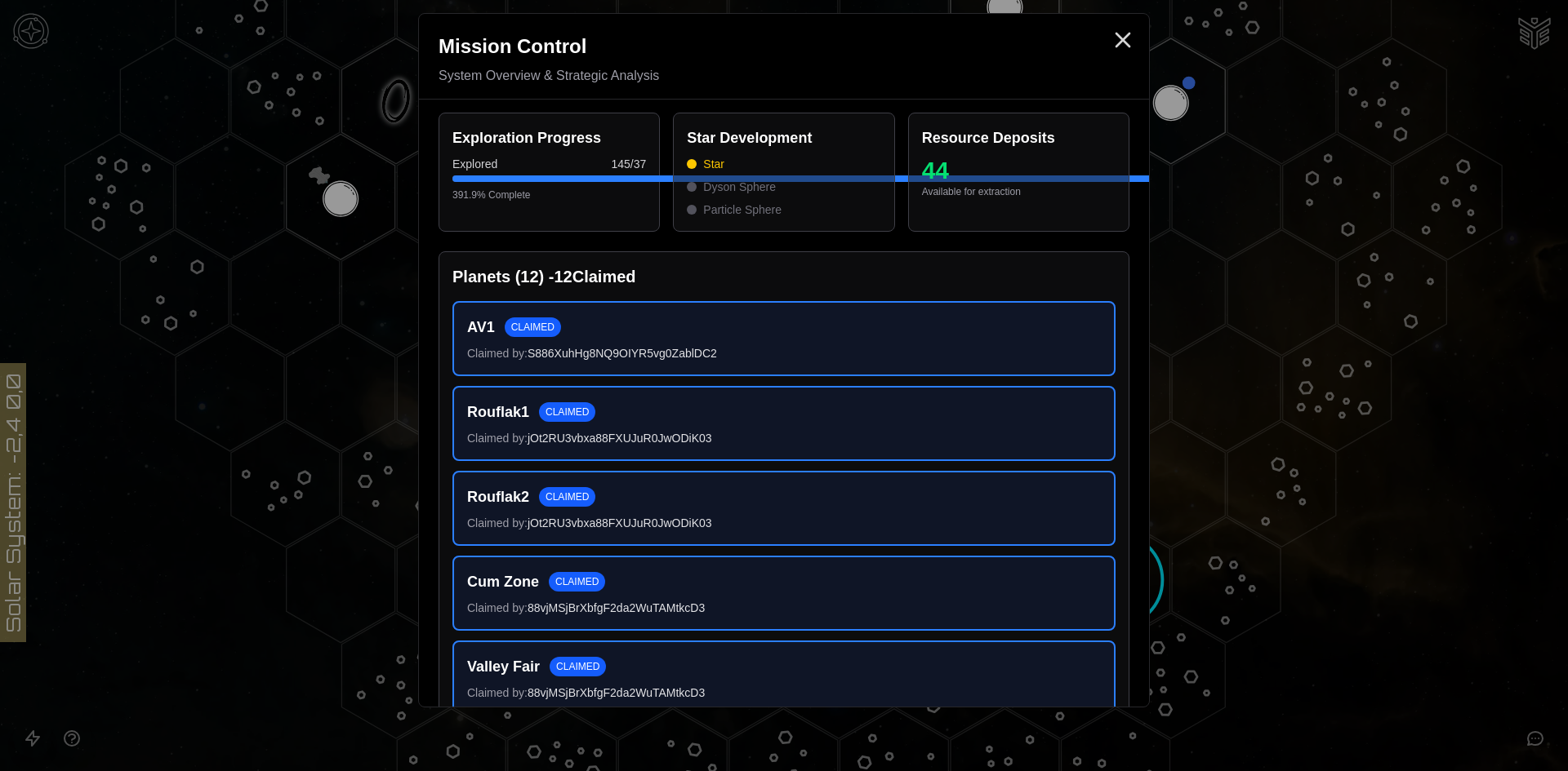
click at [717, 186] on span "Dyson Sphere" at bounding box center [739, 187] width 73 height 16
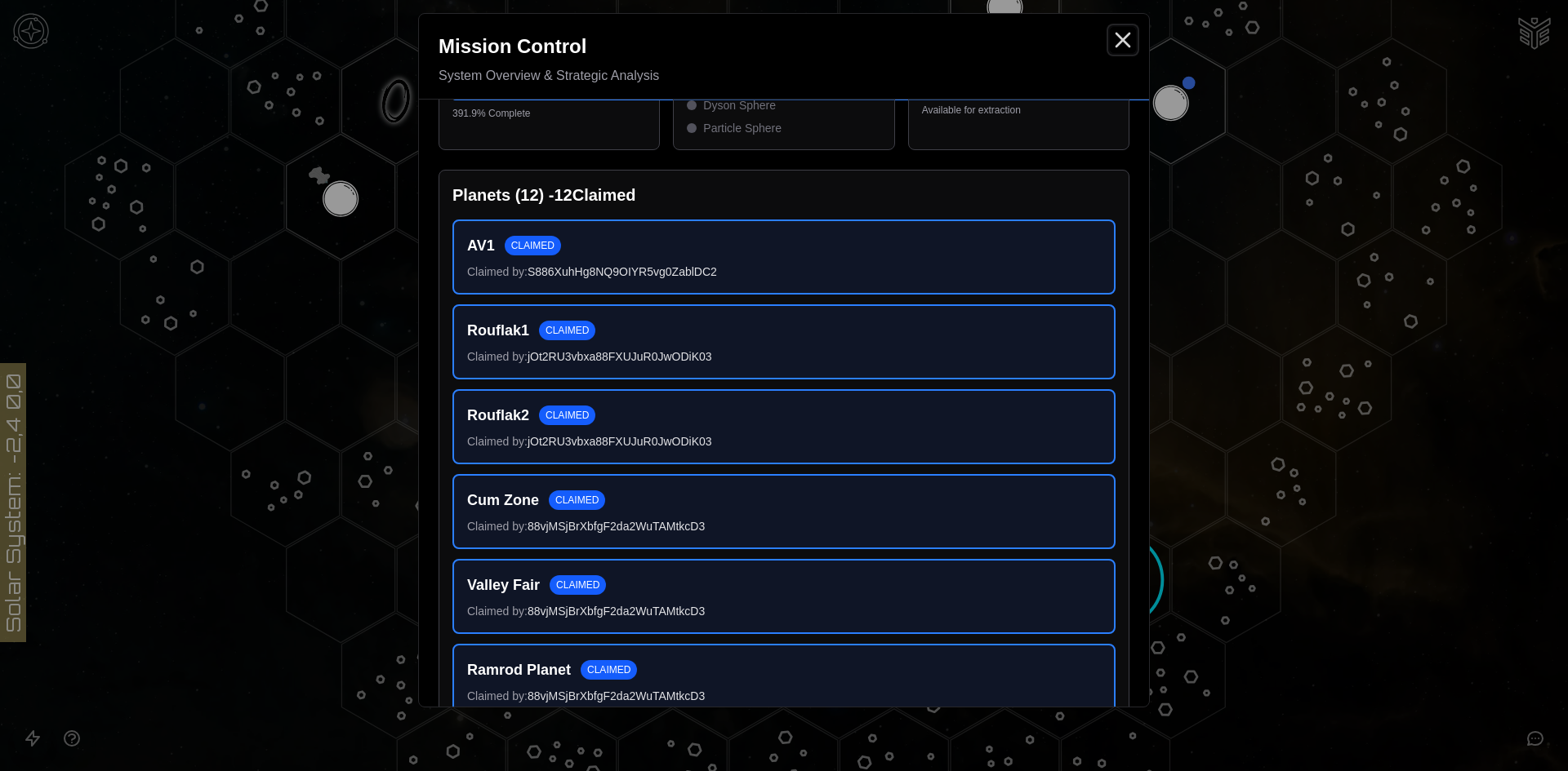
click at [1122, 43] on icon "Close" at bounding box center [1123, 40] width 26 height 26
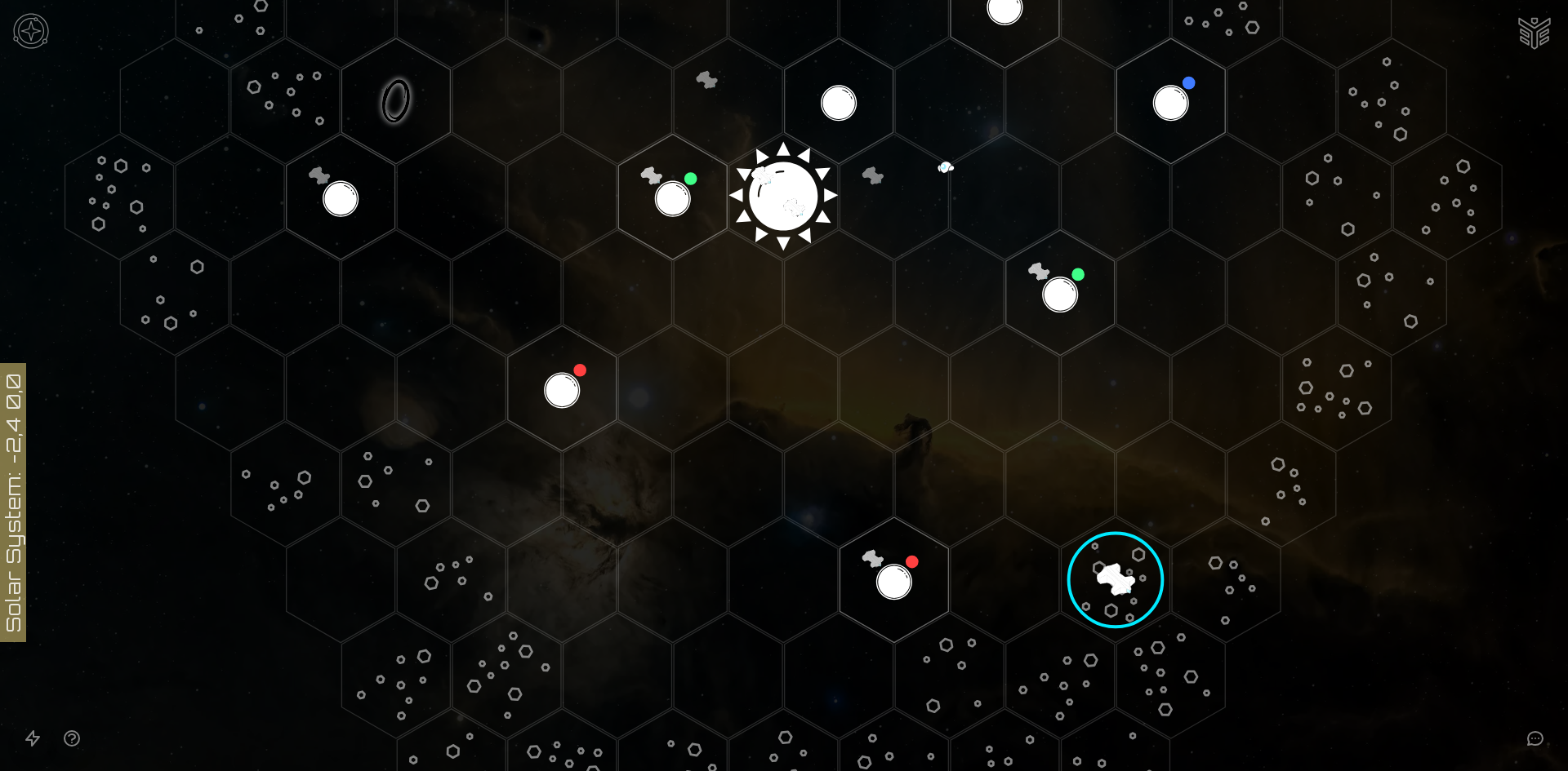
click at [1111, 565] on image at bounding box center [1115, 580] width 134 height 134
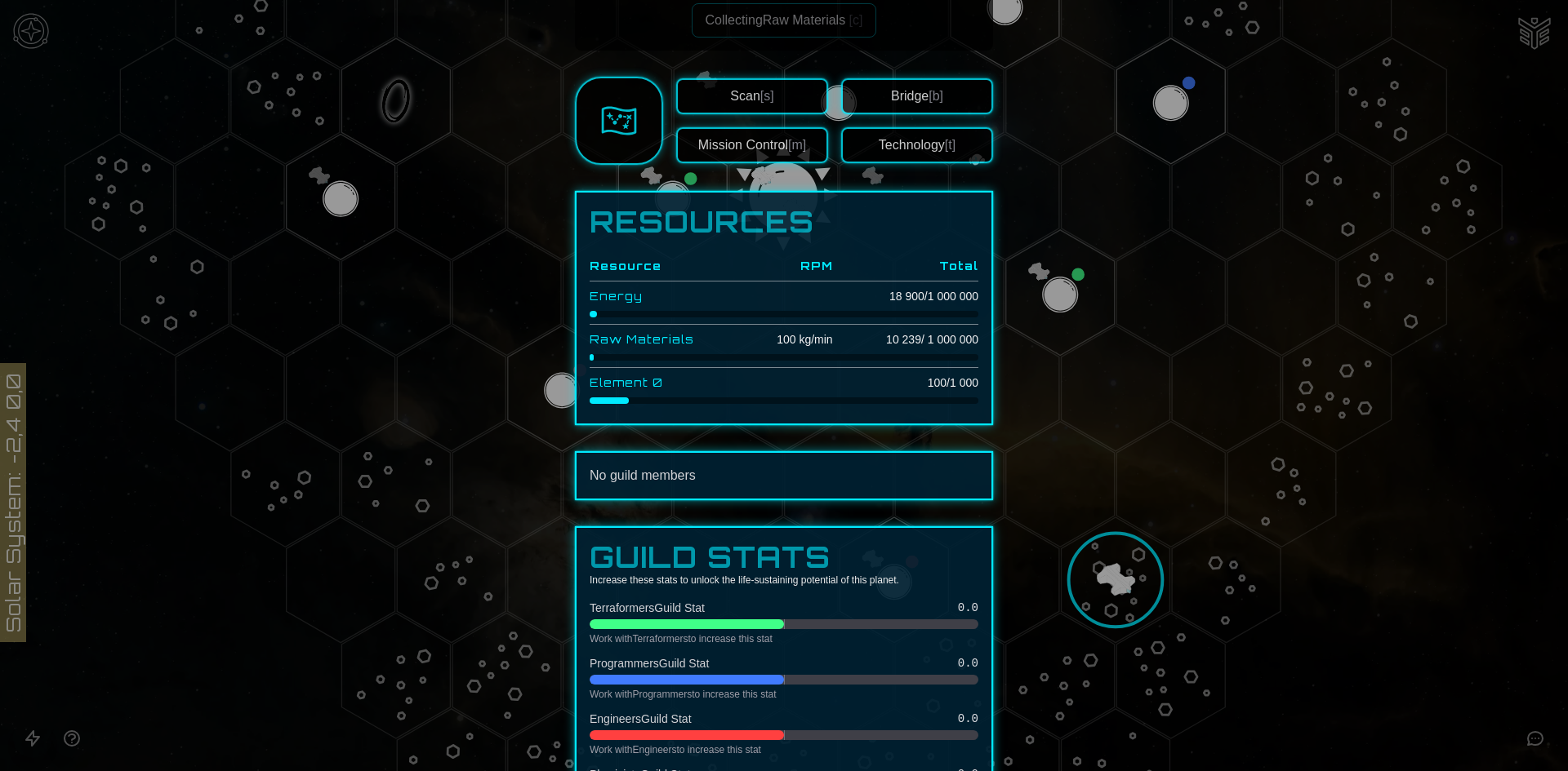
scroll to position [460, 0]
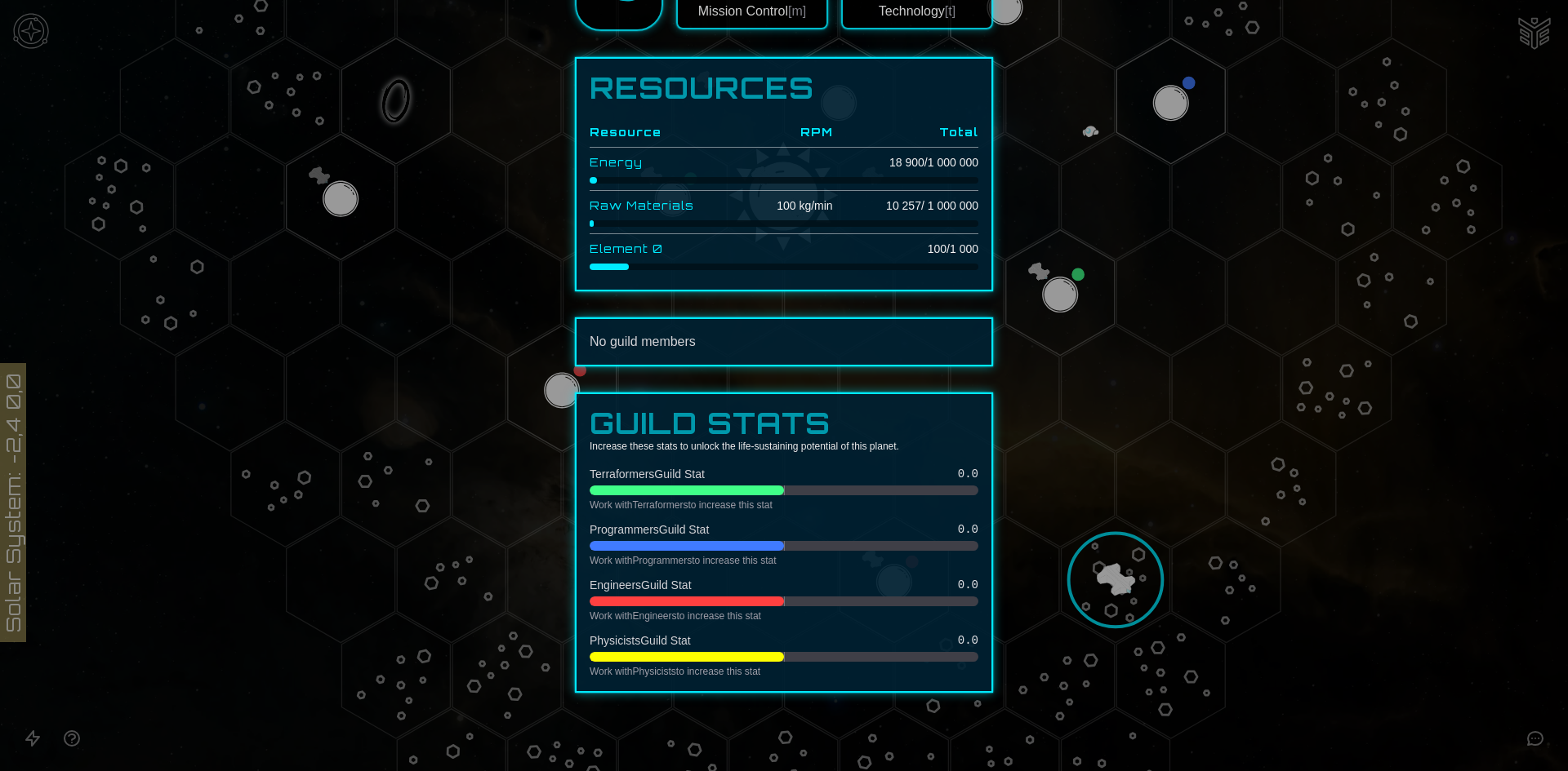
click at [507, 439] on div at bounding box center [784, 385] width 1568 height 771
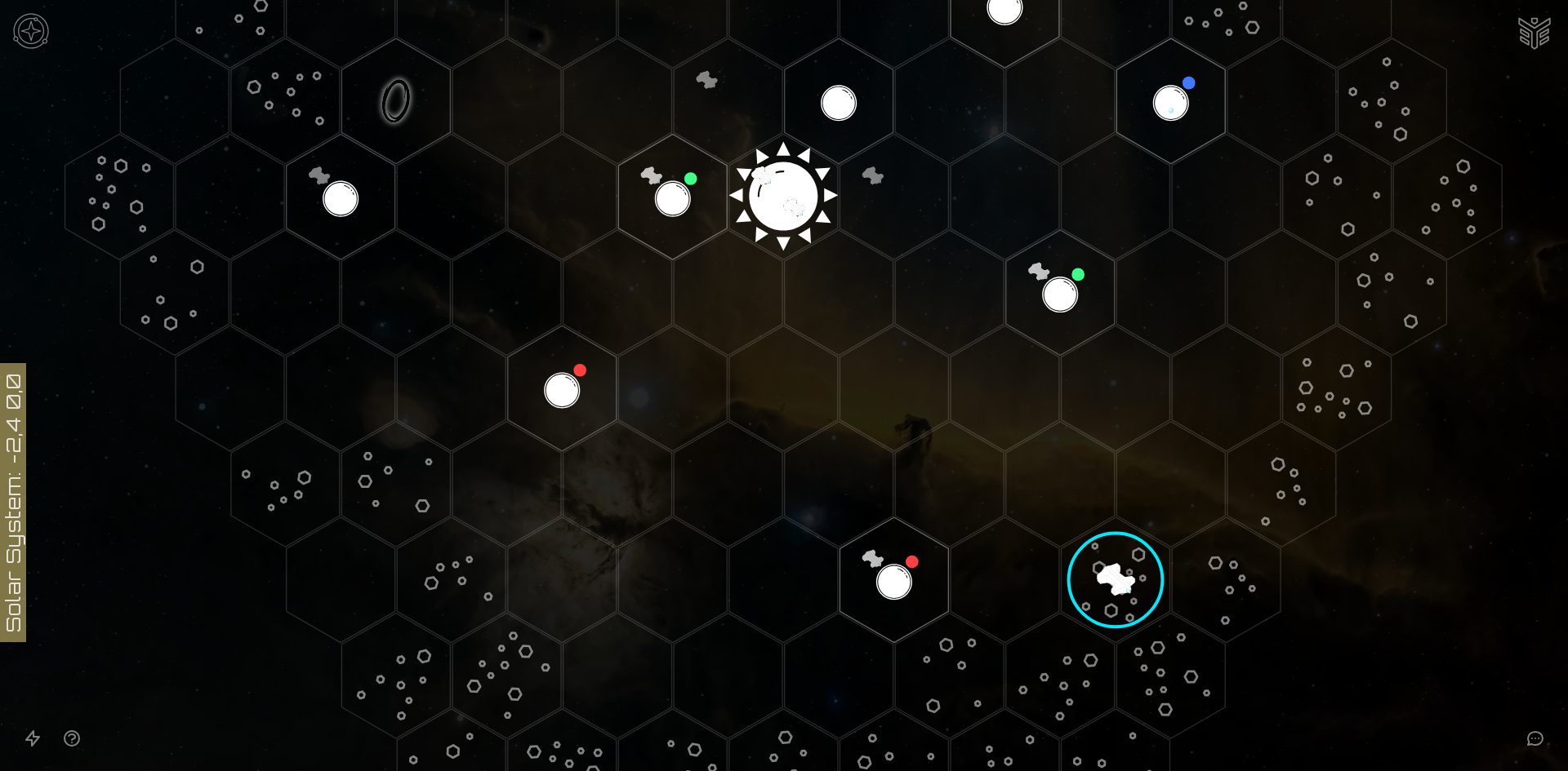
click at [1124, 577] on image at bounding box center [1115, 580] width 134 height 134
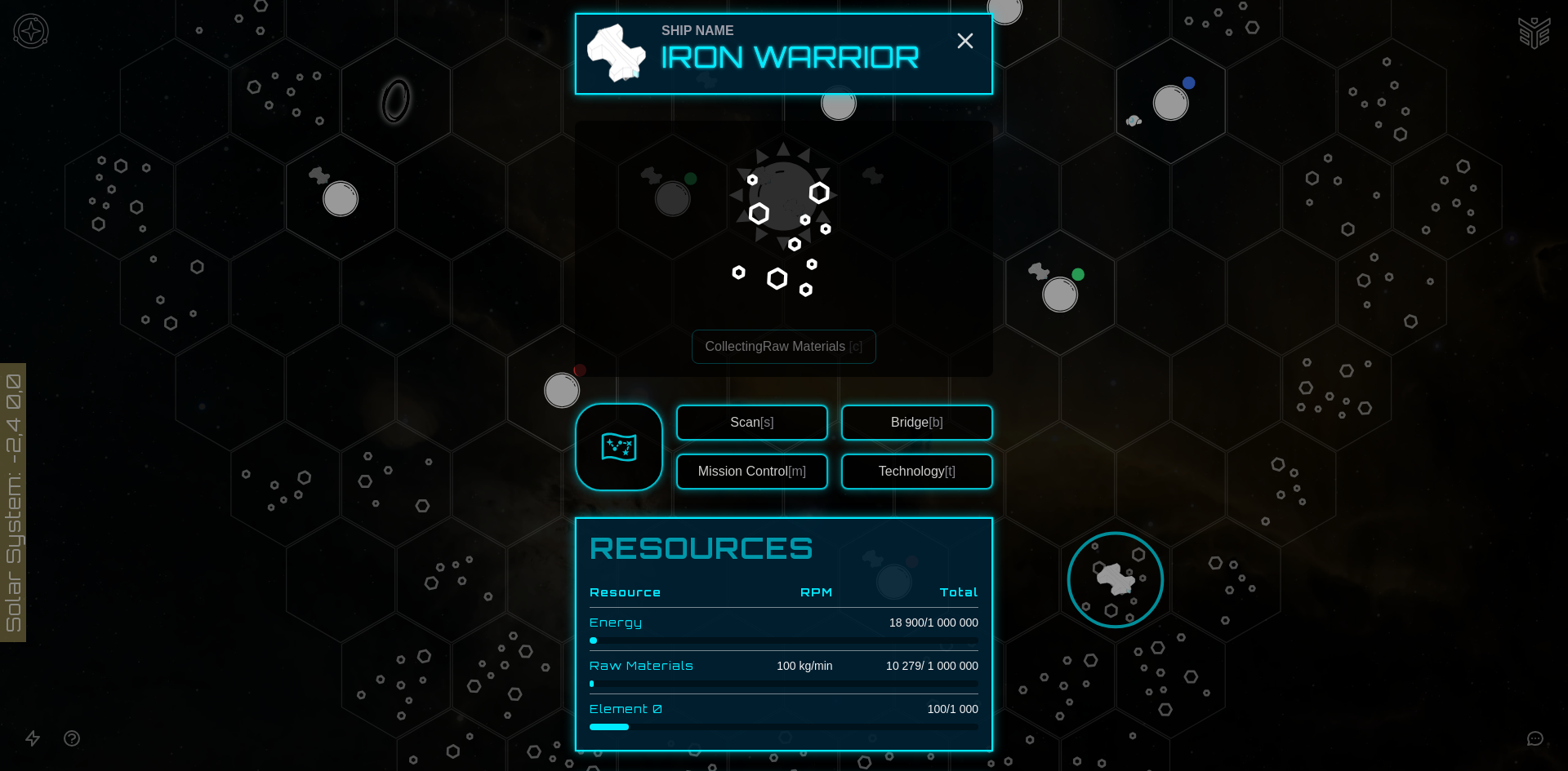
click at [807, 245] on img at bounding box center [784, 231] width 206 height 206
click at [970, 39] on icon "Close" at bounding box center [965, 41] width 26 height 26
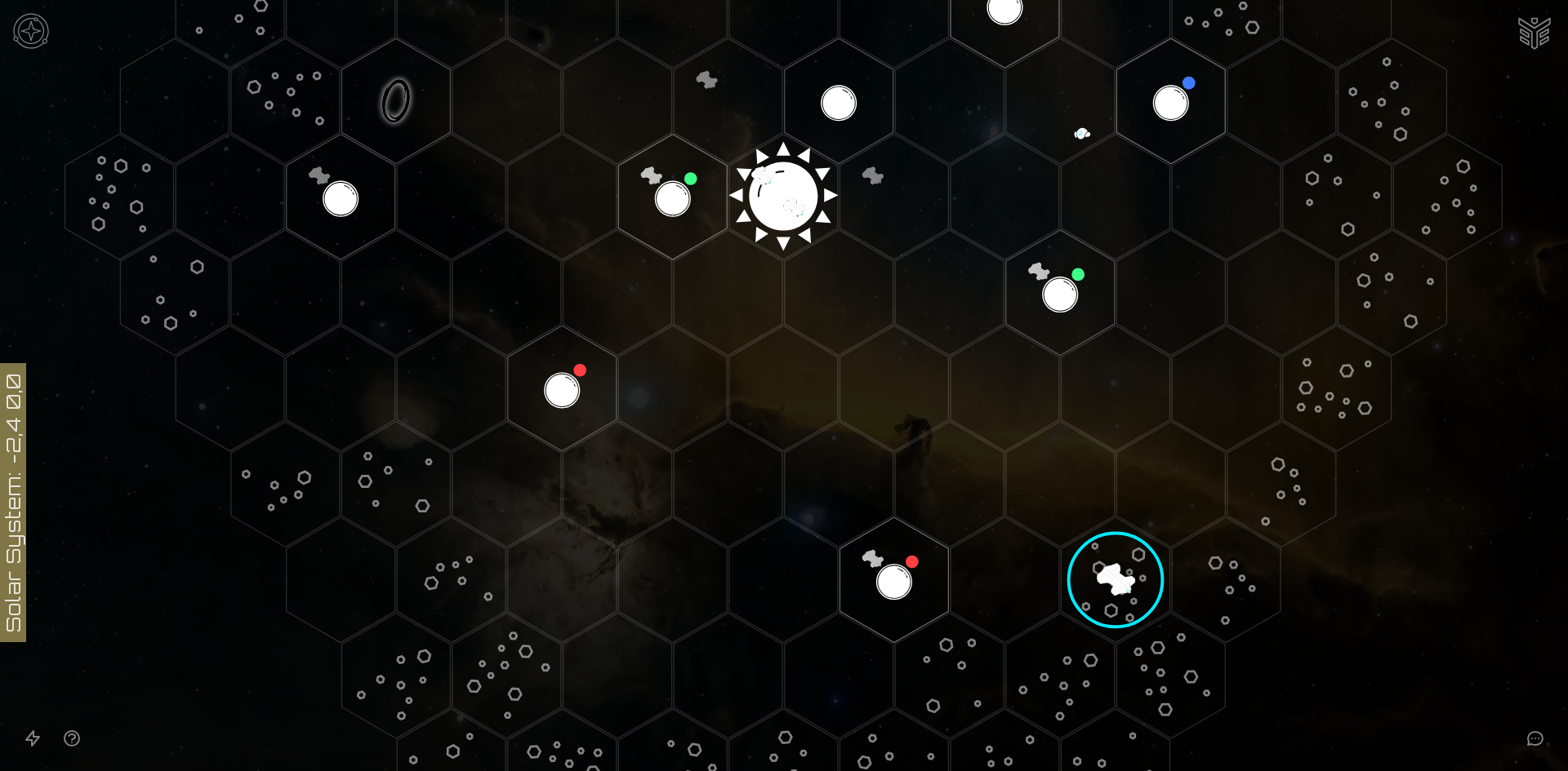
click at [1117, 571] on image at bounding box center [1115, 580] width 134 height 134
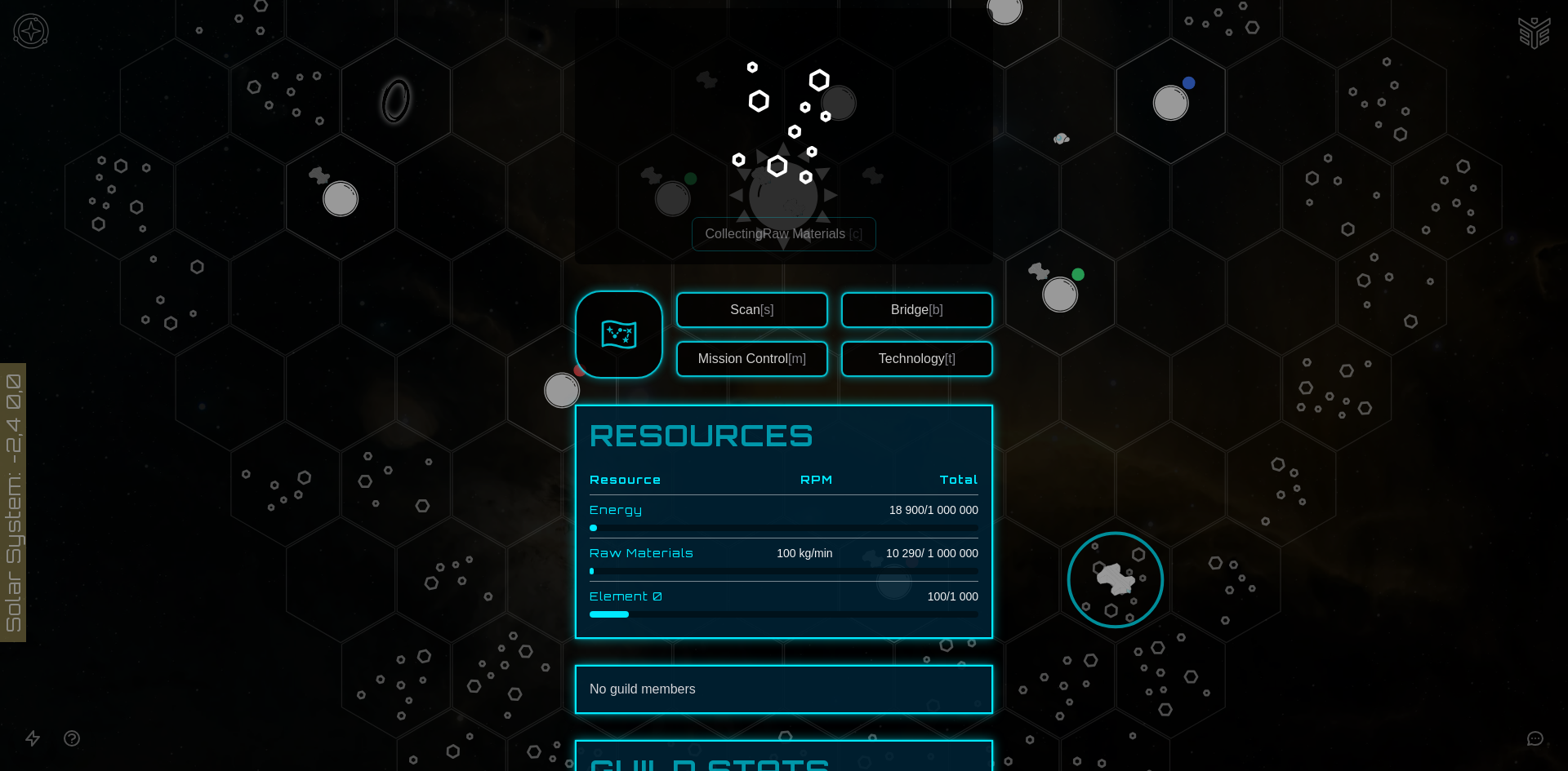
scroll to position [52, 0]
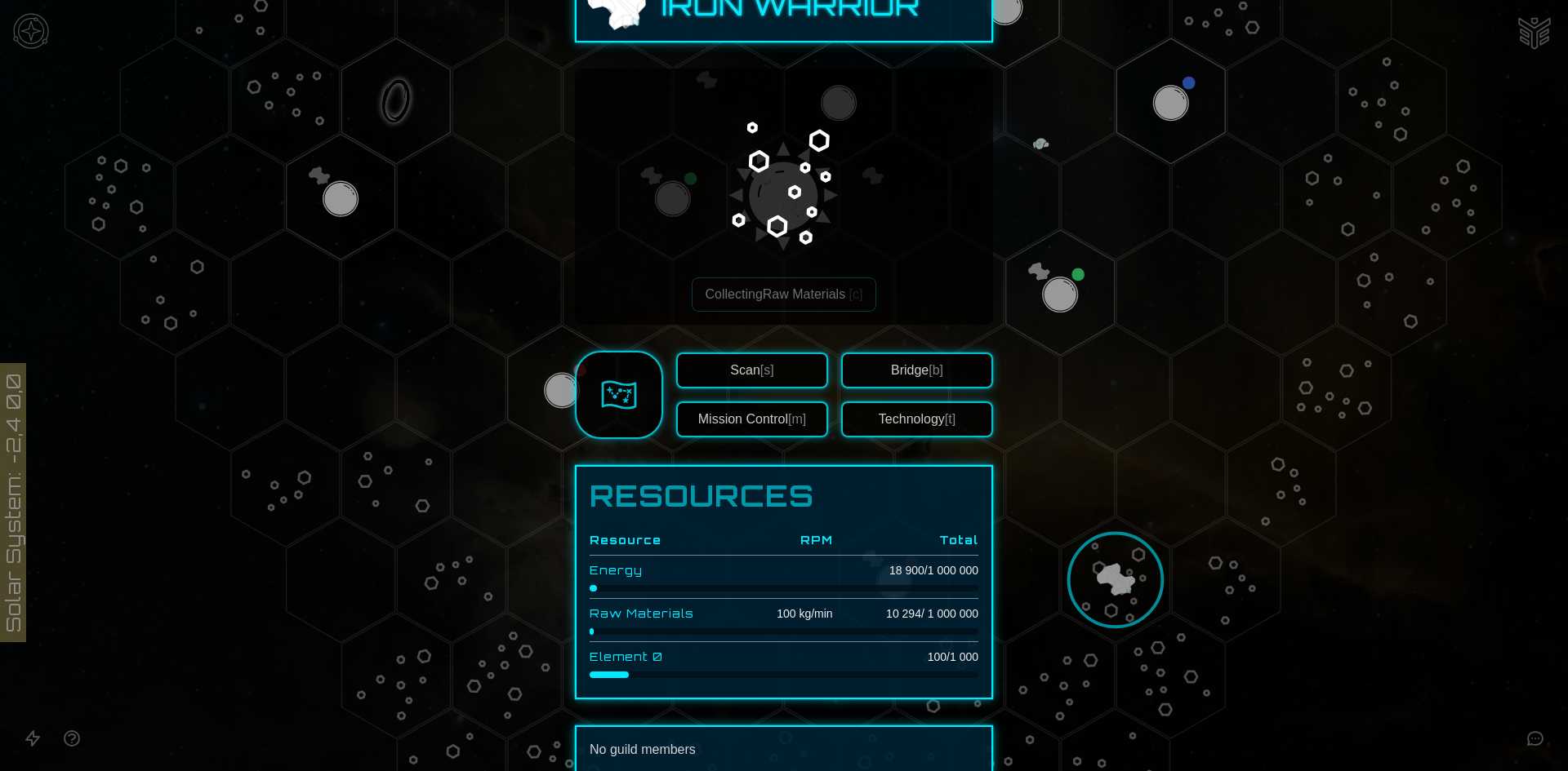
click at [589, 383] on link at bounding box center [619, 395] width 89 height 88
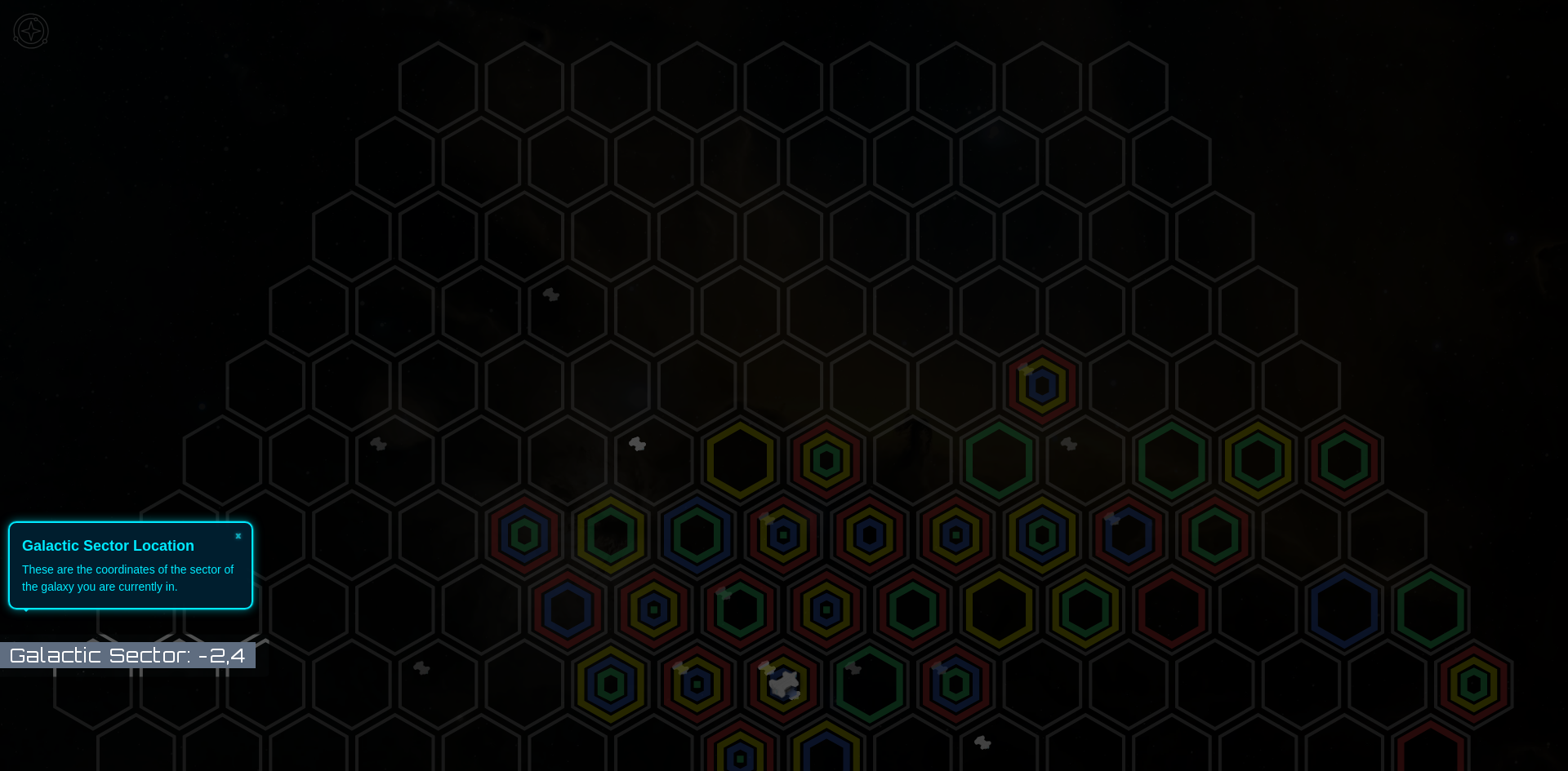
click at [320, 607] on icon at bounding box center [779, 385] width 1575 height 771
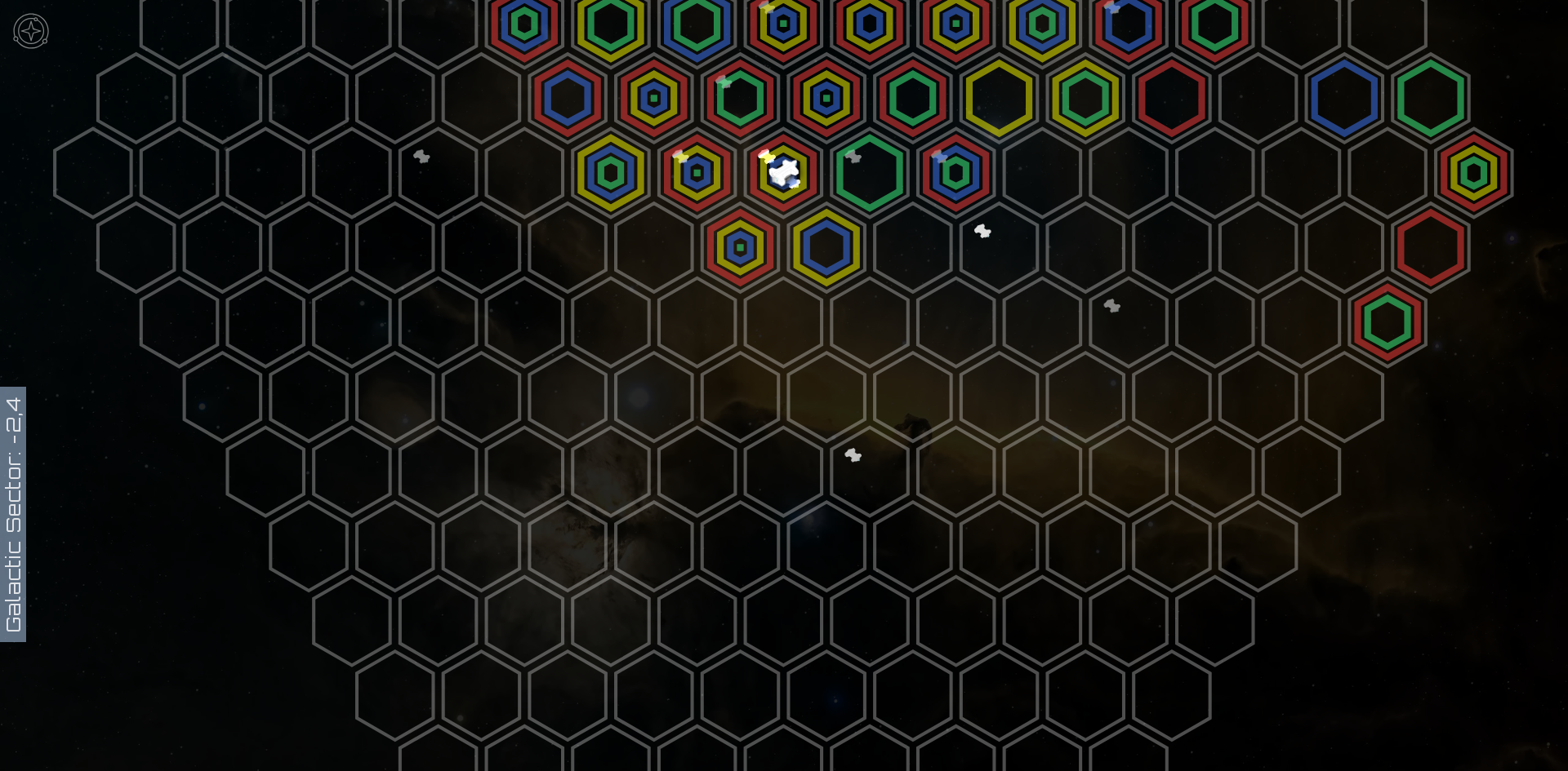
scroll to position [342, 0]
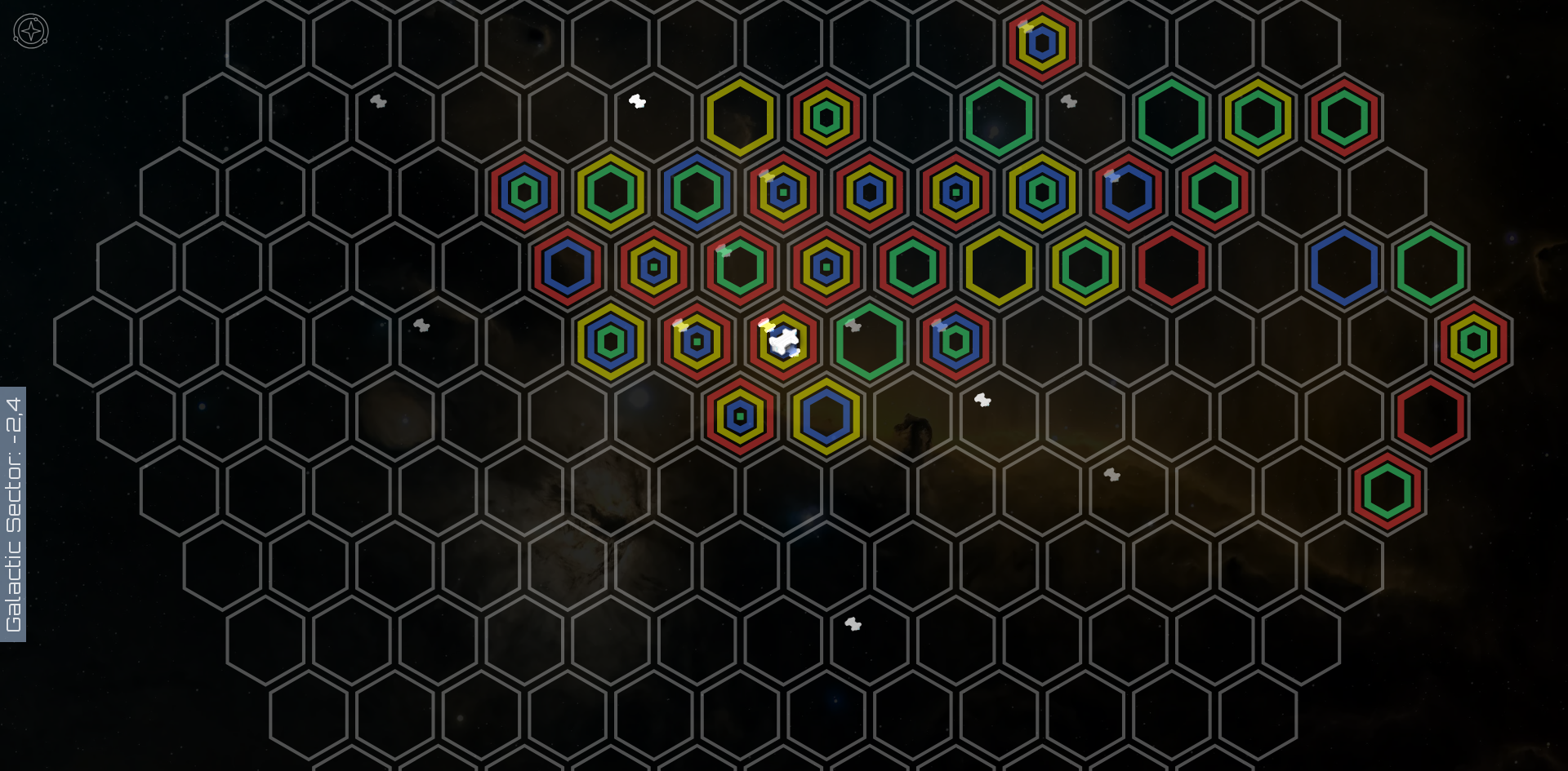
click at [770, 342] on polygon at bounding box center [783, 342] width 76 height 89
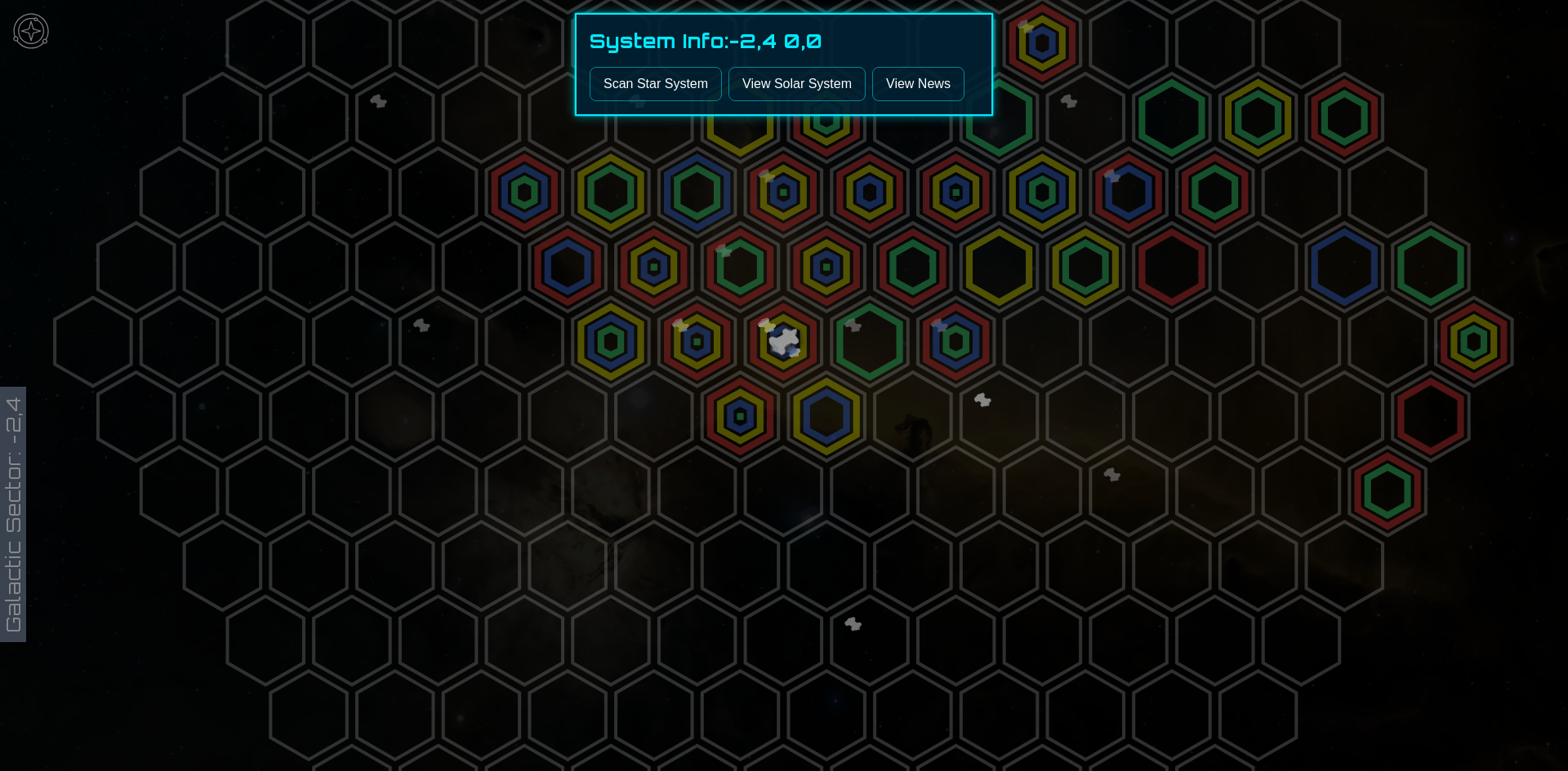
click at [684, 84] on button "Scan Star System" at bounding box center [655, 84] width 132 height 34
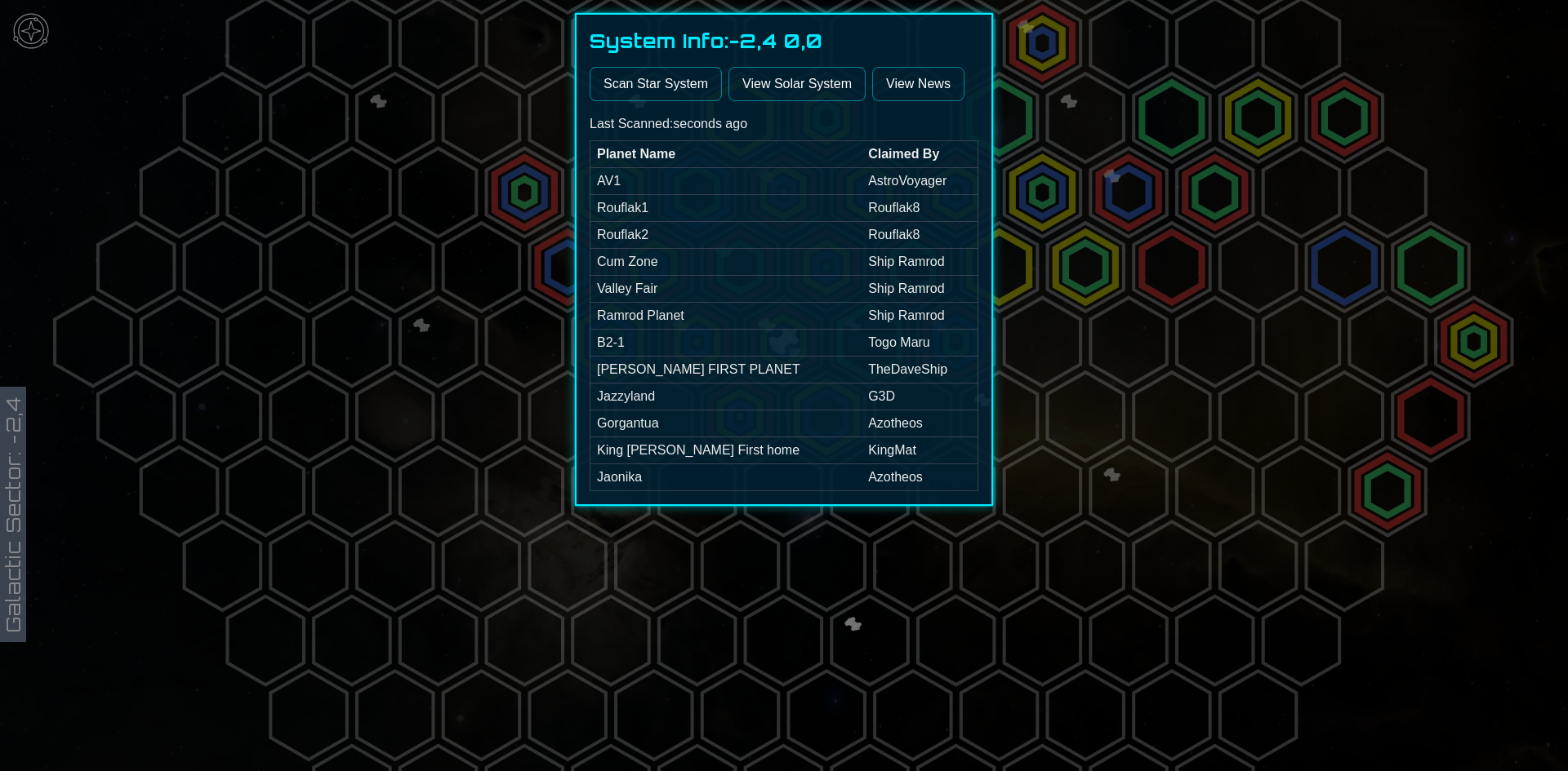
click at [395, 416] on div at bounding box center [784, 385] width 1568 height 771
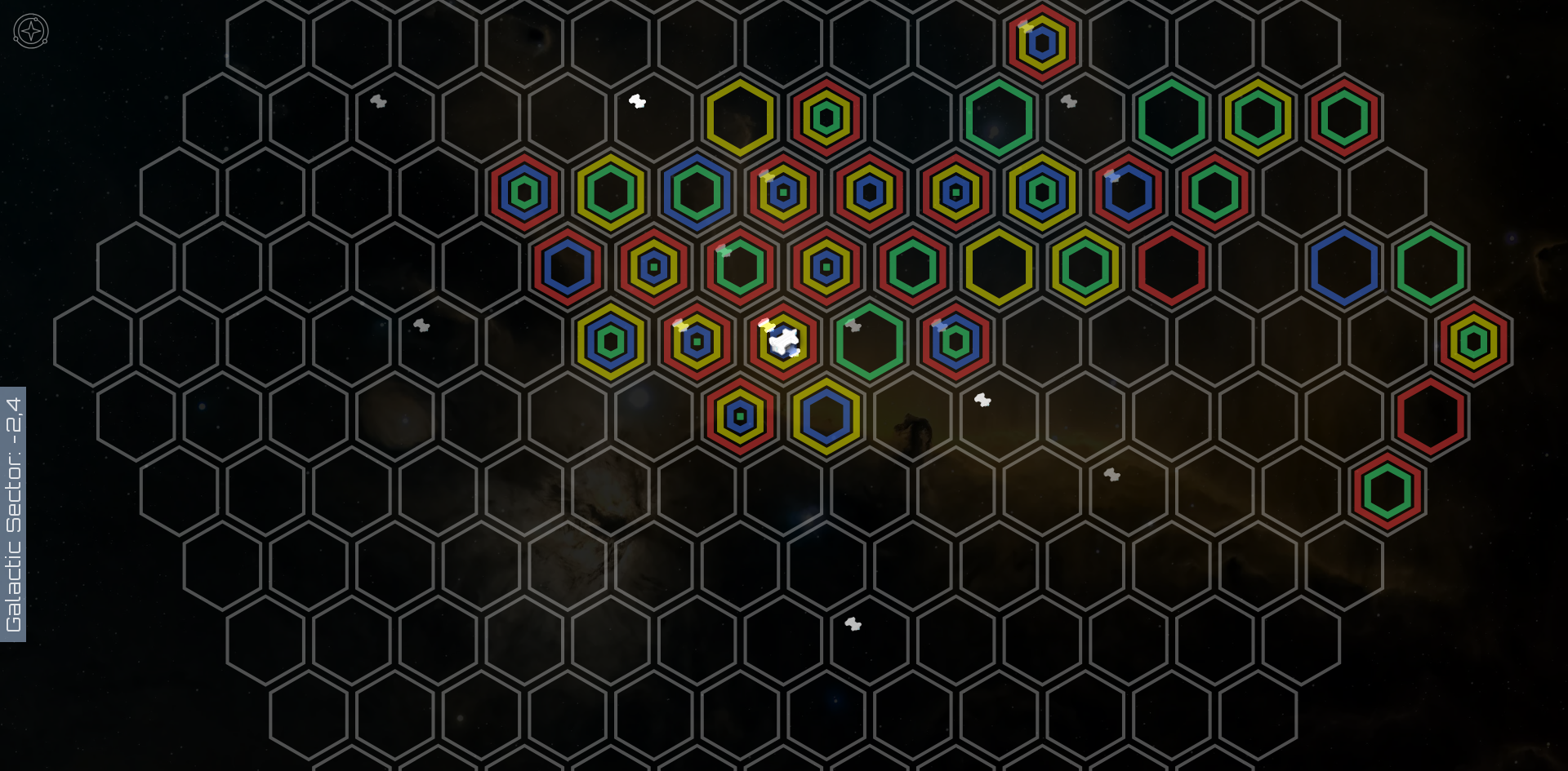
click at [690, 348] on polygon at bounding box center [697, 342] width 76 height 89
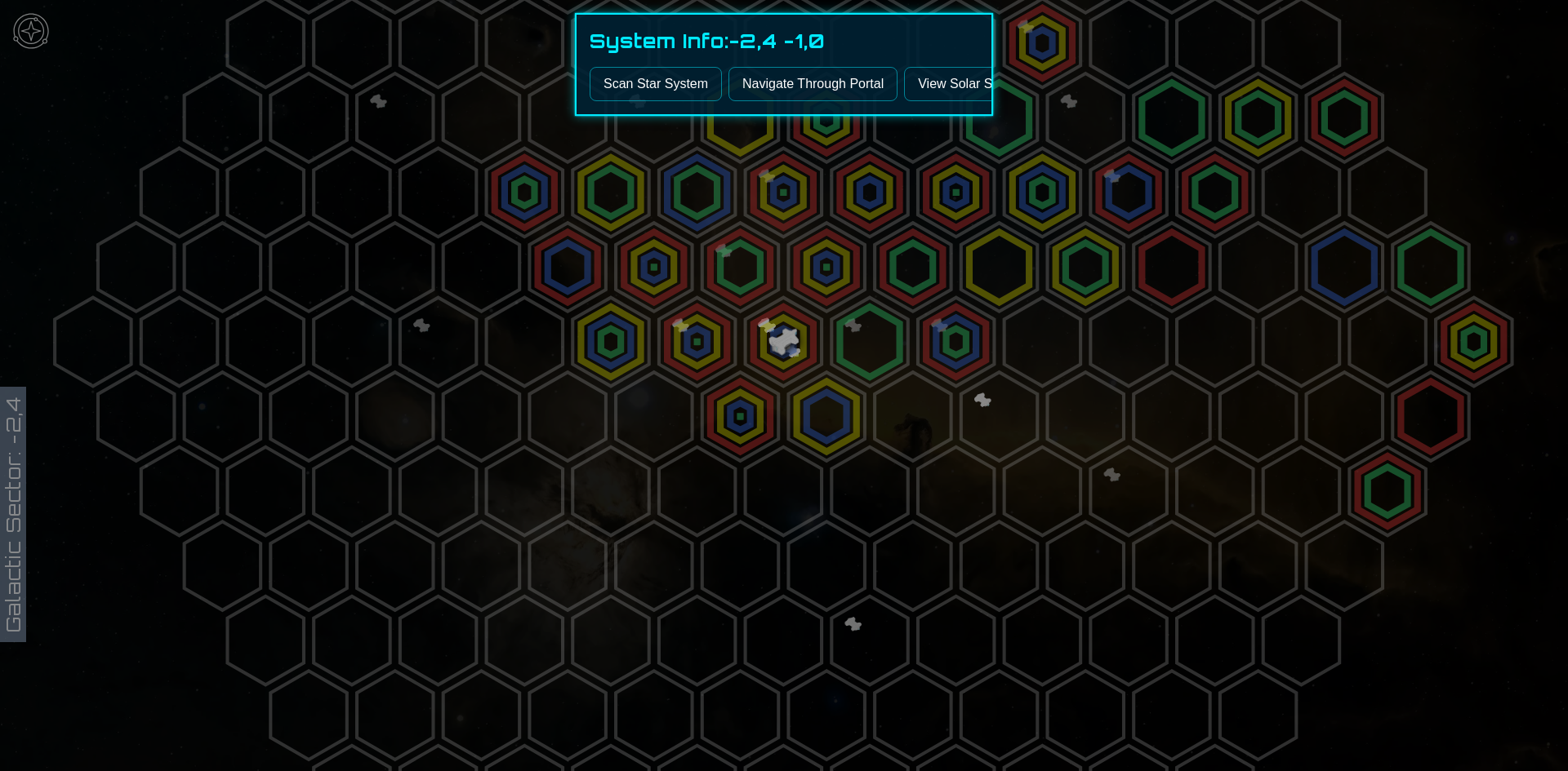
click at [669, 85] on button "Scan Star System" at bounding box center [655, 84] width 132 height 34
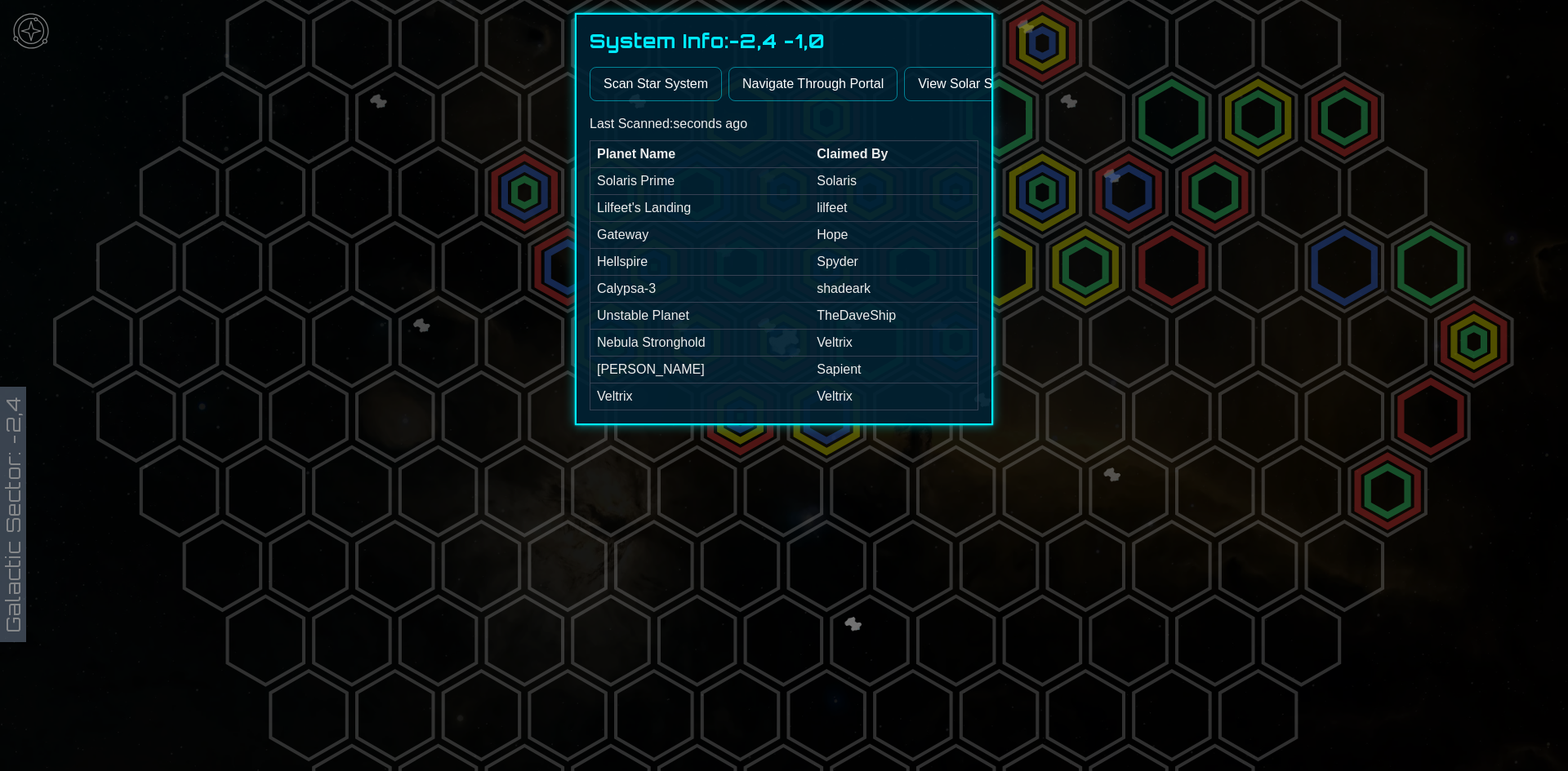
click at [397, 293] on div at bounding box center [784, 385] width 1568 height 771
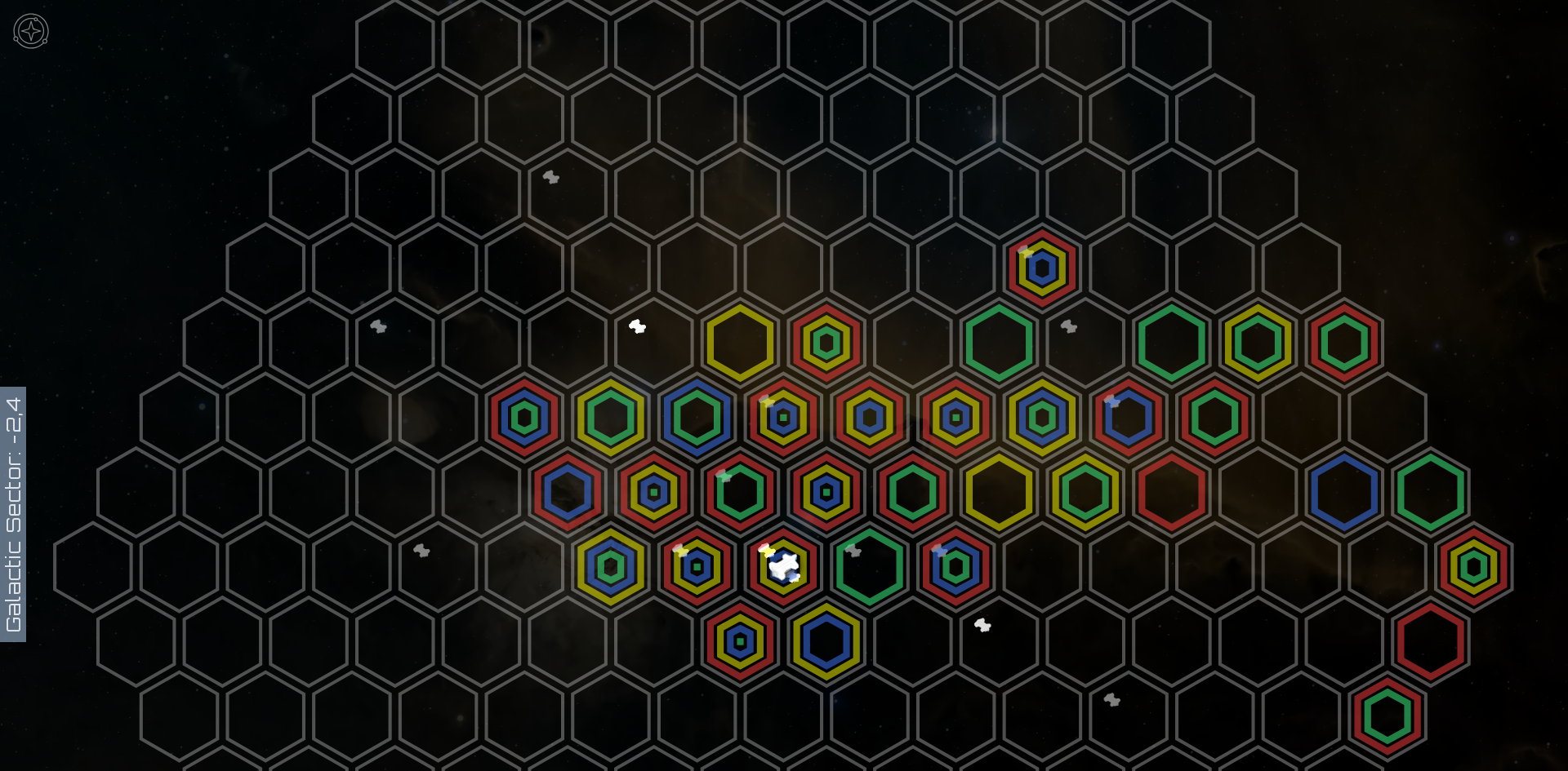
scroll to position [245, 0]
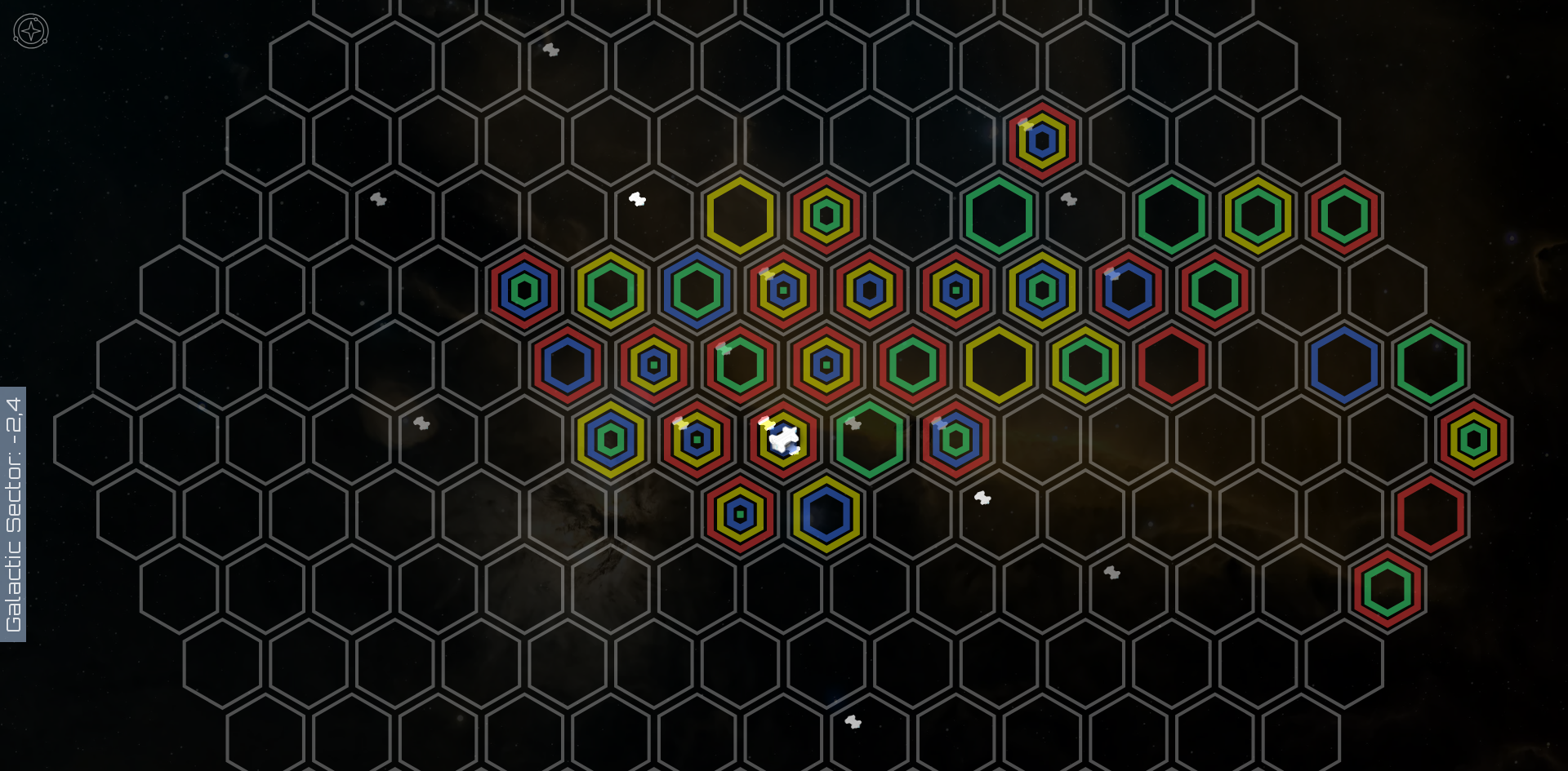
click at [641, 497] on polygon at bounding box center [653, 515] width 76 height 89
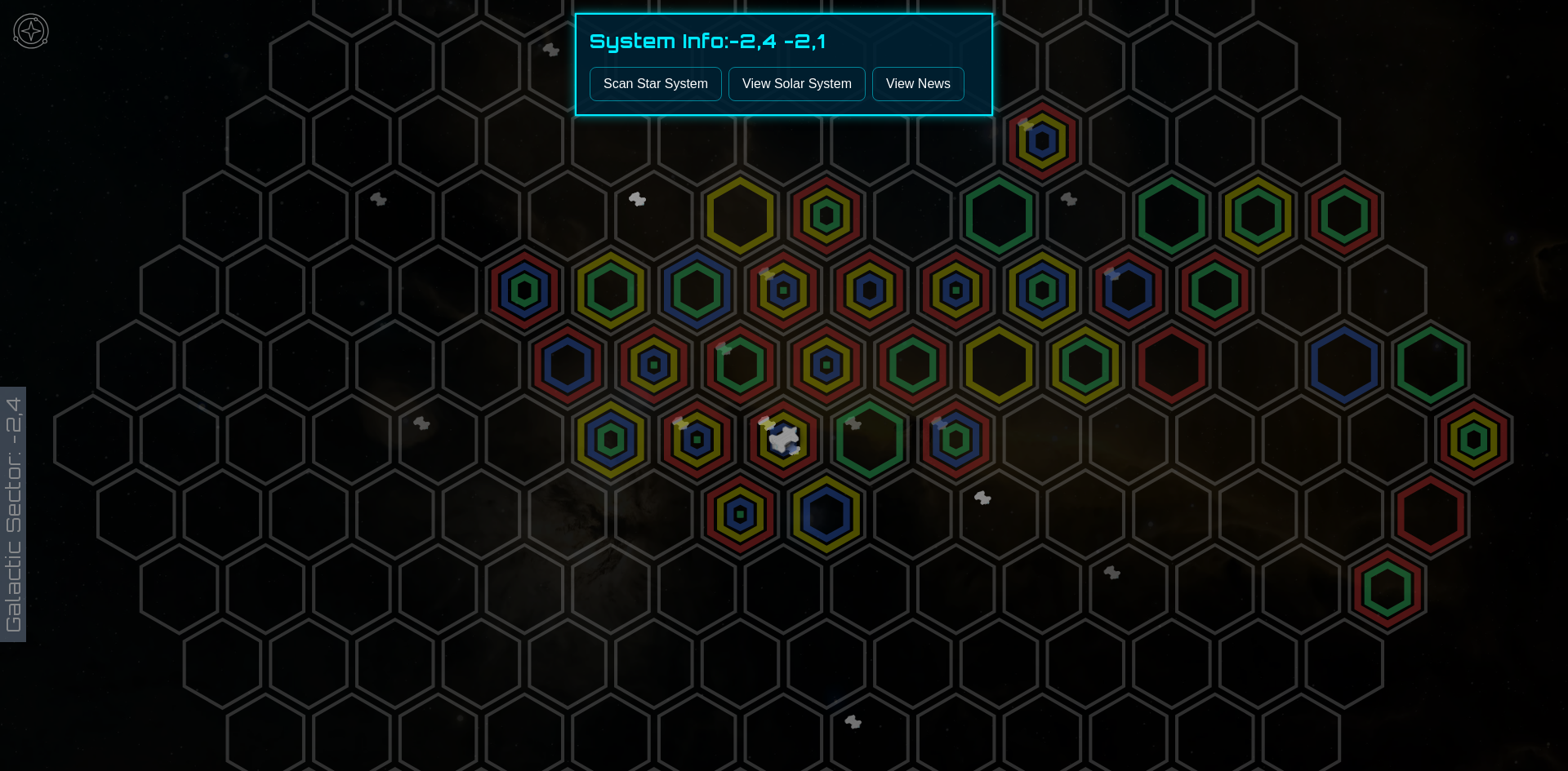
click at [649, 98] on button "Scan Star System" at bounding box center [655, 84] width 132 height 34
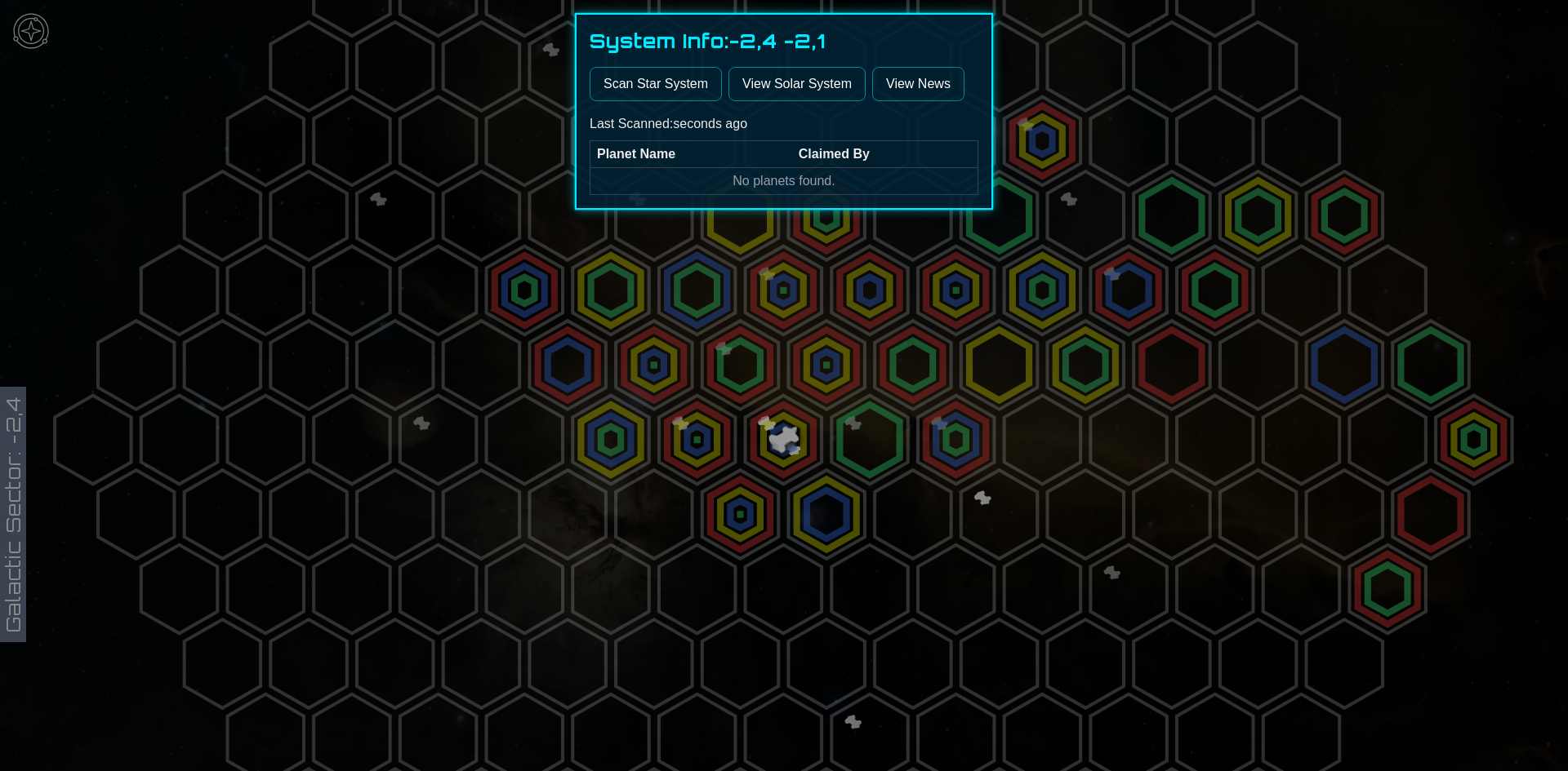
click at [779, 93] on link "View Solar System" at bounding box center [797, 84] width 137 height 34
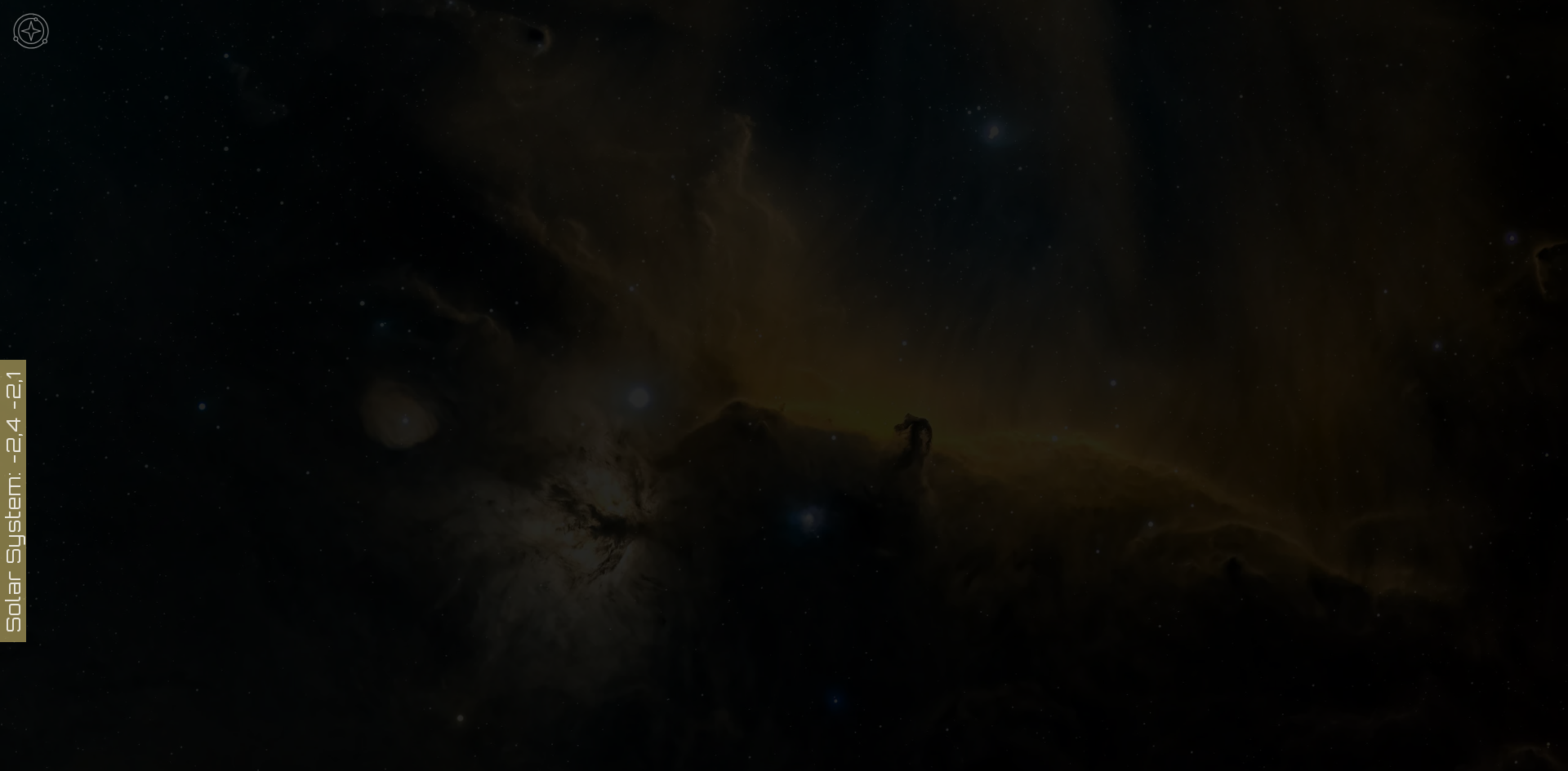
scroll to position [82, 0]
click at [1408, 47] on icon at bounding box center [784, 605] width 1568 height 1373
drag, startPoint x: 535, startPoint y: 338, endPoint x: 570, endPoint y: 377, distance: 52.4
click at [545, 366] on icon at bounding box center [784, 605] width 1568 height 1373
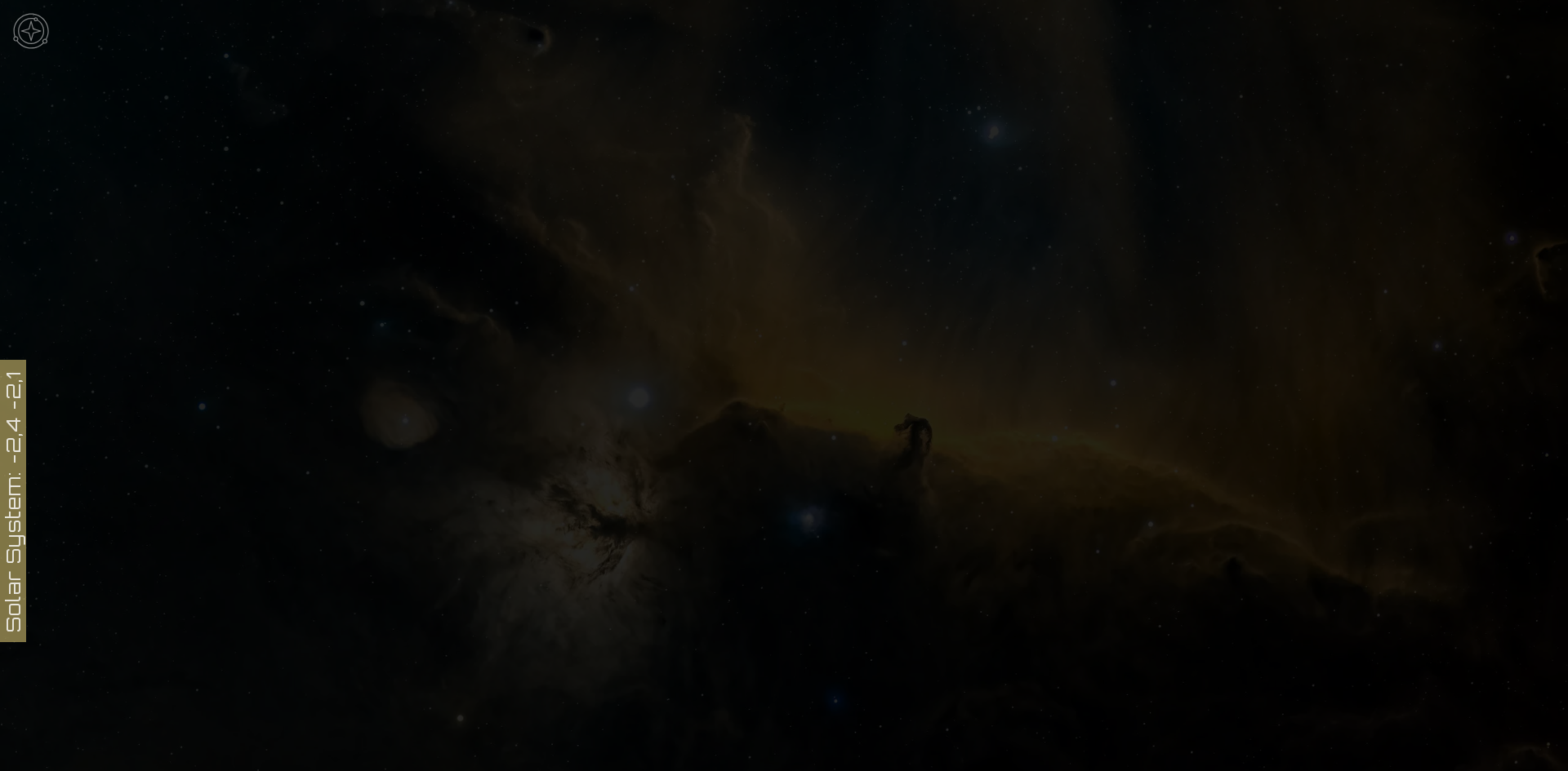
click at [881, 243] on icon at bounding box center [784, 687] width 1568 height 1373
click at [25, 400] on icon at bounding box center [784, 361] width 1568 height 1373
click at [21, 28] on img at bounding box center [31, 31] width 49 height 49
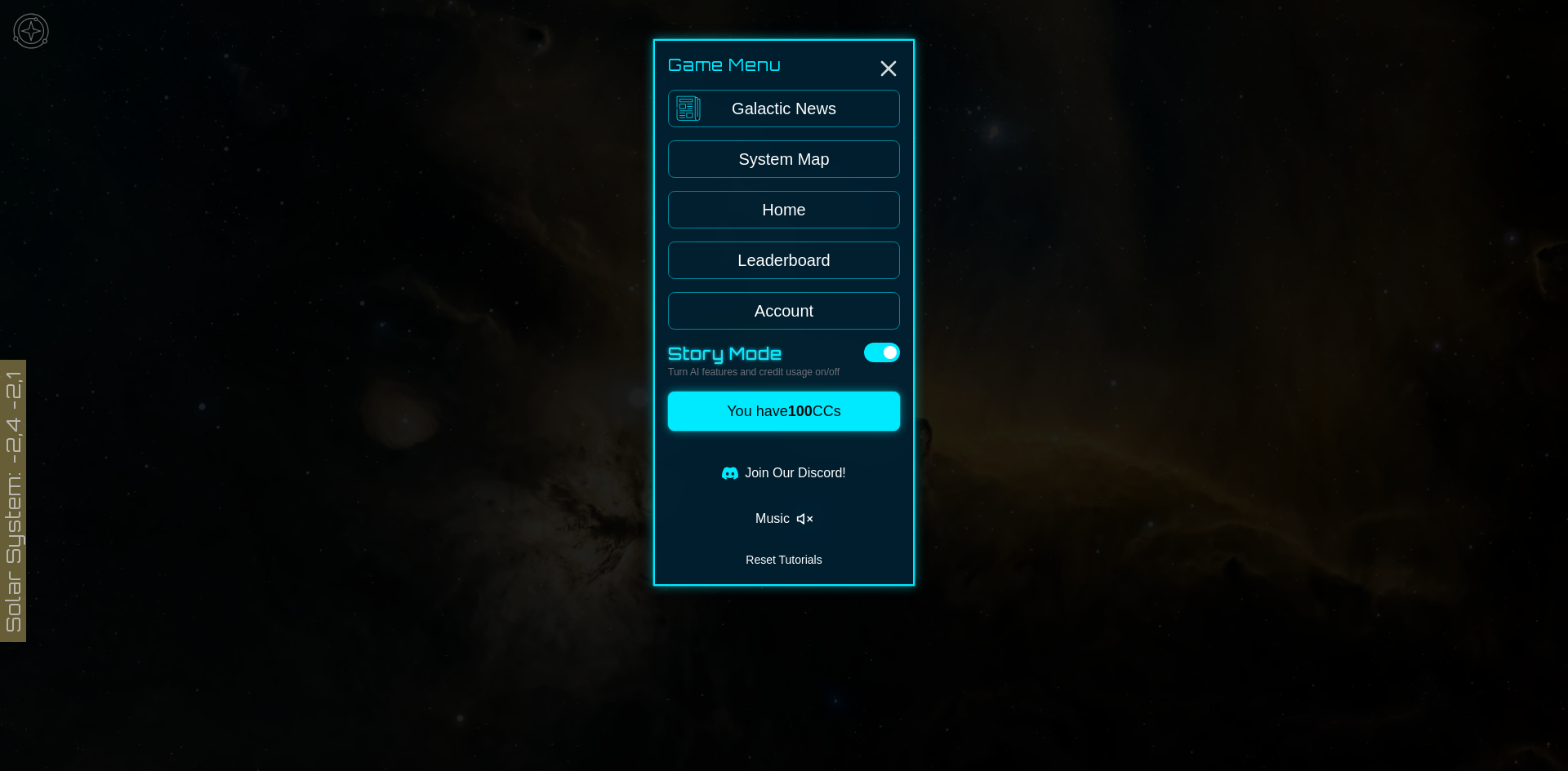
click at [846, 156] on link "System Map" at bounding box center [784, 159] width 232 height 38
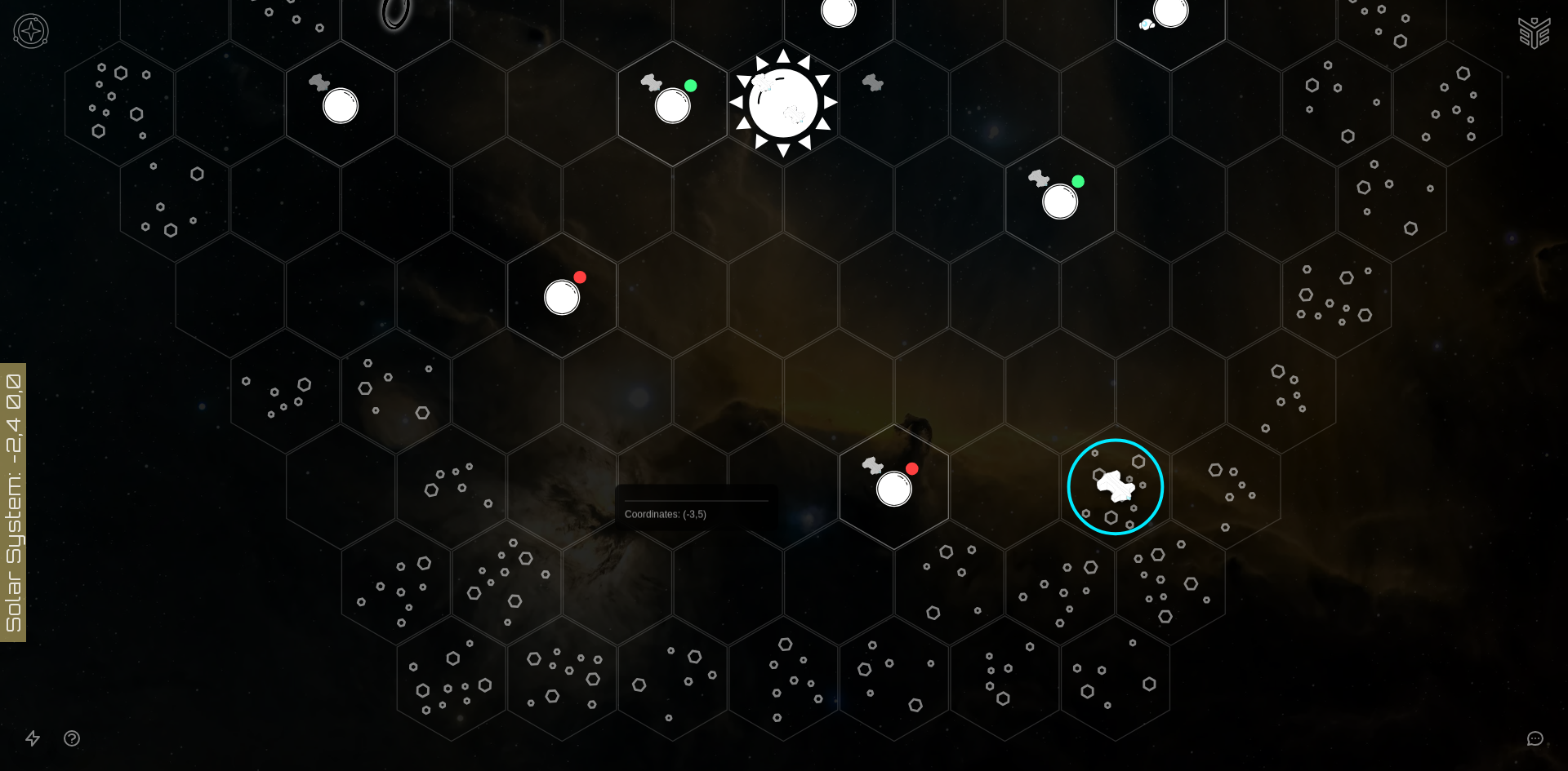
scroll to position [591, 0]
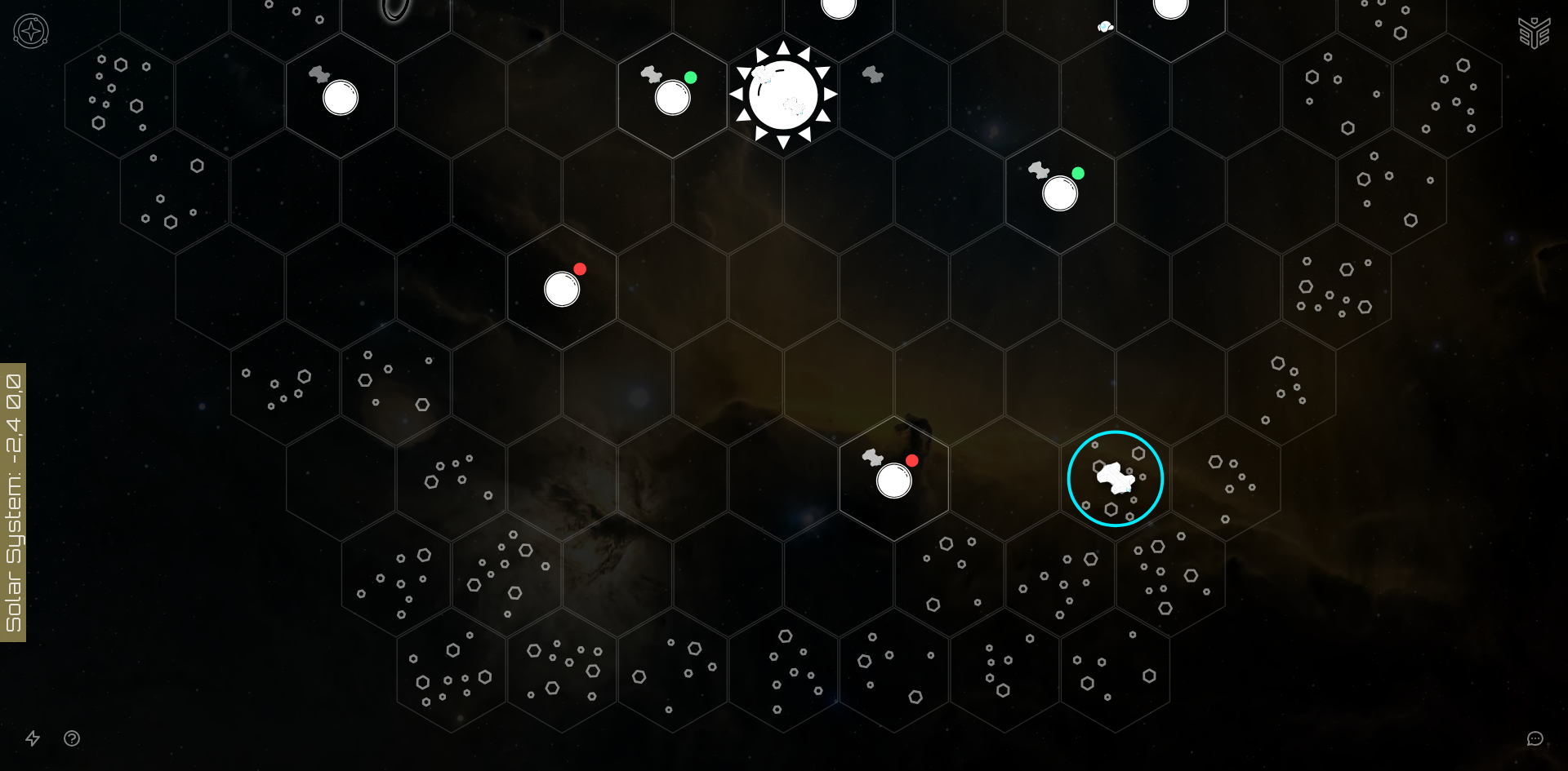
click at [1117, 483] on image at bounding box center [1115, 478] width 134 height 134
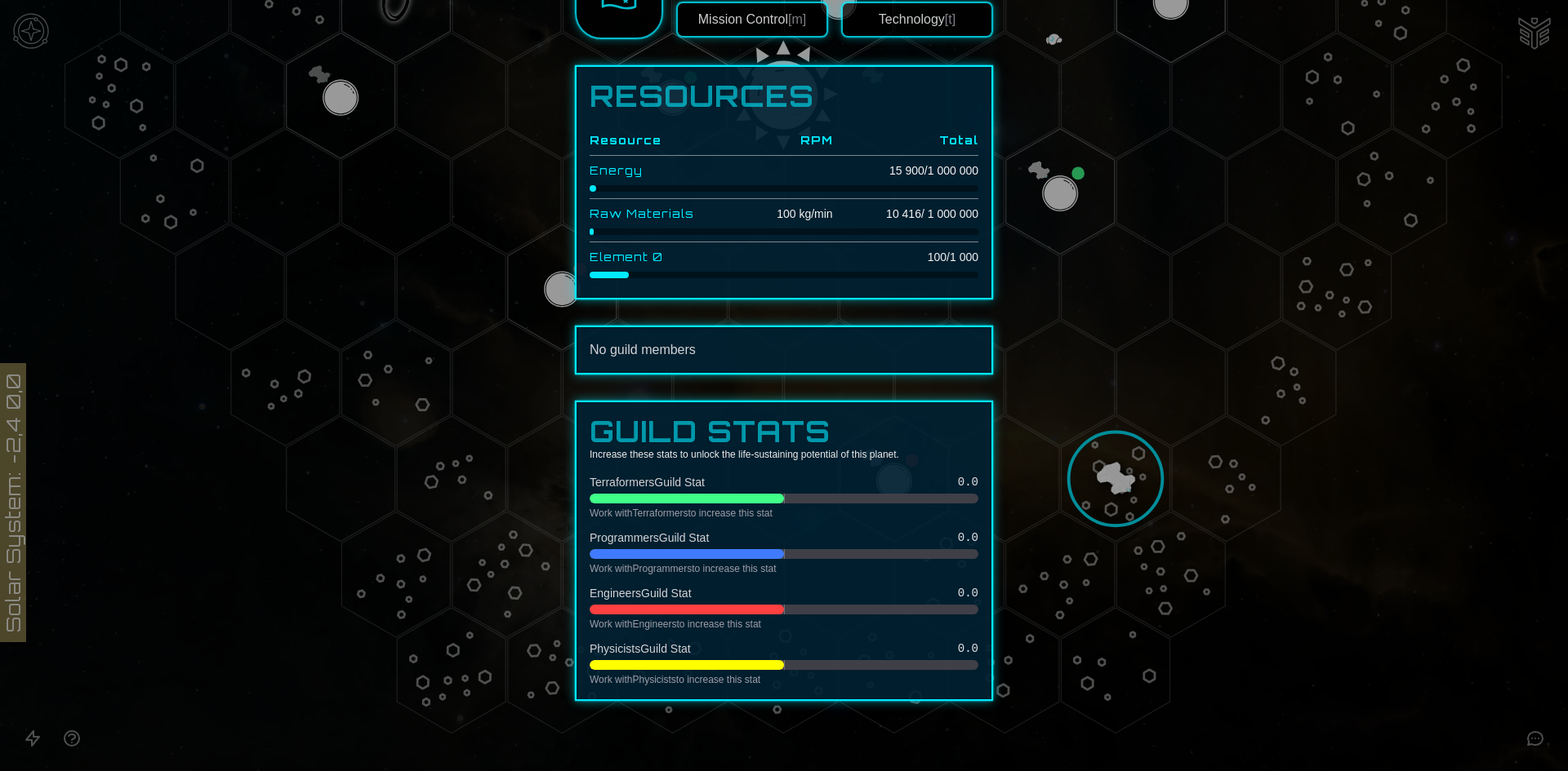
scroll to position [460, 0]
